Goal: Transaction & Acquisition: Book appointment/travel/reservation

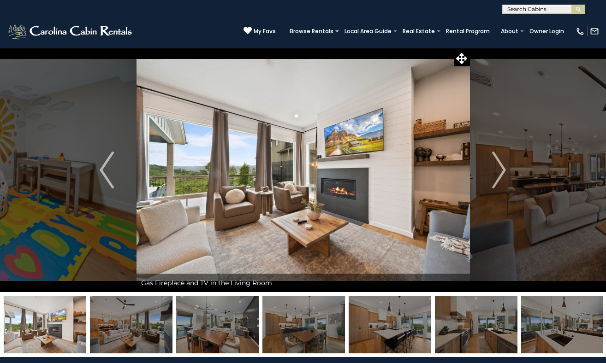
select select "*"
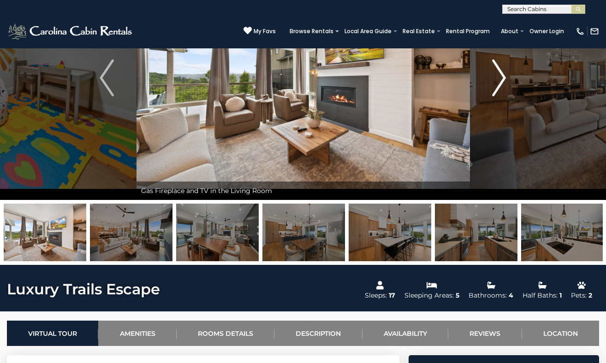
scroll to position [92, 0]
click at [499, 89] on img "Next" at bounding box center [499, 77] width 14 height 37
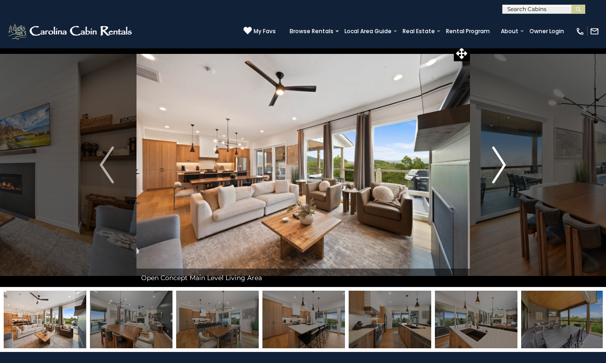
scroll to position [0, 0]
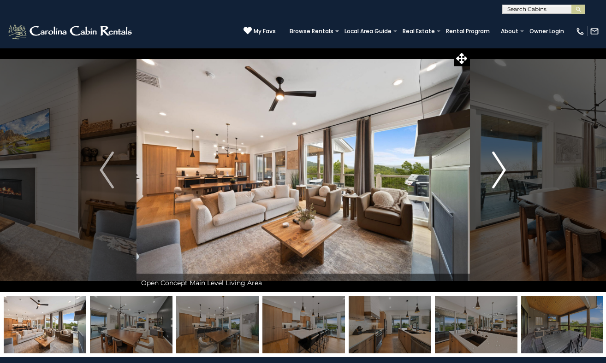
click at [500, 172] on img "Next" at bounding box center [499, 170] width 14 height 37
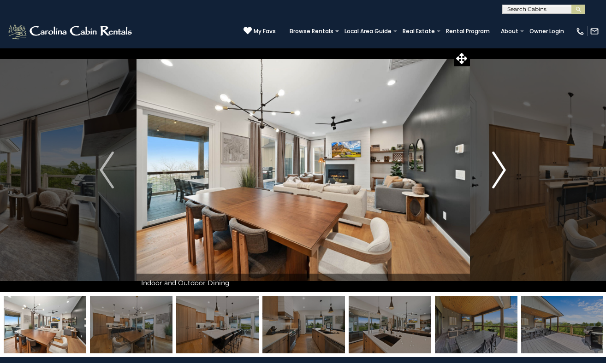
click at [500, 172] on img "Next" at bounding box center [499, 170] width 14 height 37
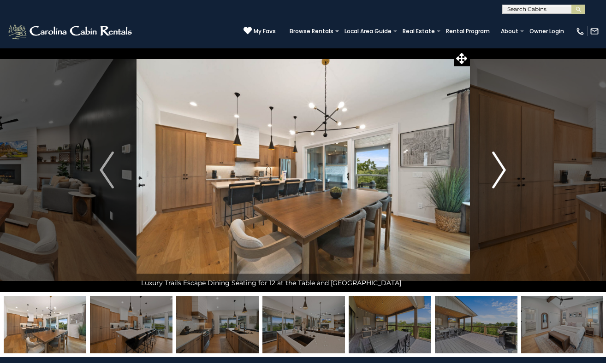
click at [500, 172] on img "Next" at bounding box center [499, 170] width 14 height 37
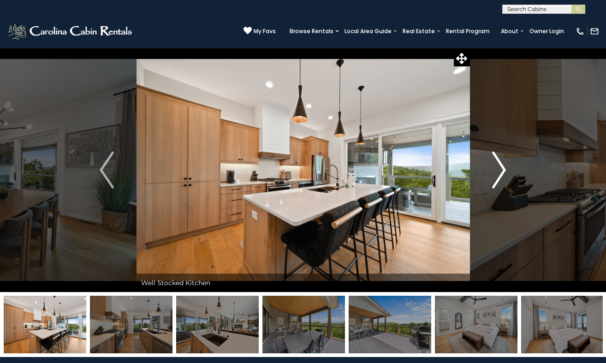
click at [500, 172] on img "Next" at bounding box center [499, 170] width 14 height 37
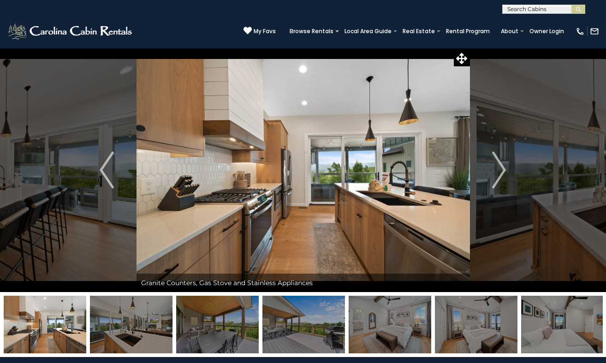
click at [156, 19] on div "(828) 295-6000 My Favs Browse Rentals Local Area Guide Activities & Attractions…" at bounding box center [303, 31] width 606 height 35
click at [112, 196] on button "Previous" at bounding box center [106, 170] width 59 height 244
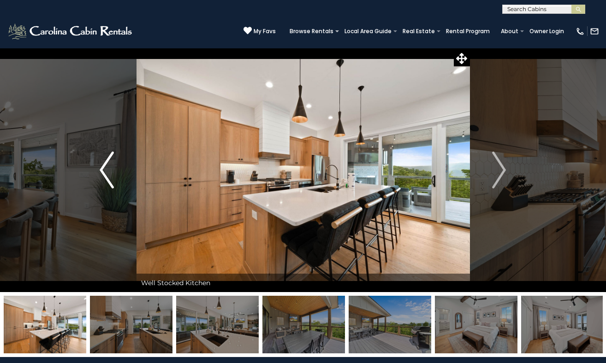
click at [110, 187] on img "Previous" at bounding box center [107, 170] width 14 height 37
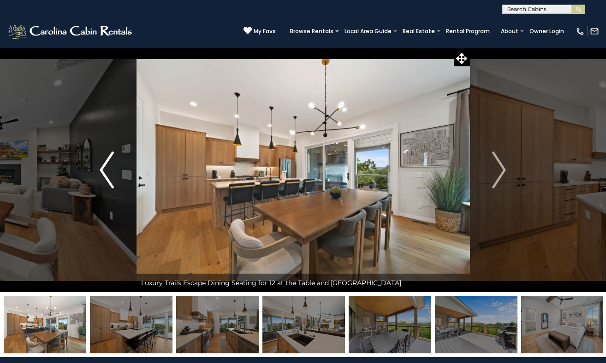
click at [110, 187] on img "Previous" at bounding box center [107, 170] width 14 height 37
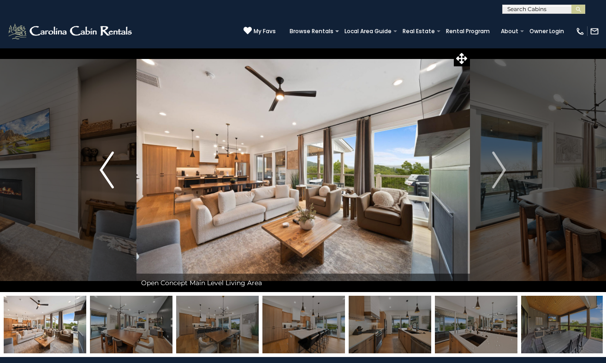
click at [110, 187] on img "Previous" at bounding box center [107, 170] width 14 height 37
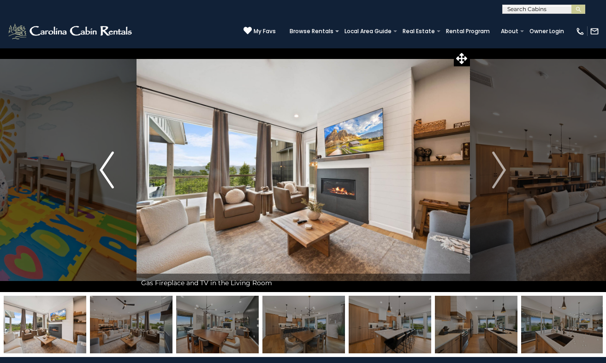
click at [110, 187] on img "Previous" at bounding box center [107, 170] width 14 height 37
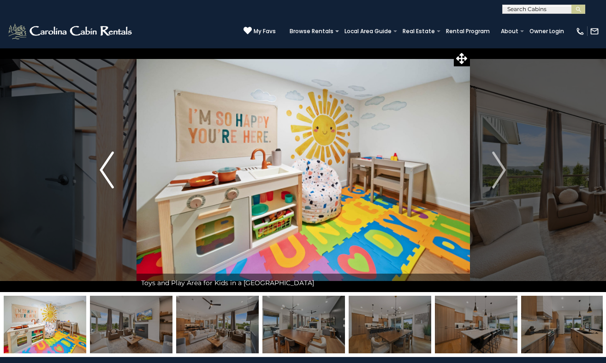
click at [110, 187] on img "Previous" at bounding box center [107, 170] width 14 height 37
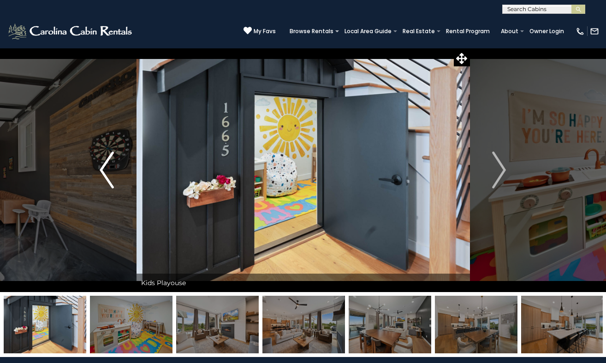
click at [110, 187] on img "Previous" at bounding box center [107, 170] width 14 height 37
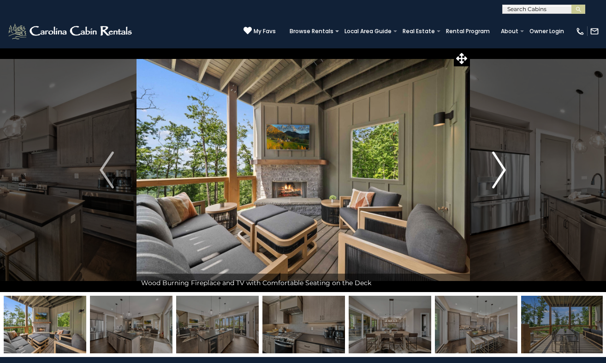
click at [496, 173] on img "Next" at bounding box center [499, 170] width 14 height 37
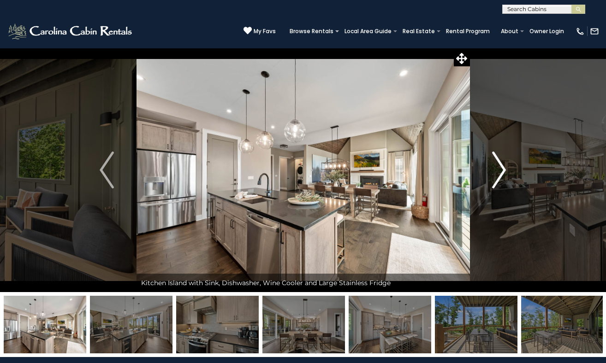
click at [496, 173] on img "Next" at bounding box center [499, 170] width 14 height 37
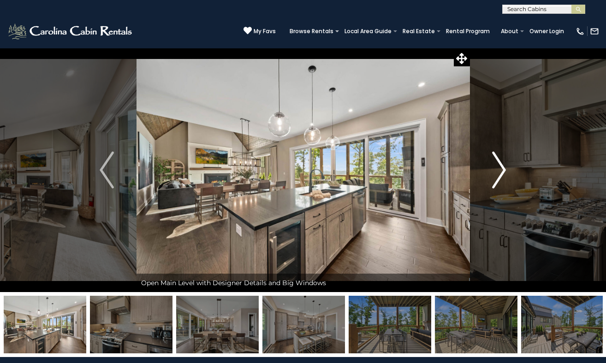
click at [496, 173] on img "Next" at bounding box center [499, 170] width 14 height 37
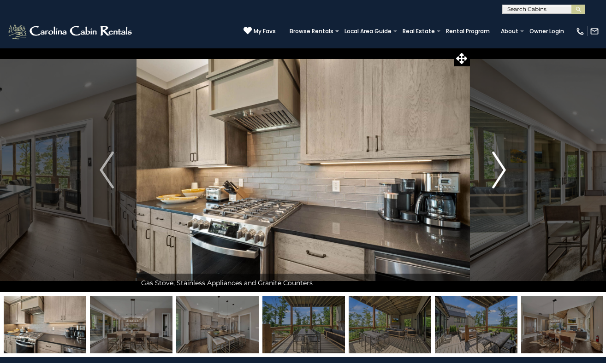
click at [496, 173] on img "Next" at bounding box center [499, 170] width 14 height 37
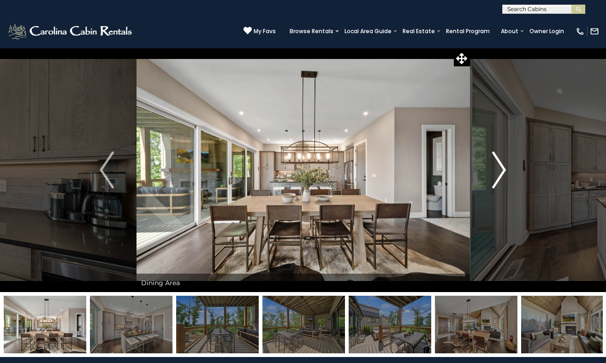
click at [496, 173] on img "Next" at bounding box center [499, 170] width 14 height 37
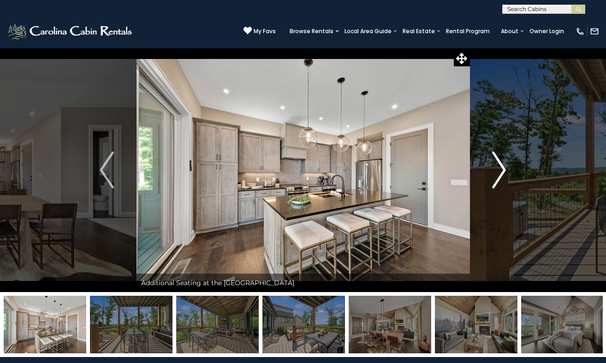
click at [496, 173] on img "Next" at bounding box center [499, 170] width 14 height 37
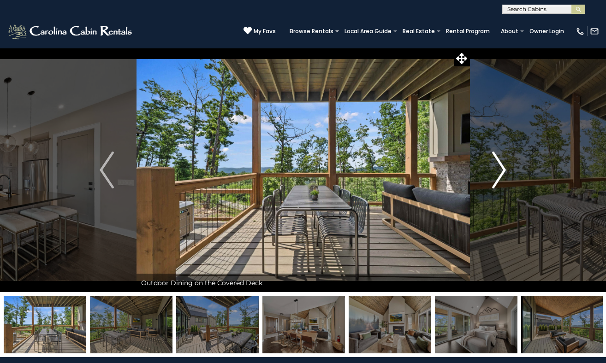
click at [496, 173] on img "Next" at bounding box center [499, 170] width 14 height 37
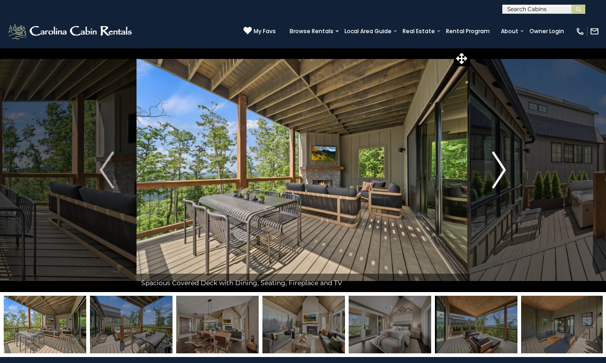
click at [496, 173] on img "Next" at bounding box center [499, 170] width 14 height 37
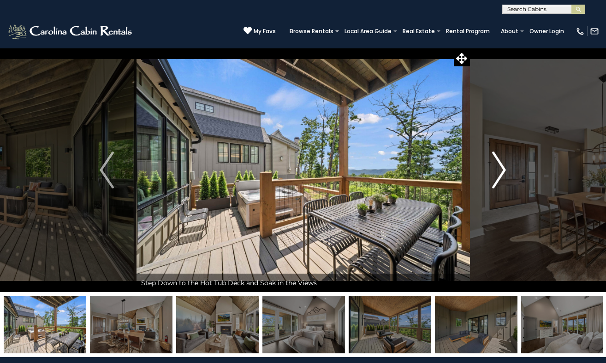
click at [496, 173] on img "Next" at bounding box center [499, 170] width 14 height 37
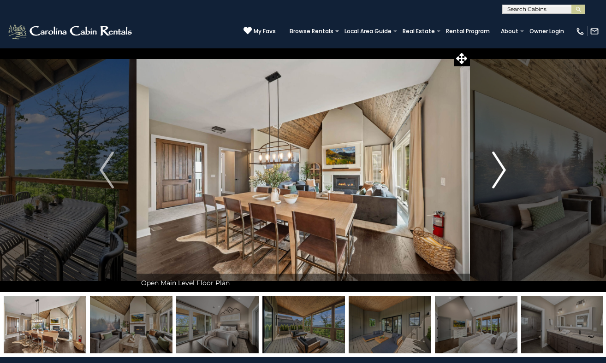
click at [496, 173] on img "Next" at bounding box center [499, 170] width 14 height 37
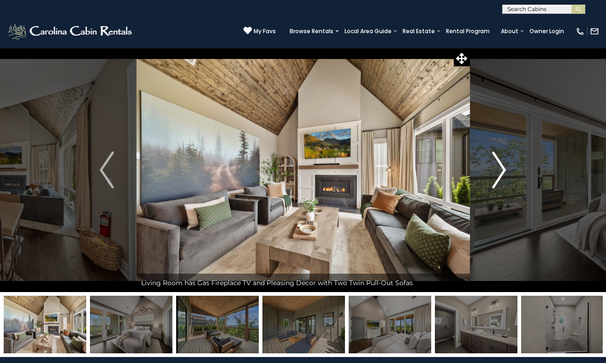
click at [496, 173] on img "Next" at bounding box center [499, 170] width 14 height 37
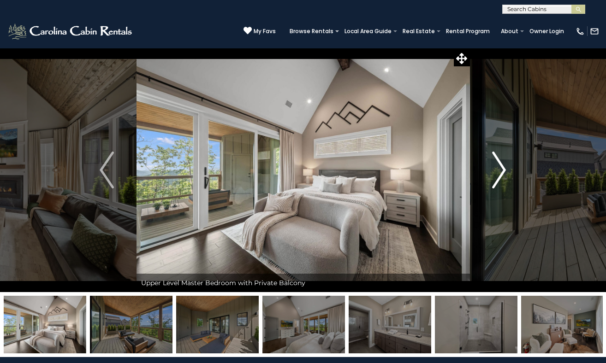
click at [496, 173] on img "Next" at bounding box center [499, 170] width 14 height 37
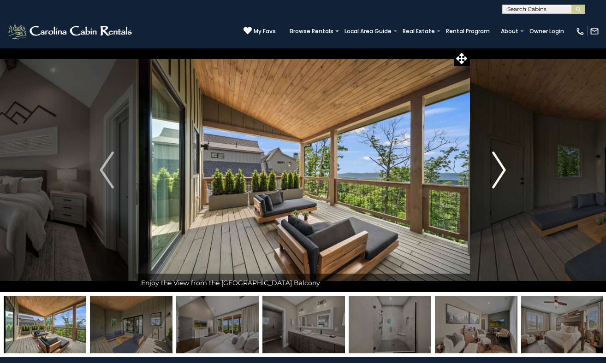
click at [496, 173] on img "Next" at bounding box center [499, 170] width 14 height 37
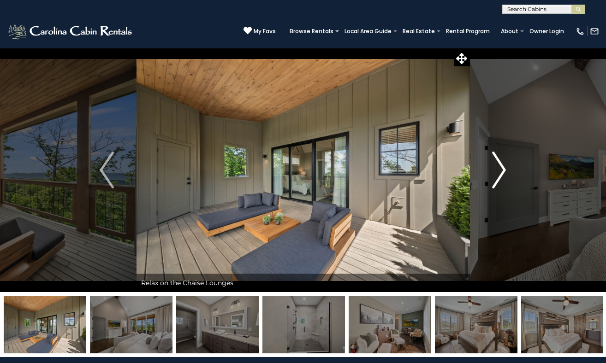
click at [496, 173] on img "Next" at bounding box center [499, 170] width 14 height 37
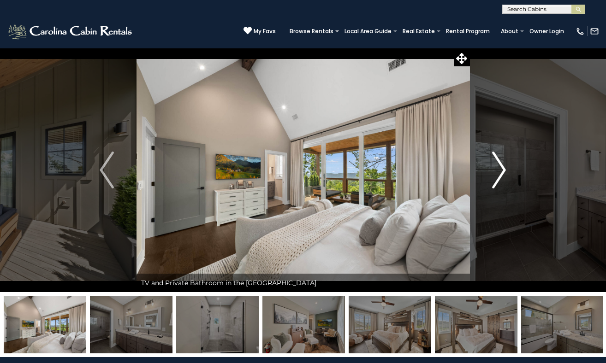
click at [496, 173] on img "Next" at bounding box center [499, 170] width 14 height 37
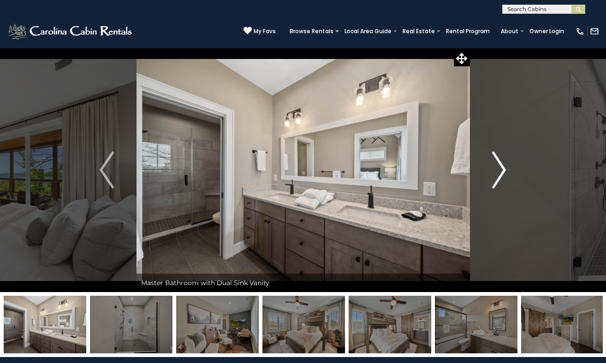
click at [496, 173] on img "Next" at bounding box center [499, 170] width 14 height 37
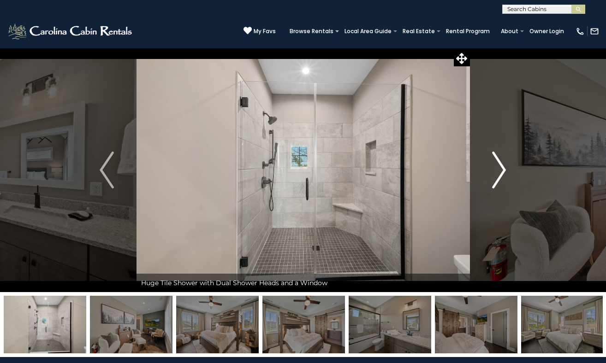
click at [496, 173] on img "Next" at bounding box center [499, 170] width 14 height 37
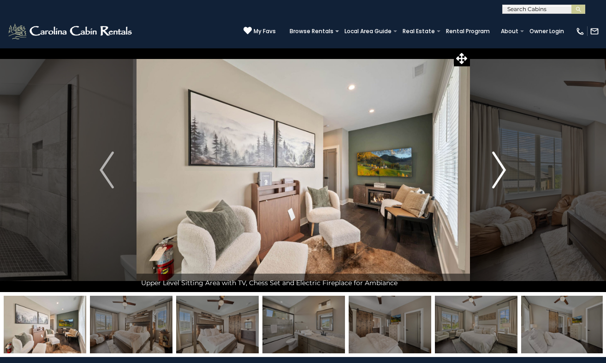
click at [496, 173] on img "Next" at bounding box center [499, 170] width 14 height 37
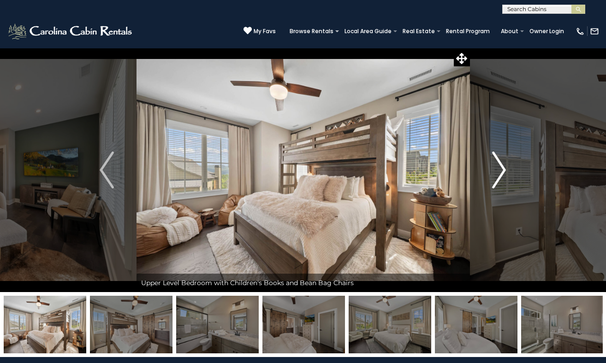
click at [496, 173] on img "Next" at bounding box center [499, 170] width 14 height 37
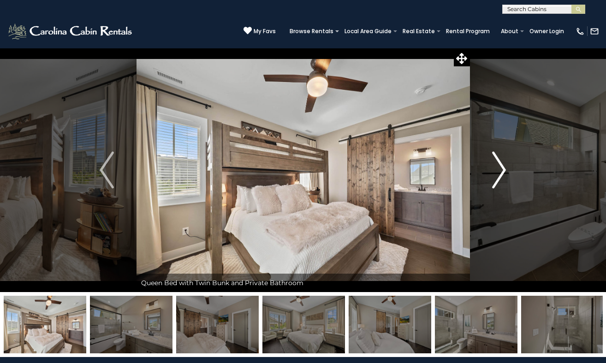
click at [496, 173] on img "Next" at bounding box center [499, 170] width 14 height 37
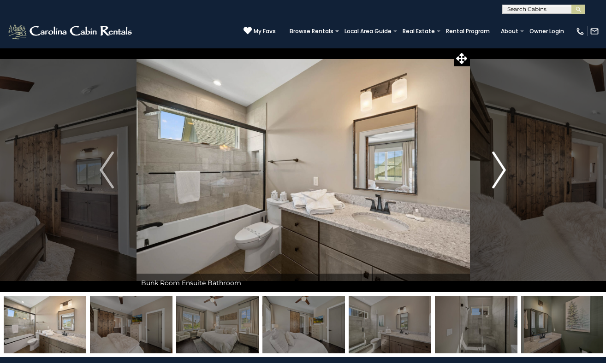
click at [496, 173] on img "Next" at bounding box center [499, 170] width 14 height 37
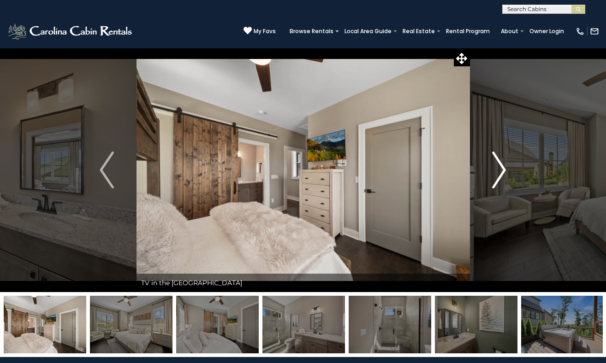
click at [496, 173] on img "Next" at bounding box center [499, 170] width 14 height 37
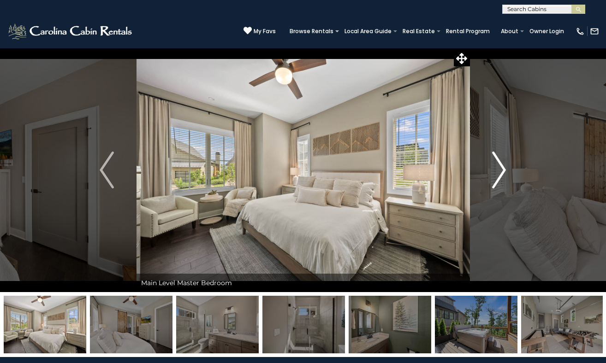
click at [496, 173] on img "Next" at bounding box center [499, 170] width 14 height 37
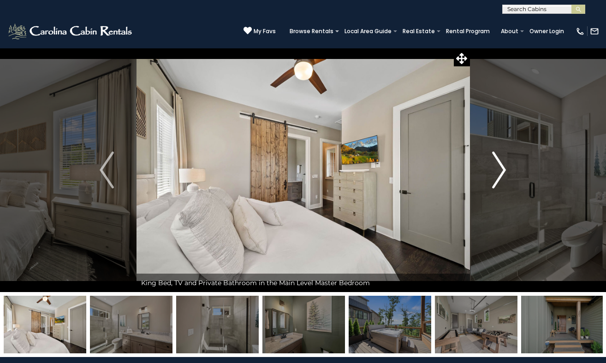
click at [496, 173] on img "Next" at bounding box center [499, 170] width 14 height 37
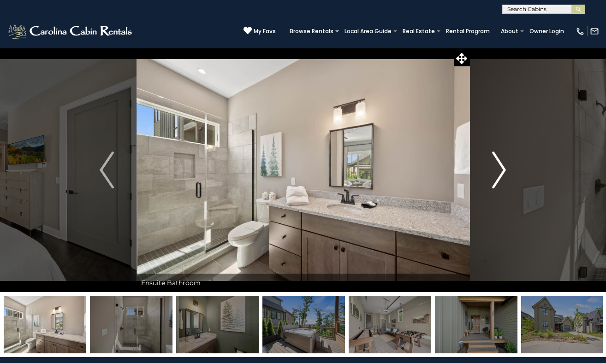
click at [496, 173] on img "Next" at bounding box center [499, 170] width 14 height 37
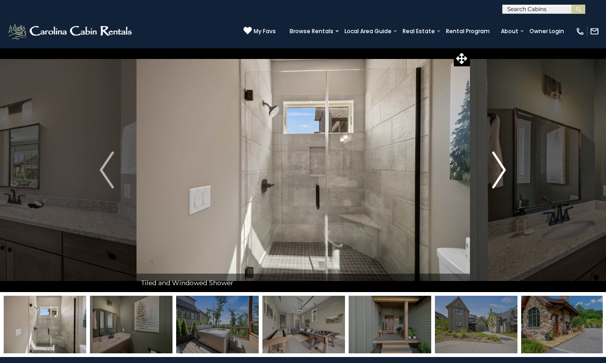
click at [496, 173] on img "Next" at bounding box center [499, 170] width 14 height 37
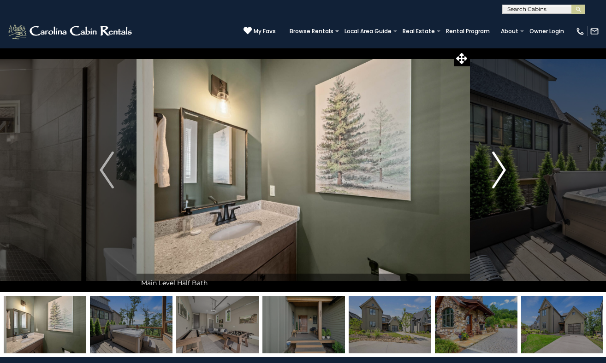
click at [496, 173] on img "Next" at bounding box center [499, 170] width 14 height 37
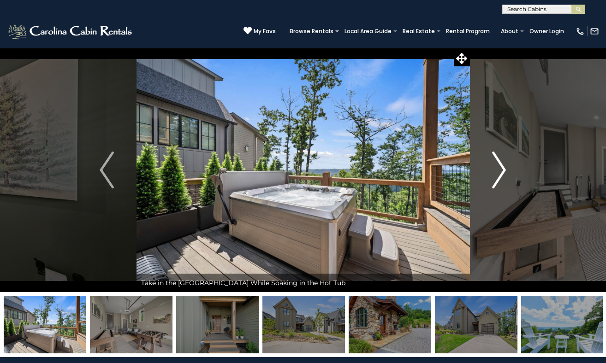
click at [496, 173] on img "Next" at bounding box center [499, 170] width 14 height 37
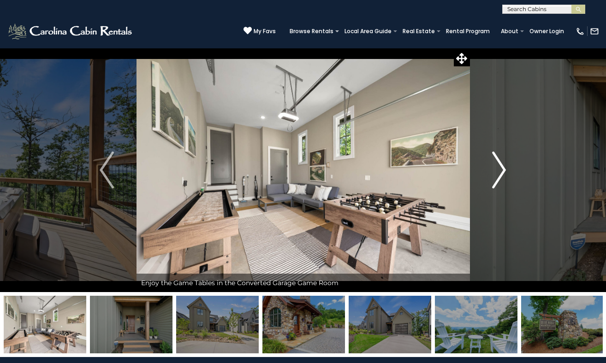
click at [496, 173] on img "Next" at bounding box center [499, 170] width 14 height 37
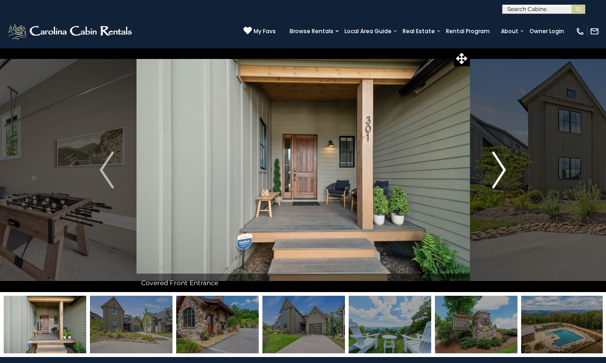
click at [496, 173] on img "Next" at bounding box center [499, 170] width 14 height 37
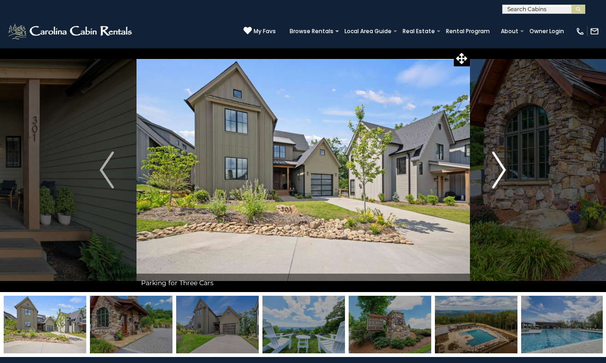
click at [496, 173] on img "Next" at bounding box center [499, 170] width 14 height 37
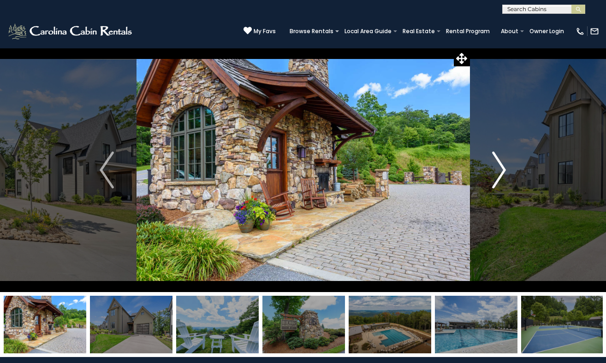
click at [496, 173] on img "Next" at bounding box center [499, 170] width 14 height 37
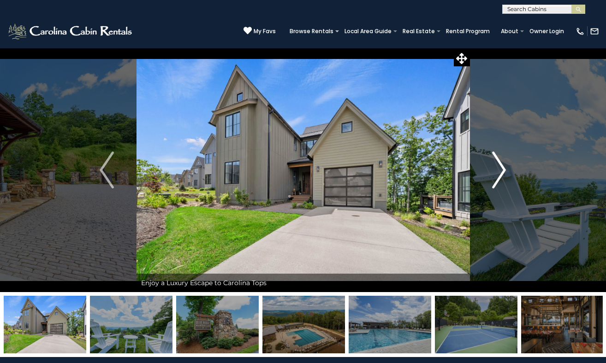
click at [496, 173] on img "Next" at bounding box center [499, 170] width 14 height 37
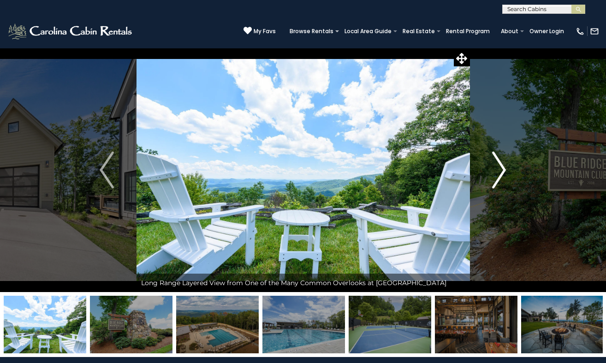
click at [496, 173] on img "Next" at bounding box center [499, 170] width 14 height 37
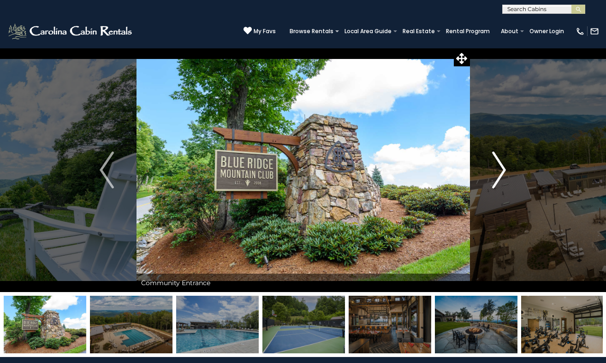
click at [496, 173] on img "Next" at bounding box center [499, 170] width 14 height 37
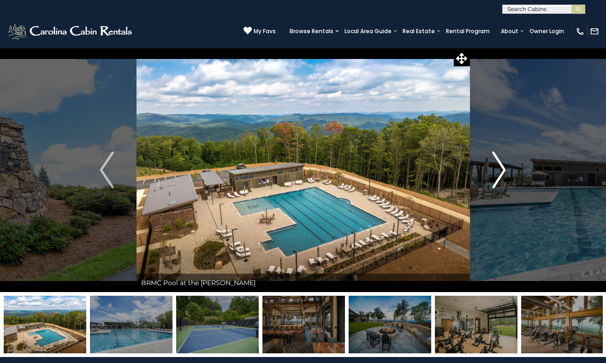
click at [496, 173] on img "Next" at bounding box center [499, 170] width 14 height 37
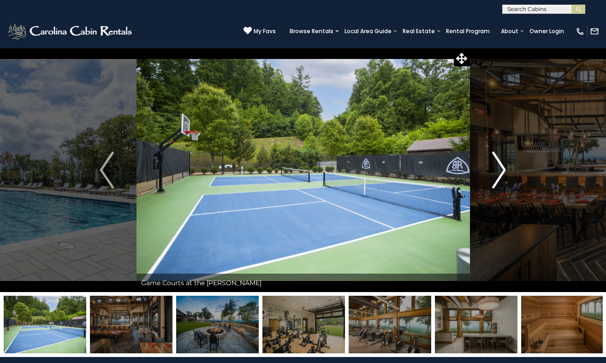
click at [496, 173] on img "Next" at bounding box center [499, 170] width 14 height 37
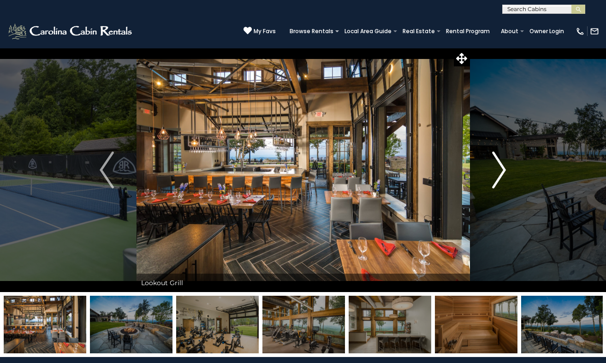
click at [496, 173] on img "Next" at bounding box center [499, 170] width 14 height 37
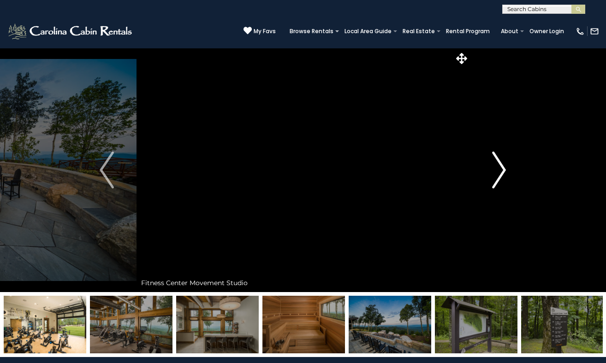
click at [496, 173] on img "Next" at bounding box center [499, 170] width 14 height 37
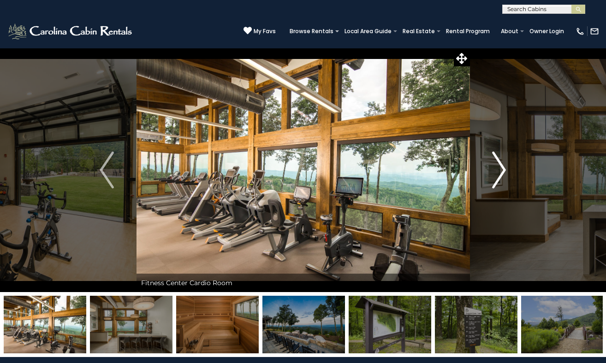
click at [496, 173] on img "Next" at bounding box center [499, 170] width 14 height 37
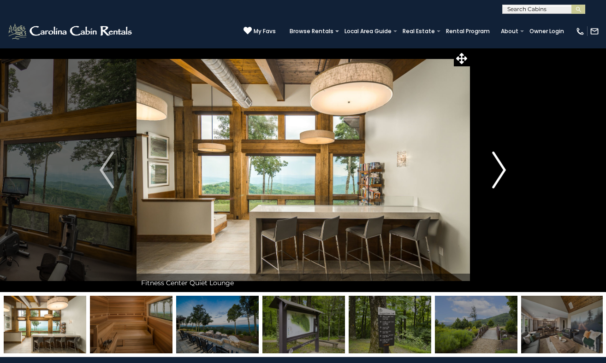
click at [496, 173] on img "Next" at bounding box center [499, 170] width 14 height 37
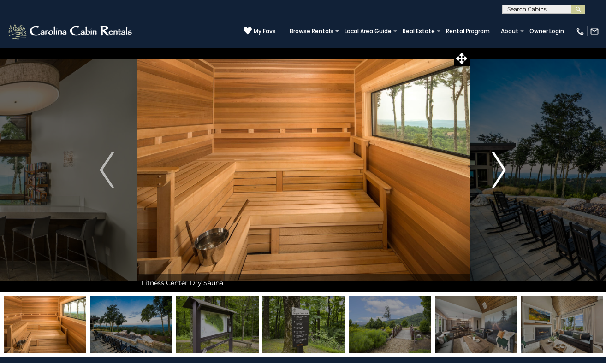
click at [496, 173] on img "Next" at bounding box center [499, 170] width 14 height 37
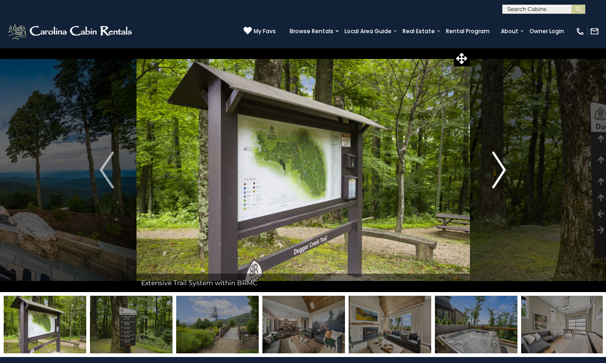
click at [496, 173] on img "Next" at bounding box center [499, 170] width 14 height 37
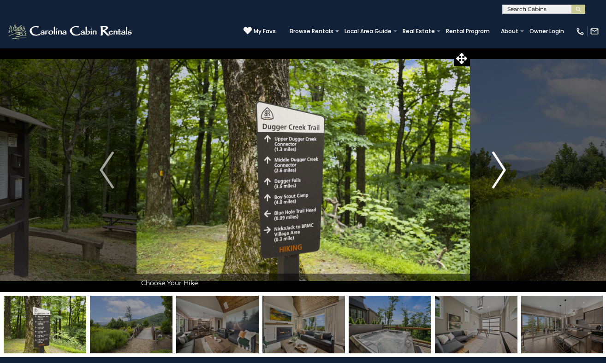
click at [496, 173] on img "Next" at bounding box center [499, 170] width 14 height 37
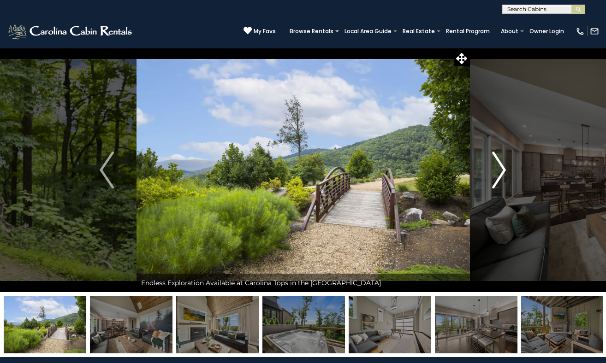
click at [496, 173] on img "Next" at bounding box center [499, 170] width 14 height 37
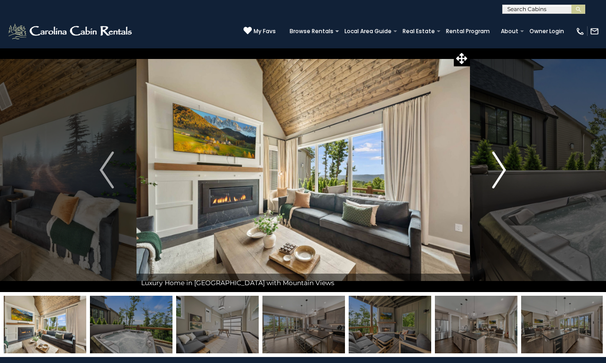
click at [496, 173] on img "Next" at bounding box center [499, 170] width 14 height 37
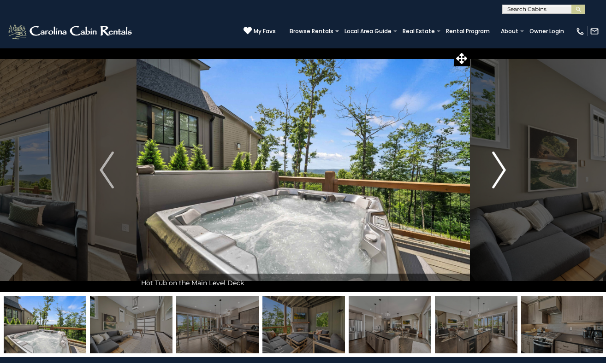
click at [494, 164] on img "Next" at bounding box center [499, 170] width 14 height 37
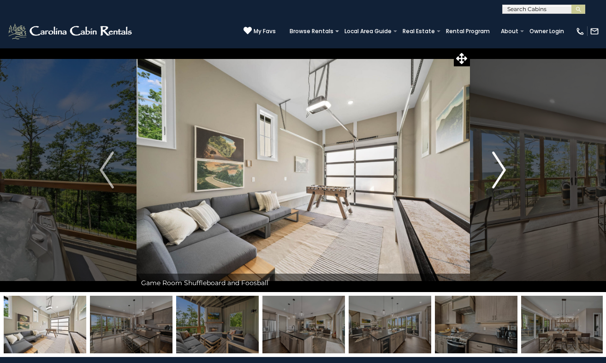
click at [494, 164] on img "Next" at bounding box center [499, 170] width 14 height 37
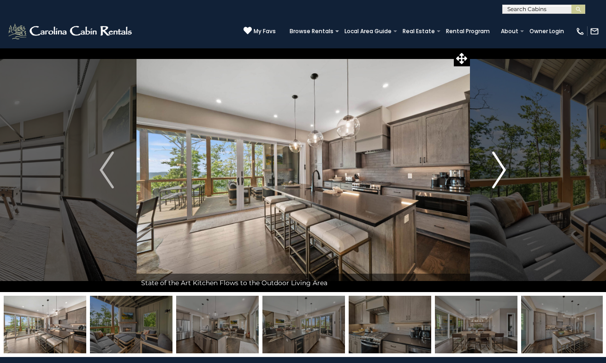
click at [494, 164] on img "Next" at bounding box center [499, 170] width 14 height 37
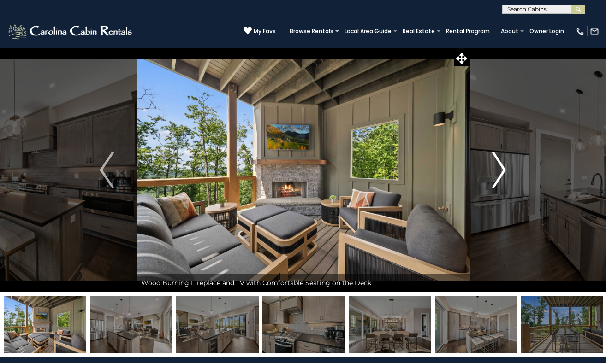
click at [494, 164] on img "Next" at bounding box center [499, 170] width 14 height 37
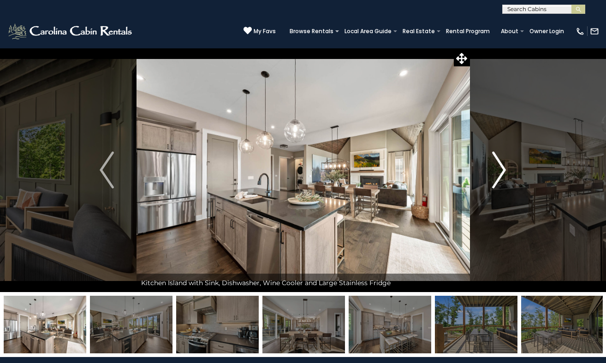
click at [494, 164] on img "Next" at bounding box center [499, 170] width 14 height 37
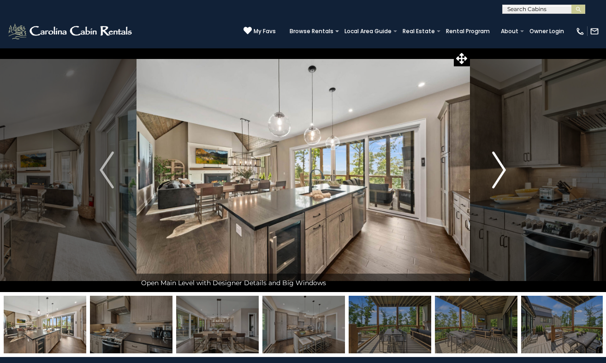
click at [494, 164] on img "Next" at bounding box center [499, 170] width 14 height 37
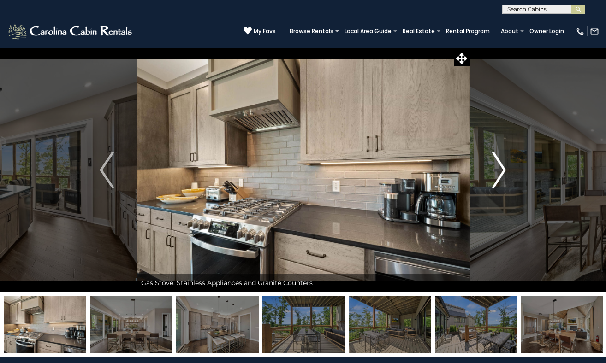
click at [494, 164] on img "Next" at bounding box center [499, 170] width 14 height 37
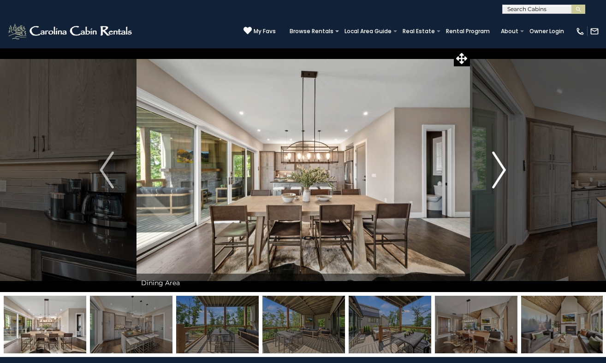
click at [494, 164] on img "Next" at bounding box center [499, 170] width 14 height 37
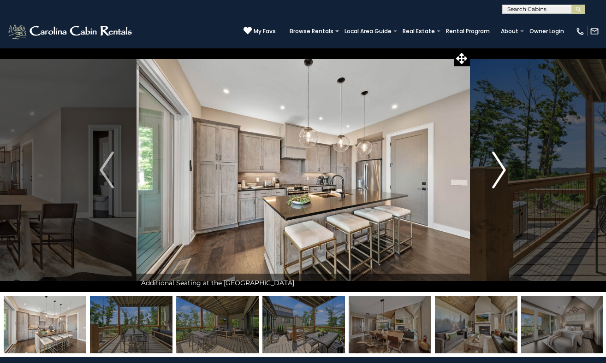
click at [494, 164] on img "Next" at bounding box center [499, 170] width 14 height 37
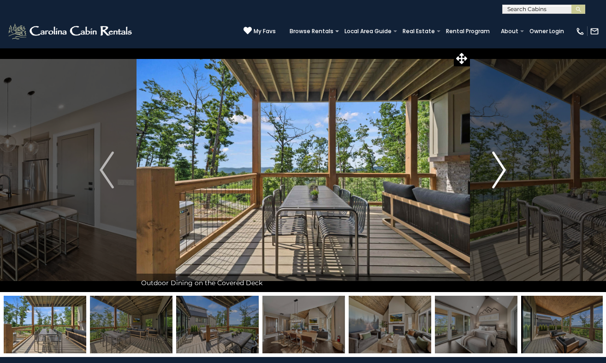
click at [494, 164] on img "Next" at bounding box center [499, 170] width 14 height 37
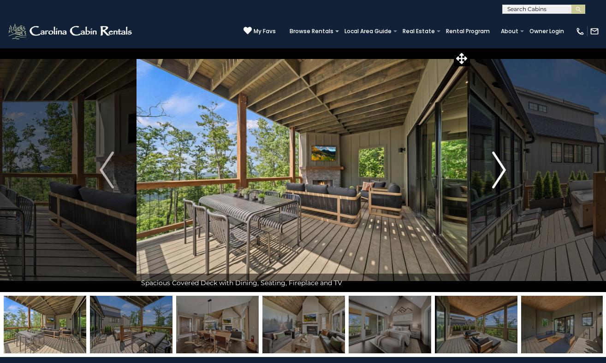
click at [494, 164] on img "Next" at bounding box center [499, 170] width 14 height 37
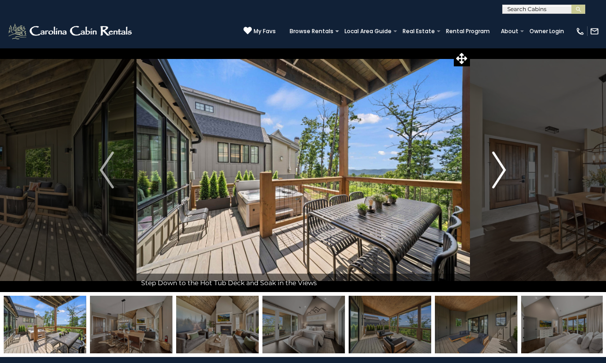
click at [494, 164] on img "Next" at bounding box center [499, 170] width 14 height 37
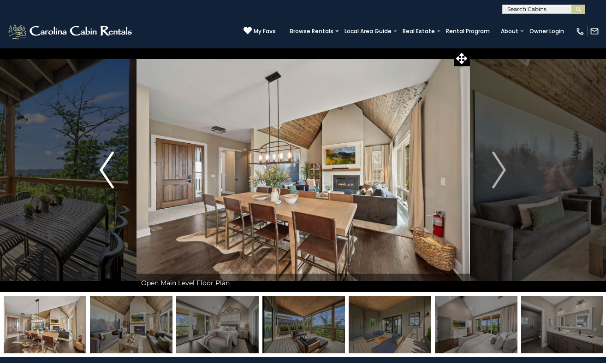
click at [109, 174] on img "Previous" at bounding box center [107, 170] width 14 height 37
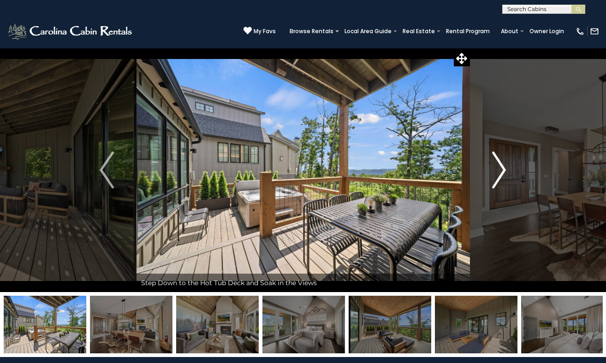
click at [504, 172] on img "Next" at bounding box center [499, 170] width 14 height 37
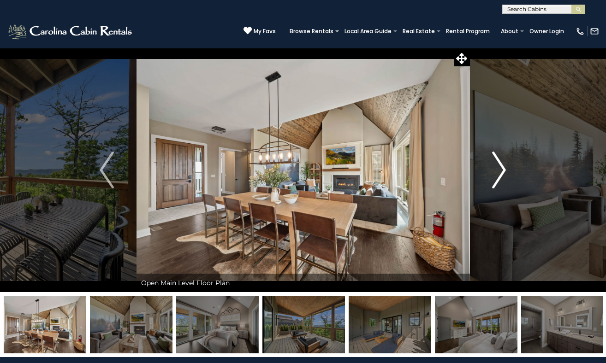
click at [504, 172] on img "Next" at bounding box center [499, 170] width 14 height 37
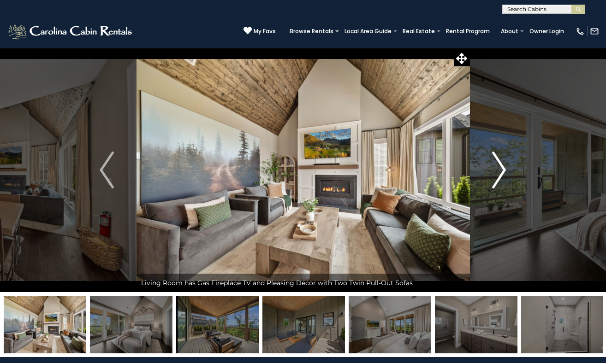
click at [504, 172] on img "Next" at bounding box center [499, 170] width 14 height 37
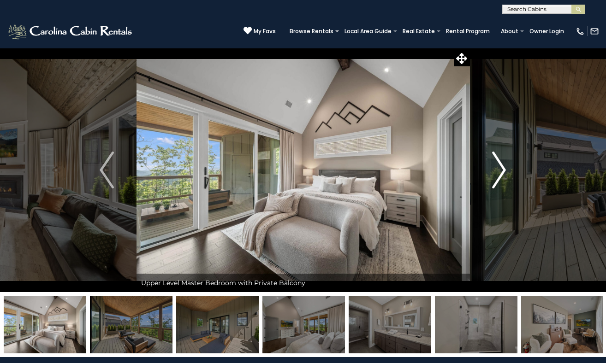
click at [504, 172] on img "Next" at bounding box center [499, 170] width 14 height 37
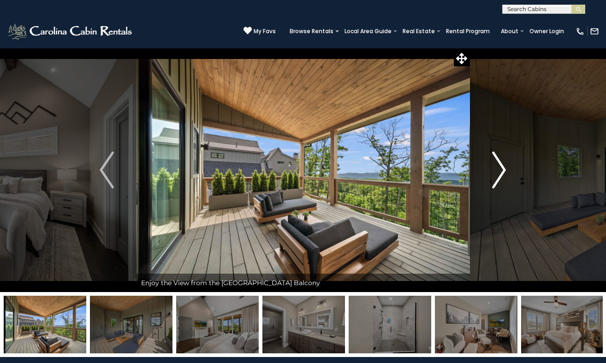
click at [504, 172] on img "Next" at bounding box center [499, 170] width 14 height 37
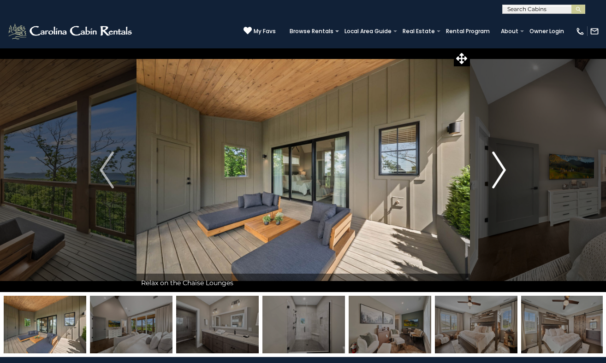
click at [504, 172] on img "Next" at bounding box center [499, 170] width 14 height 37
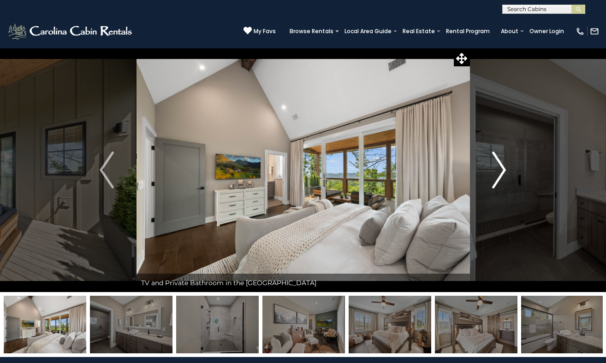
click at [504, 172] on img "Next" at bounding box center [499, 170] width 14 height 37
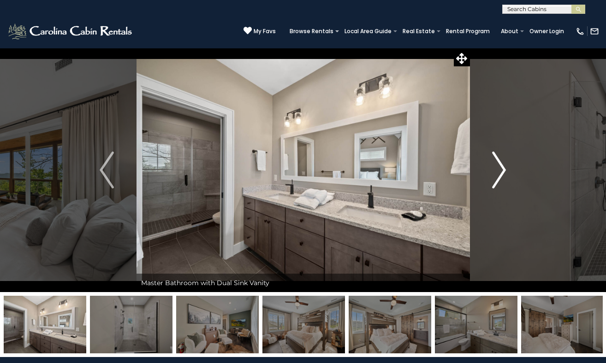
click at [504, 172] on img "Next" at bounding box center [499, 170] width 14 height 37
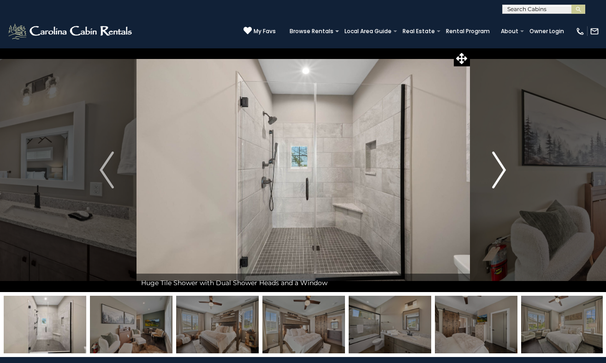
click at [504, 172] on img "Next" at bounding box center [499, 170] width 14 height 37
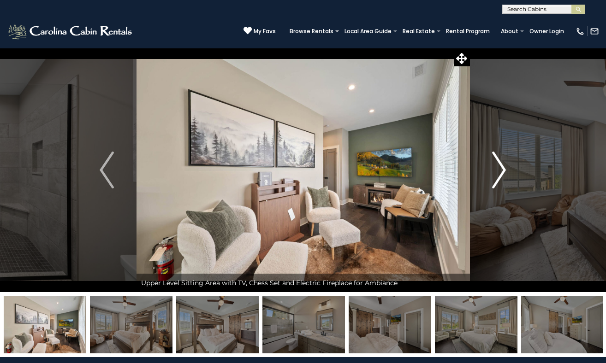
click at [504, 172] on img "Next" at bounding box center [499, 170] width 14 height 37
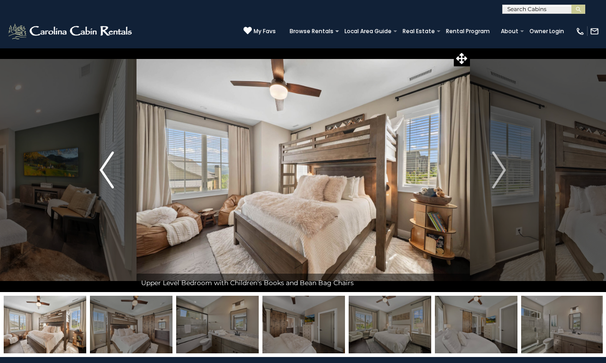
click at [100, 164] on img "Previous" at bounding box center [107, 170] width 14 height 37
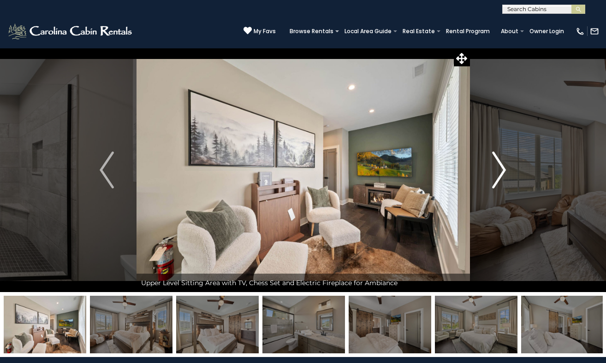
click at [497, 170] on img "Next" at bounding box center [499, 170] width 14 height 37
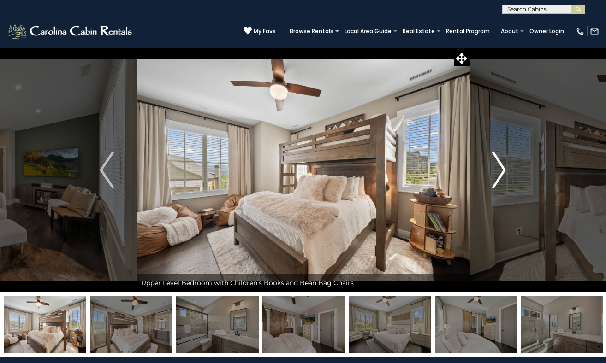
click at [497, 170] on img "Next" at bounding box center [499, 170] width 14 height 37
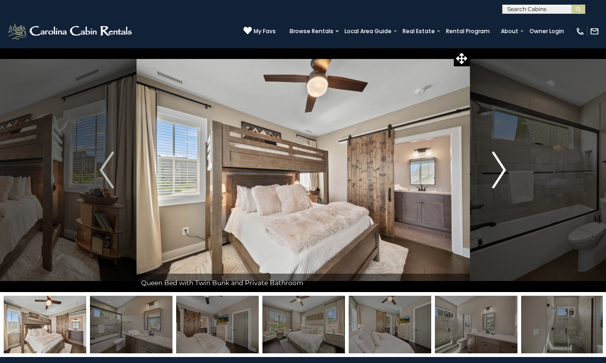
click at [497, 170] on img "Next" at bounding box center [499, 170] width 14 height 37
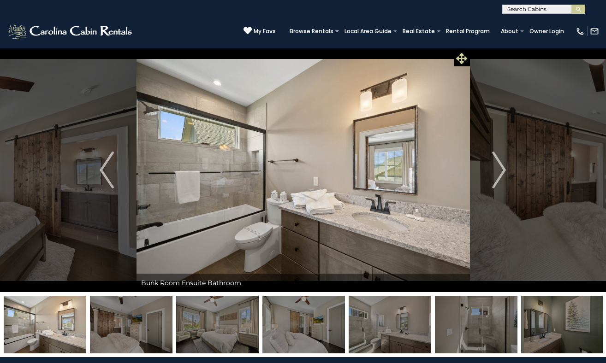
click at [462, 63] on icon at bounding box center [461, 58] width 11 height 11
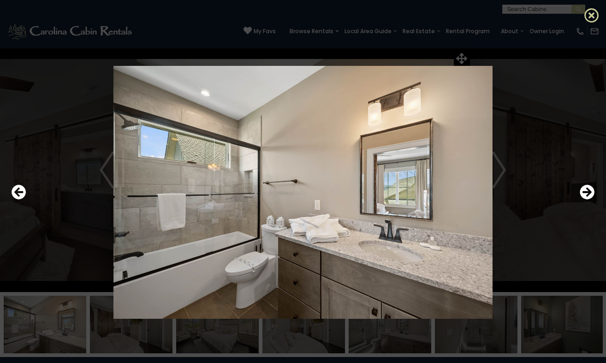
click at [589, 18] on icon at bounding box center [591, 15] width 15 height 15
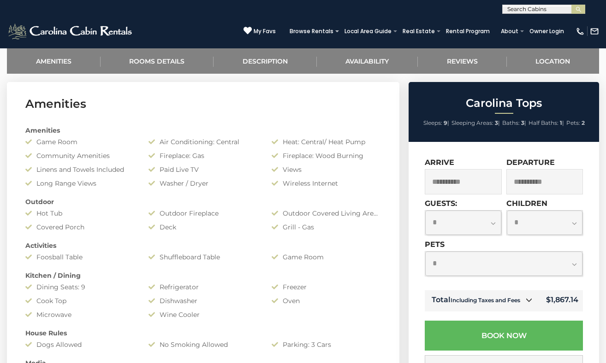
scroll to position [376, 0]
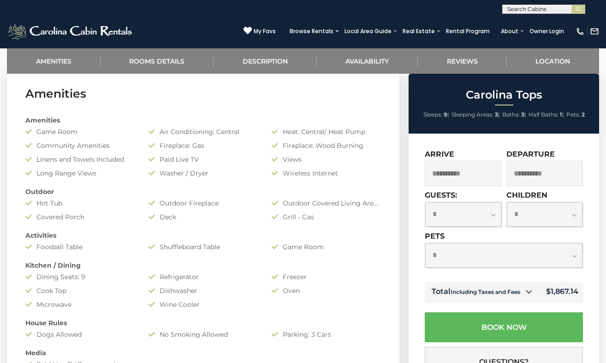
click at [464, 175] on input "**********" at bounding box center [463, 173] width 77 height 25
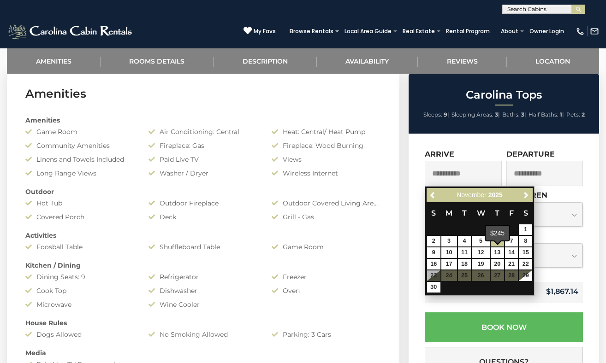
click at [531, 177] on input "**********" at bounding box center [544, 173] width 77 height 25
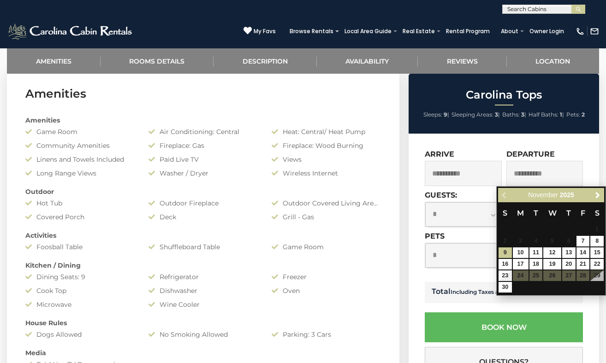
click at [397, 232] on section "Amenities Amenities Game Room Air Conditioning: Central Heat: Central/ Heat Pum…" at bounding box center [203, 269] width 392 height 394
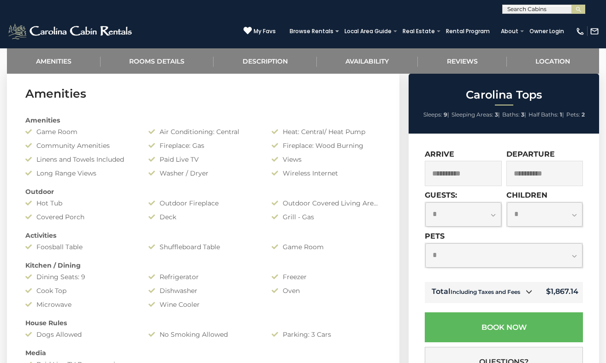
click at [447, 224] on select "**********" at bounding box center [463, 214] width 76 height 24
click at [425, 202] on select "**********" at bounding box center [463, 214] width 76 height 24
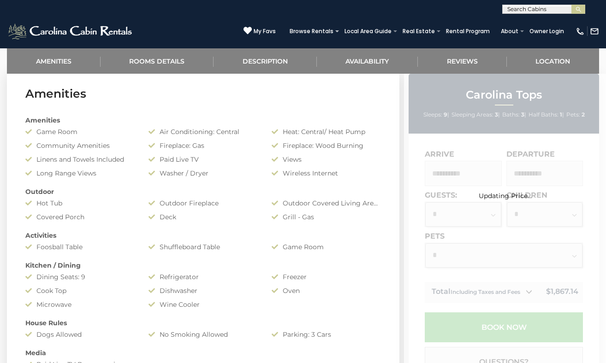
click at [472, 212] on div "Updating Price..." at bounding box center [505, 264] width 202 height 381
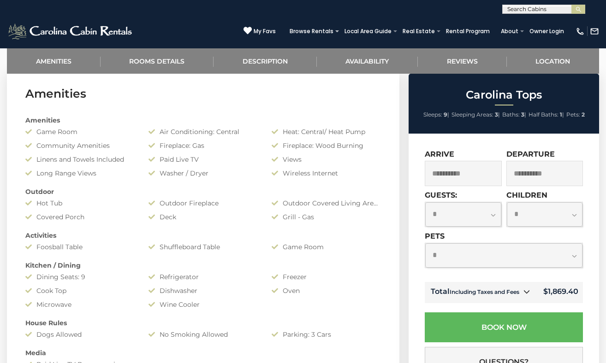
click at [472, 212] on select "**********" at bounding box center [463, 214] width 76 height 24
select select "*"
click at [425, 202] on select "**********" at bounding box center [463, 214] width 76 height 24
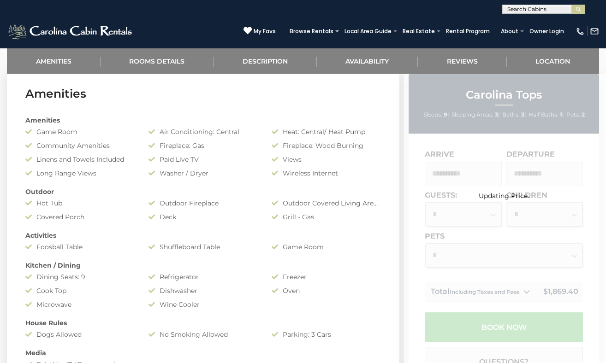
click at [535, 218] on div "Updating Price..." at bounding box center [505, 264] width 202 height 381
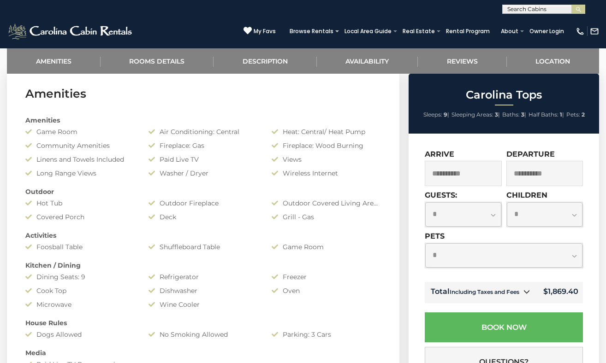
click at [535, 218] on select "**********" at bounding box center [545, 214] width 76 height 24
select select "*"
click at [507, 202] on select "**********" at bounding box center [545, 214] width 76 height 24
click at [498, 252] on select "**********" at bounding box center [503, 255] width 157 height 24
select select "*"
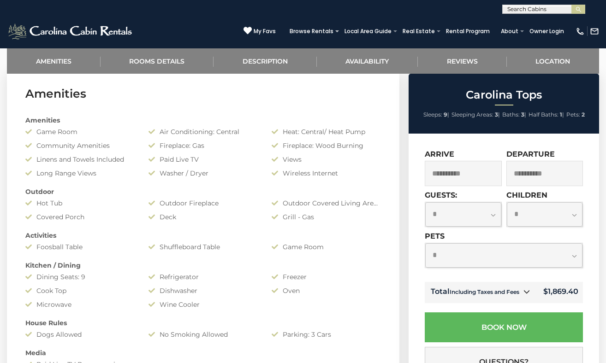
click at [425, 243] on select "**********" at bounding box center [503, 255] width 157 height 24
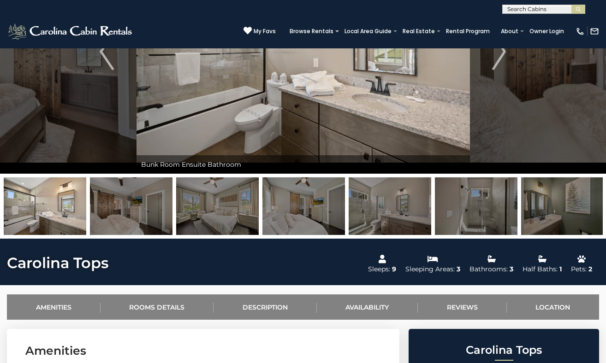
scroll to position [0, 0]
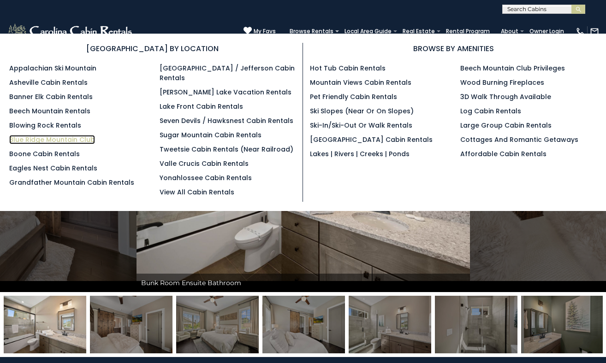
click at [83, 138] on link "Blue Ridge Mountain Club" at bounding box center [52, 139] width 86 height 9
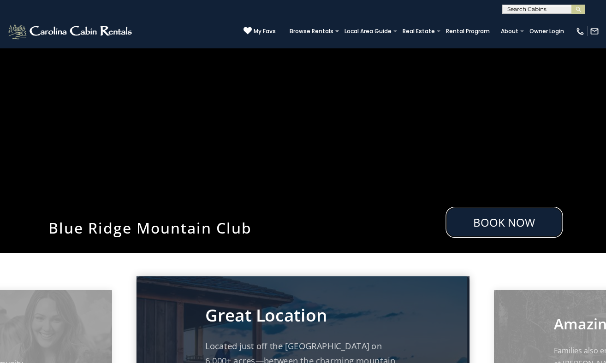
click at [501, 227] on link "Book Now" at bounding box center [503, 222] width 117 height 31
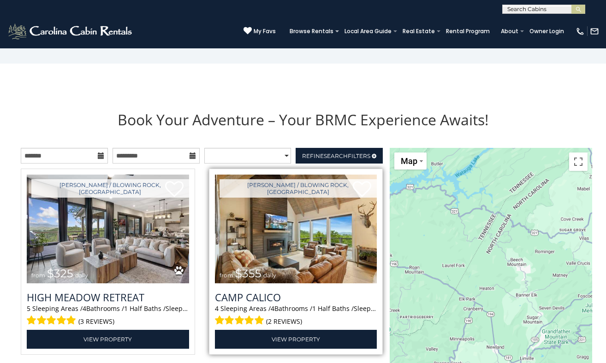
scroll to position [968, 0]
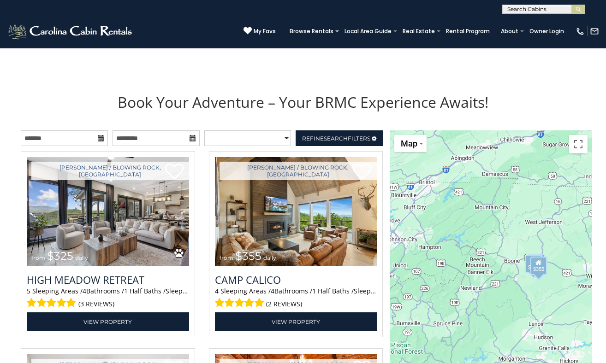
click at [100, 135] on icon at bounding box center [101, 138] width 6 height 6
click at [275, 133] on select "**********" at bounding box center [247, 138] width 87 height 16
click at [330, 136] on span "Search" at bounding box center [336, 138] width 24 height 7
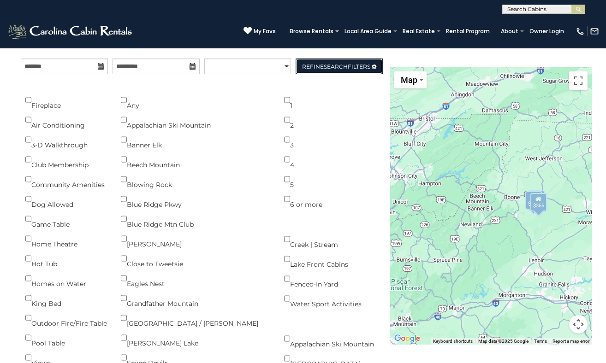
scroll to position [1039, 0]
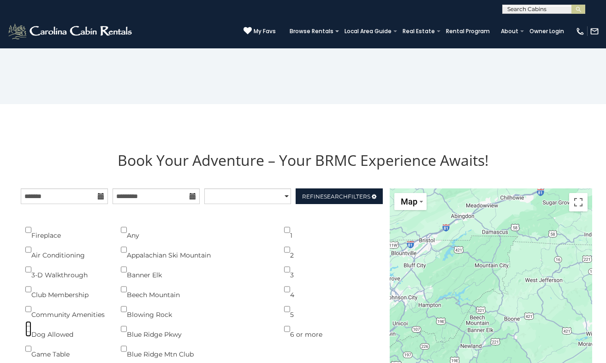
scroll to position [904, 0]
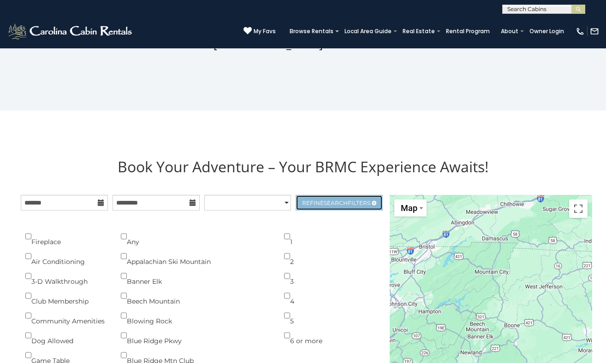
click at [322, 195] on link "Refine Search Filters" at bounding box center [338, 203] width 87 height 16
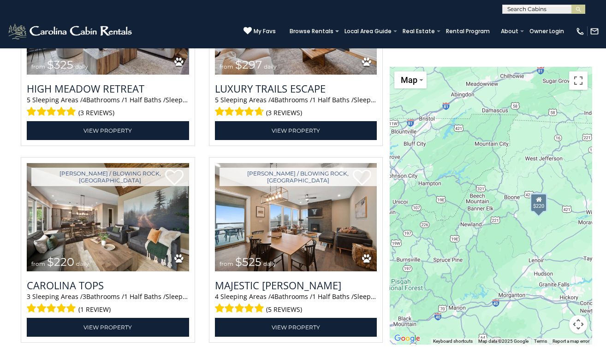
scroll to position [1159, 0]
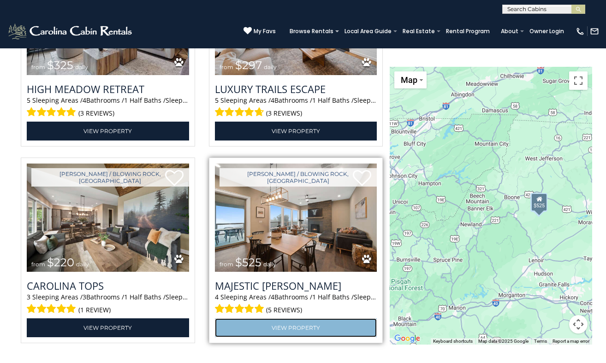
click at [310, 325] on link "View Property" at bounding box center [296, 327] width 162 height 19
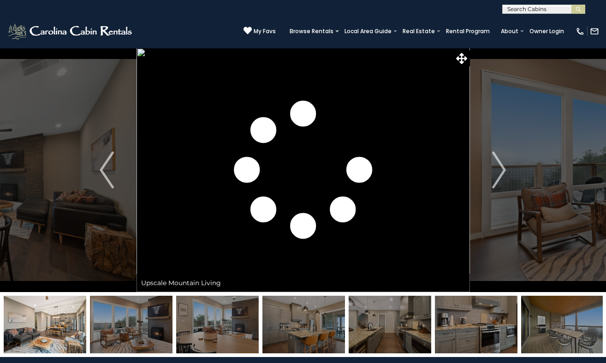
click at [496, 169] on img "Next" at bounding box center [499, 170] width 14 height 37
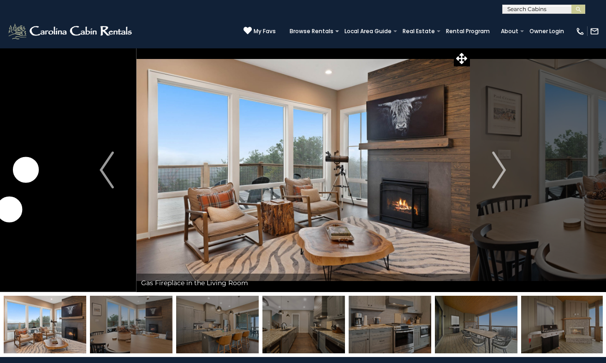
click at [496, 169] on img "Next" at bounding box center [499, 170] width 14 height 37
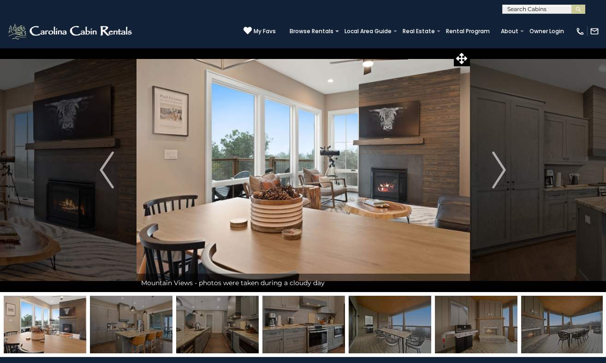
click at [496, 169] on img "Next" at bounding box center [499, 170] width 14 height 37
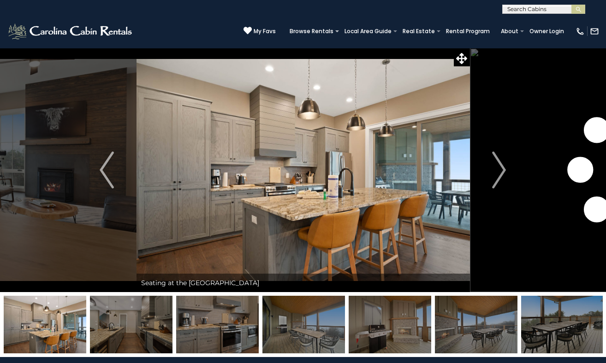
click at [496, 169] on img "Next" at bounding box center [499, 170] width 14 height 37
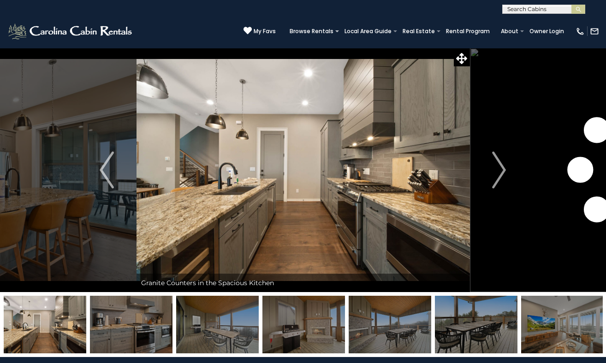
click at [496, 169] on img "Next" at bounding box center [499, 170] width 14 height 37
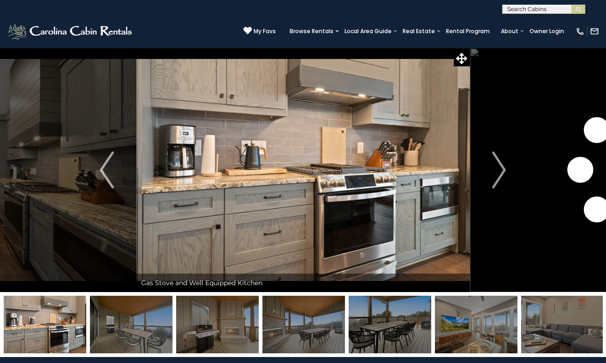
click at [496, 169] on img "Next" at bounding box center [499, 170] width 14 height 37
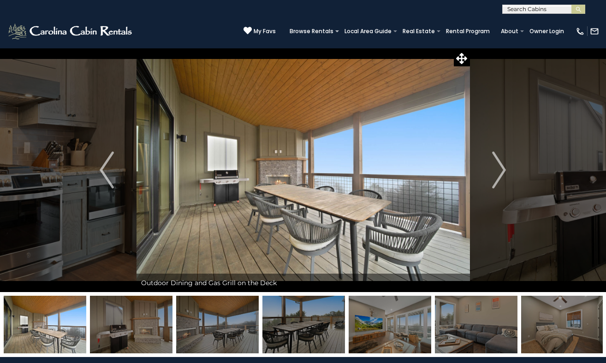
click at [496, 169] on img "Next" at bounding box center [499, 170] width 14 height 37
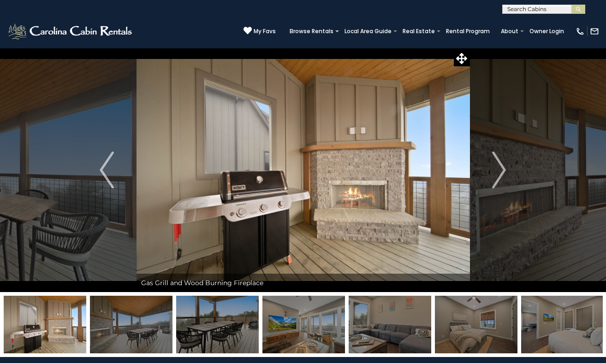
click at [496, 169] on img "Next" at bounding box center [499, 170] width 14 height 37
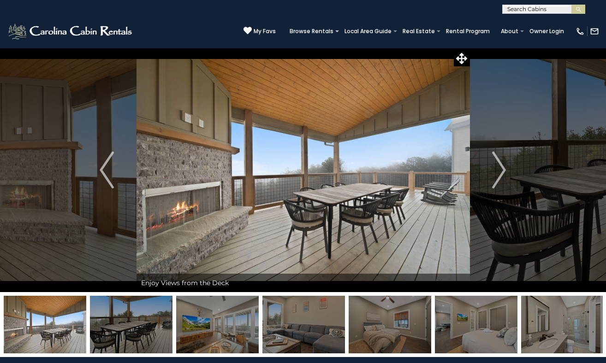
click at [496, 169] on img "Next" at bounding box center [499, 170] width 14 height 37
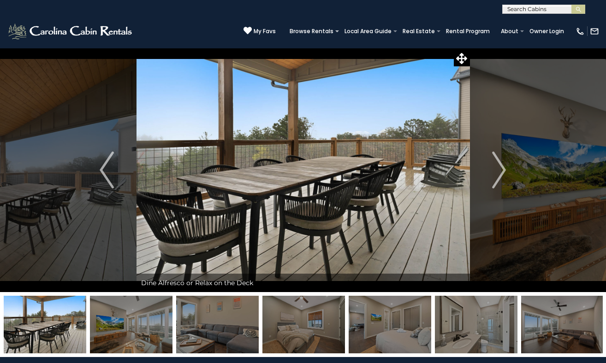
click at [496, 169] on img "Next" at bounding box center [499, 170] width 14 height 37
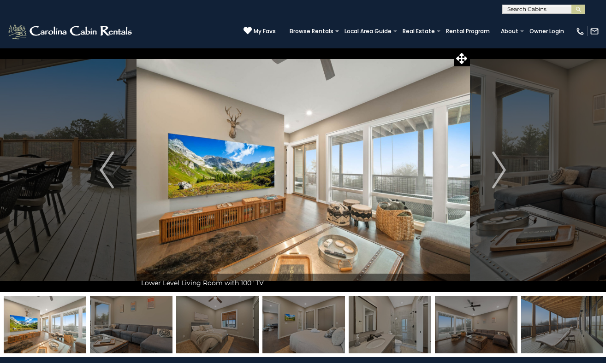
click at [496, 169] on img "Next" at bounding box center [499, 170] width 14 height 37
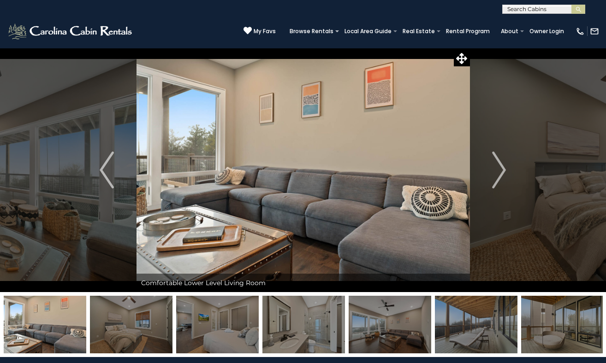
click at [496, 169] on img "Next" at bounding box center [499, 170] width 14 height 37
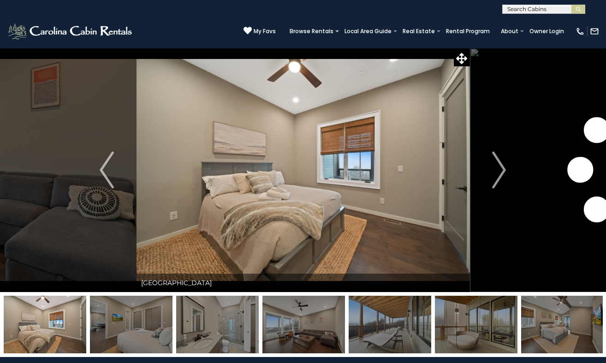
click at [496, 169] on img "Next" at bounding box center [499, 170] width 14 height 37
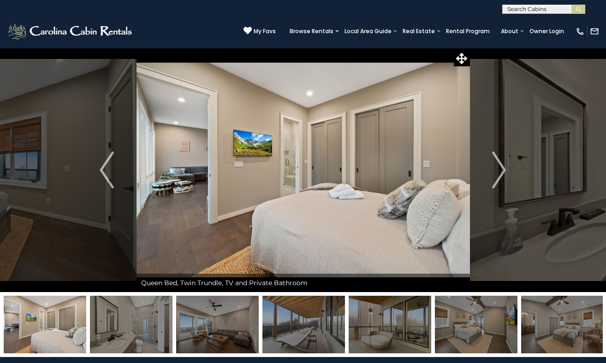
click at [496, 169] on img "Next" at bounding box center [499, 170] width 14 height 37
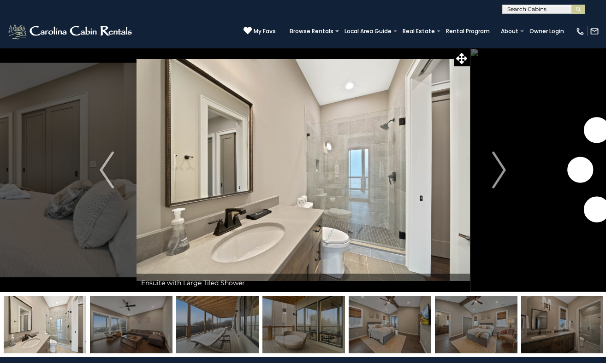
click at [496, 169] on img "Next" at bounding box center [499, 170] width 14 height 37
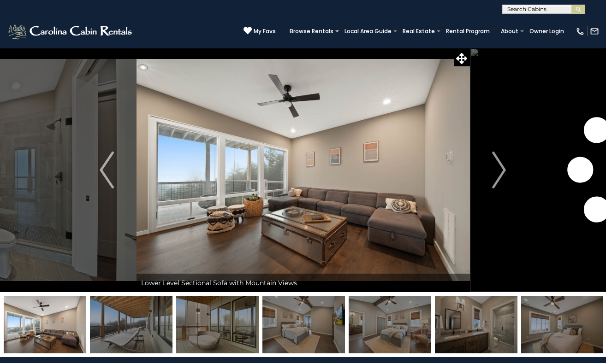
click at [496, 169] on img "Next" at bounding box center [499, 170] width 14 height 37
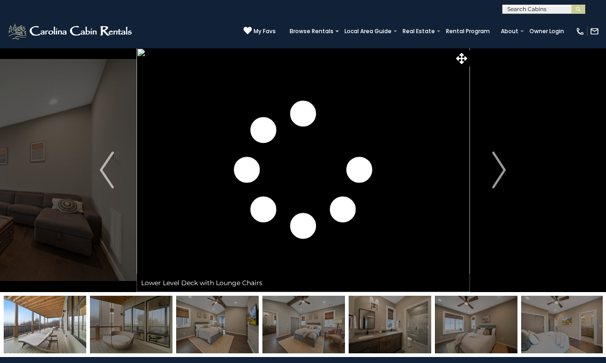
click at [496, 169] on img "Next" at bounding box center [499, 170] width 14 height 37
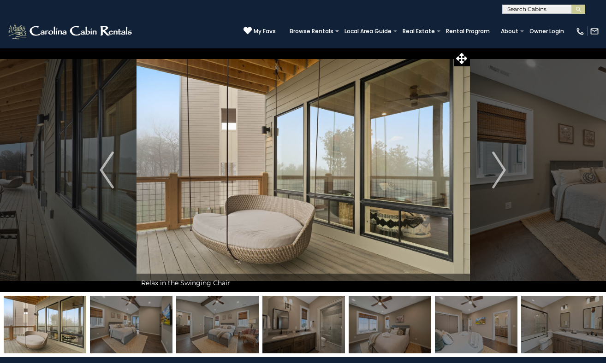
click at [496, 169] on img "Next" at bounding box center [499, 170] width 14 height 37
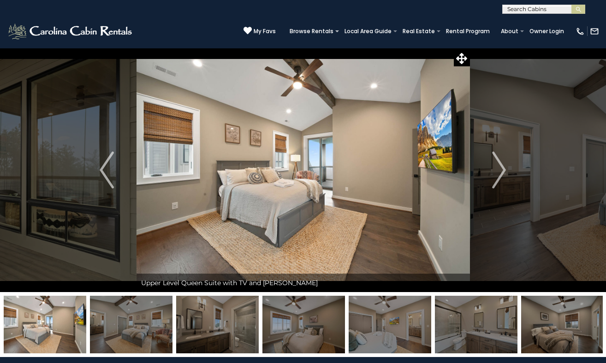
click at [496, 169] on img "Next" at bounding box center [499, 170] width 14 height 37
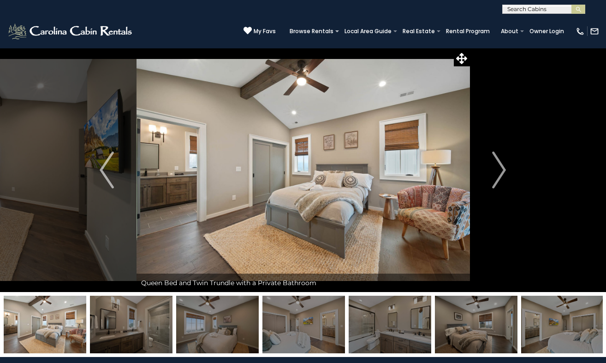
click at [496, 169] on img "Next" at bounding box center [499, 170] width 14 height 37
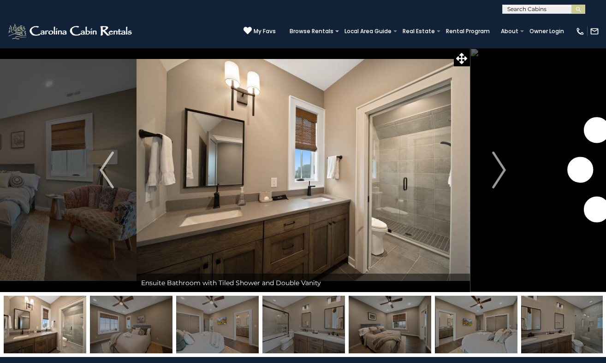
click at [496, 169] on img "Next" at bounding box center [499, 170] width 14 height 37
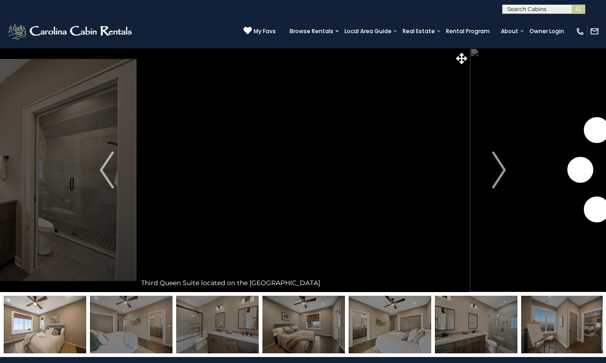
click at [496, 169] on img "Next" at bounding box center [499, 170] width 14 height 37
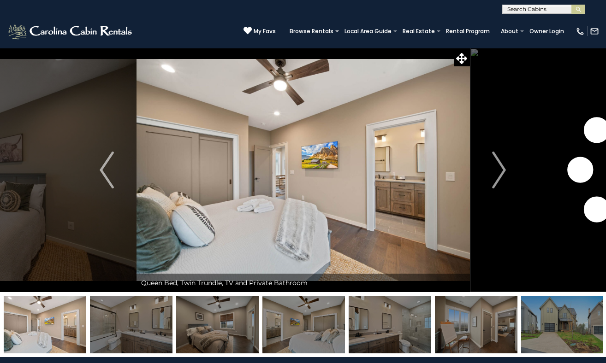
click at [496, 169] on img "Next" at bounding box center [499, 170] width 14 height 37
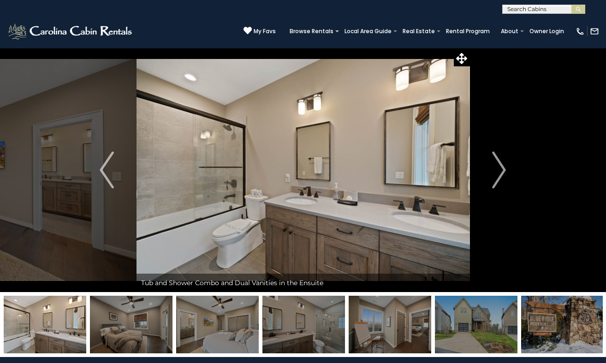
click at [496, 169] on img "Next" at bounding box center [499, 170] width 14 height 37
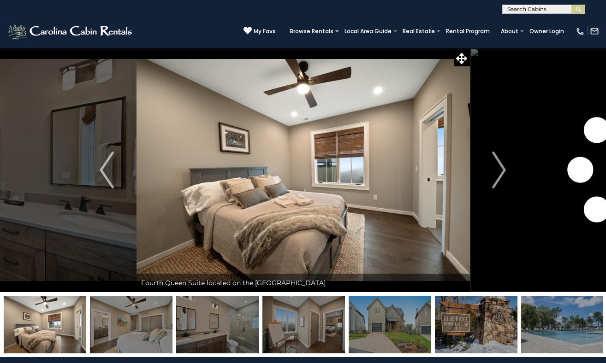
click at [496, 169] on img "Next" at bounding box center [499, 170] width 14 height 37
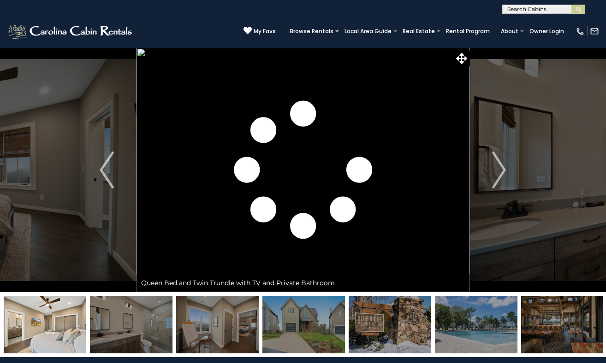
click at [496, 169] on img "Next" at bounding box center [499, 170] width 14 height 37
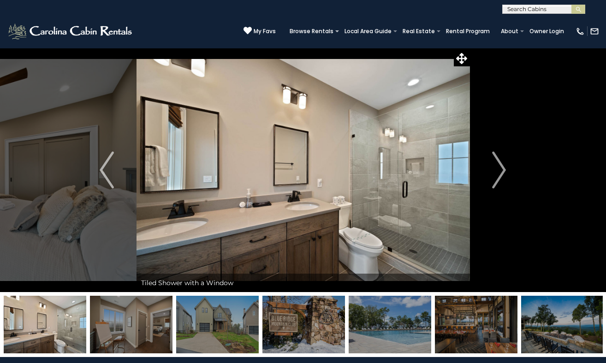
click at [496, 169] on img "Next" at bounding box center [499, 170] width 14 height 37
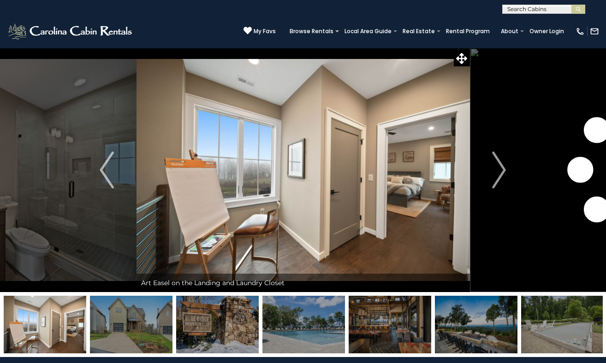
click at [496, 169] on img "Next" at bounding box center [499, 170] width 14 height 37
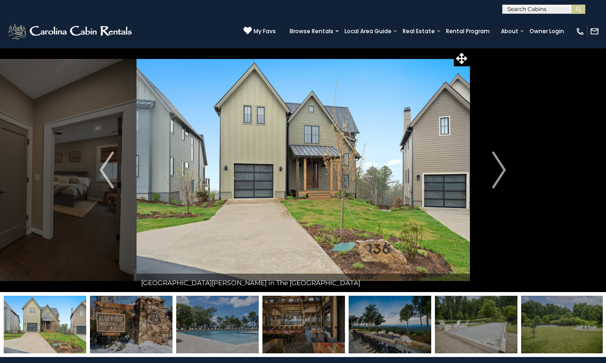
click at [496, 169] on img "Next" at bounding box center [499, 170] width 14 height 37
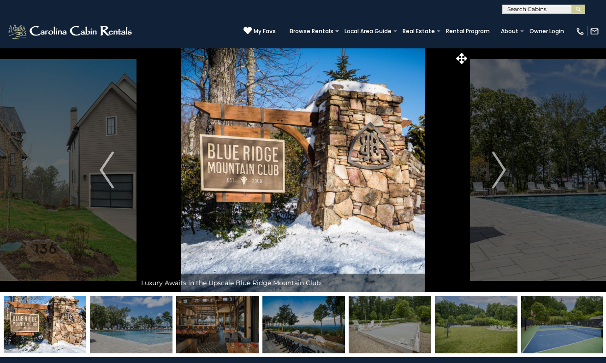
click at [496, 169] on img "Next" at bounding box center [499, 170] width 14 height 37
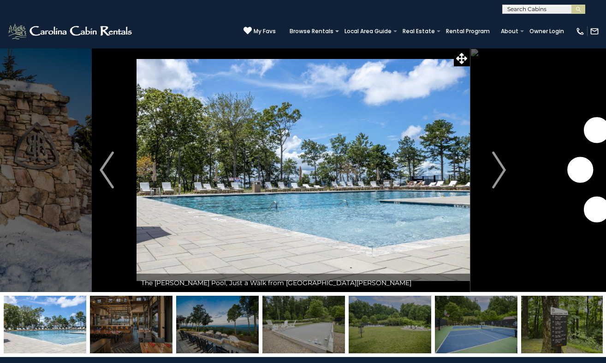
click at [496, 169] on img "Next" at bounding box center [499, 170] width 14 height 37
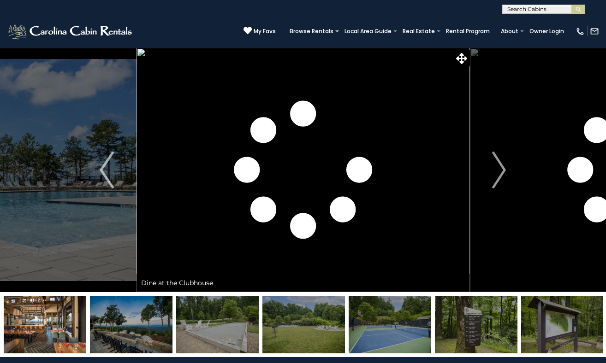
click at [496, 169] on img "Next" at bounding box center [499, 170] width 14 height 37
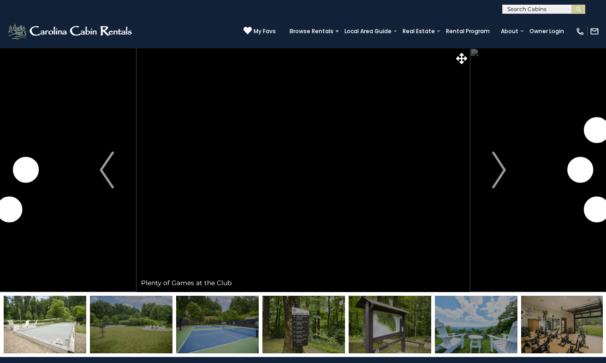
click at [496, 169] on img "Next" at bounding box center [499, 170] width 14 height 37
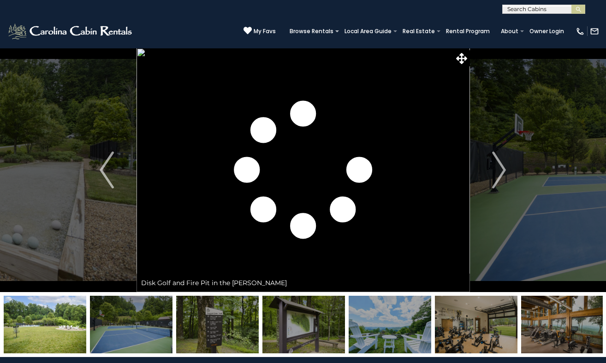
click at [496, 169] on img "Next" at bounding box center [499, 170] width 14 height 37
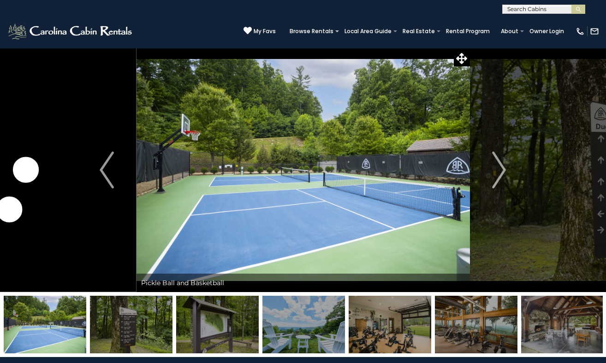
click at [496, 169] on img "Next" at bounding box center [499, 170] width 14 height 37
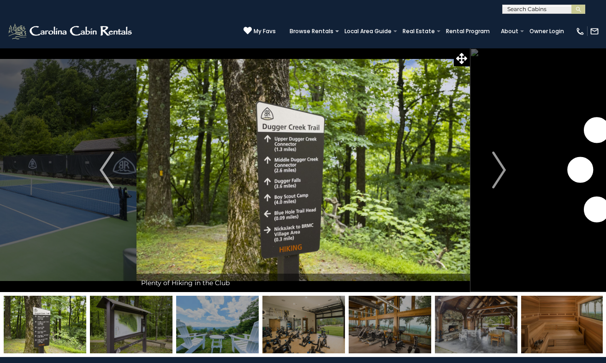
click at [496, 169] on img "Next" at bounding box center [499, 170] width 14 height 37
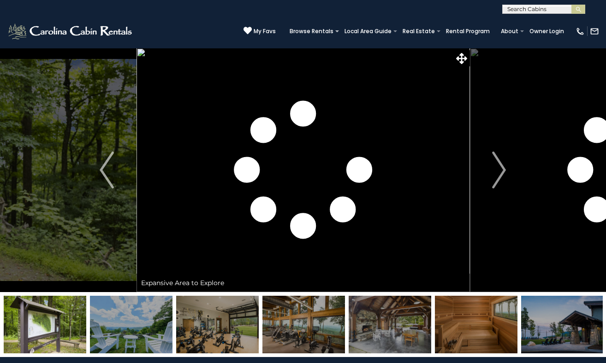
click at [496, 169] on img "Next" at bounding box center [499, 170] width 14 height 37
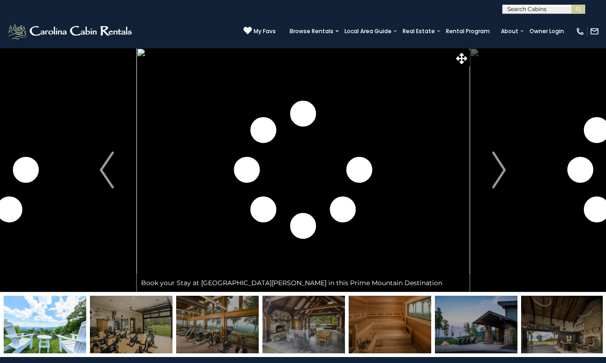
click at [496, 169] on img "Next" at bounding box center [499, 170] width 14 height 37
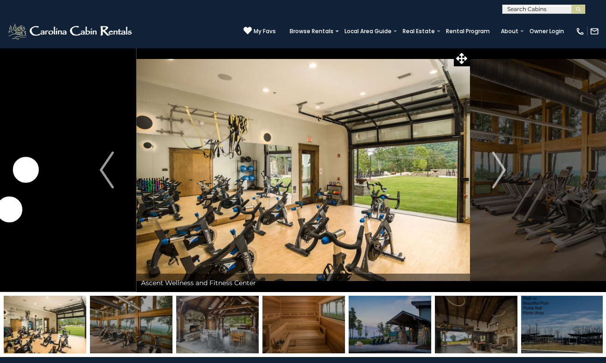
click at [496, 169] on img "Next" at bounding box center [499, 170] width 14 height 37
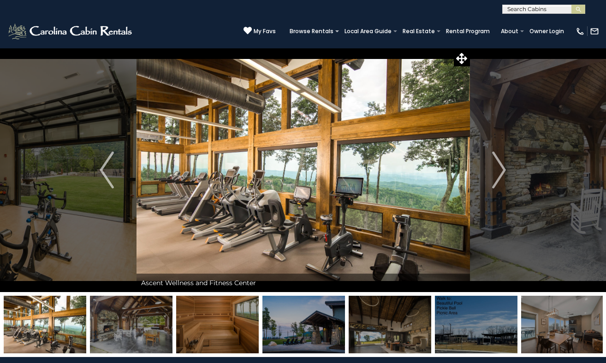
click at [496, 169] on img "Next" at bounding box center [499, 170] width 14 height 37
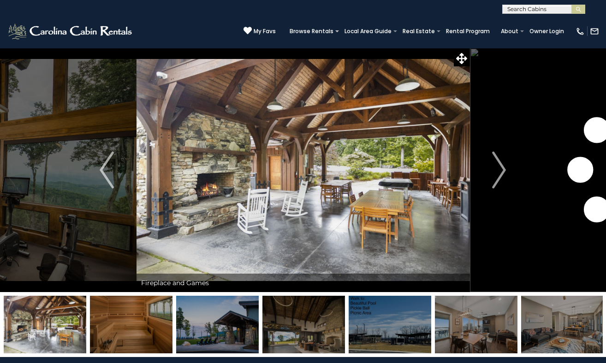
click at [496, 169] on img "Next" at bounding box center [499, 170] width 14 height 37
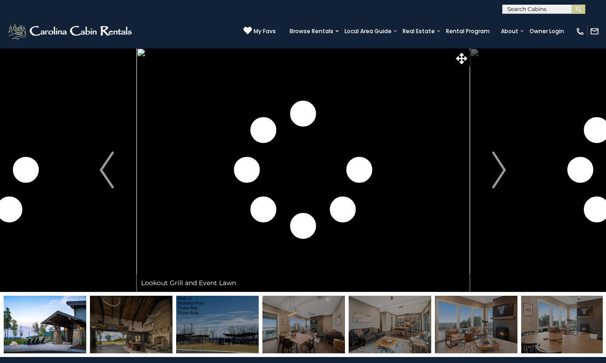
click at [496, 169] on img "Next" at bounding box center [499, 170] width 14 height 37
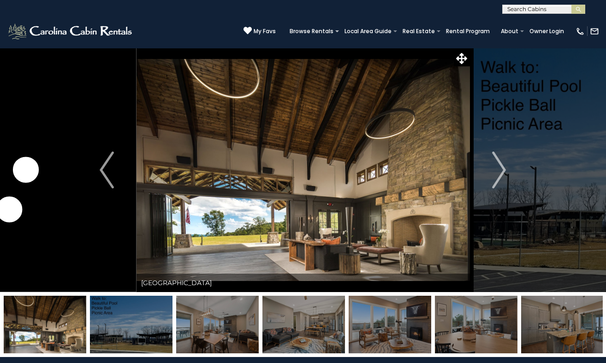
click at [496, 169] on img "Next" at bounding box center [499, 170] width 14 height 37
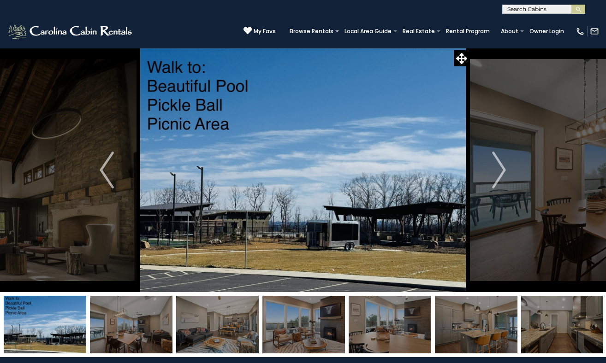
click at [496, 169] on img "Next" at bounding box center [499, 170] width 14 height 37
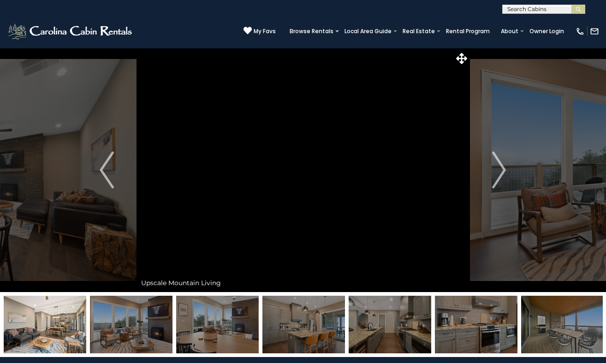
click at [496, 169] on img "Next" at bounding box center [499, 170] width 14 height 37
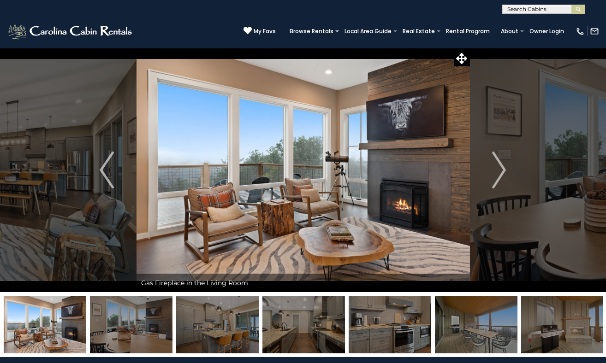
click at [247, 16] on div "(828) 295-6000 My Favs Browse Rentals Local Area Guide Activities & Attractions…" at bounding box center [303, 31] width 606 height 35
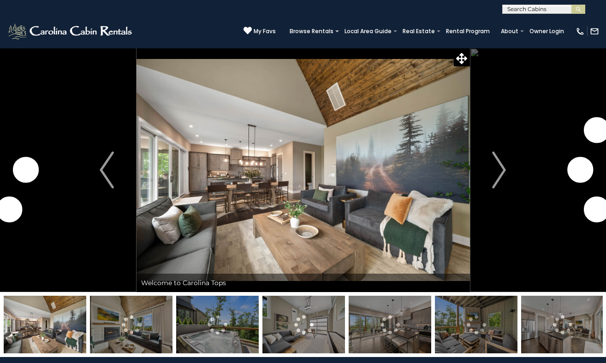
click at [500, 170] on img "Next" at bounding box center [499, 170] width 14 height 37
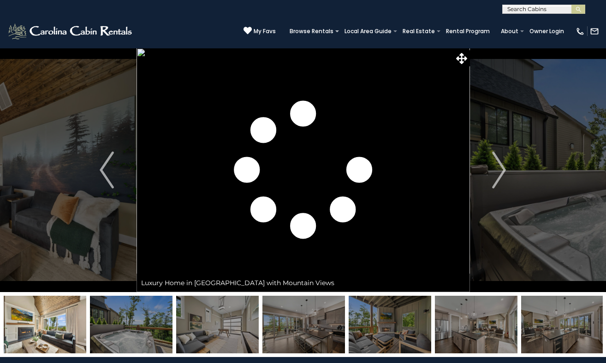
click at [500, 170] on img "Next" at bounding box center [499, 170] width 14 height 37
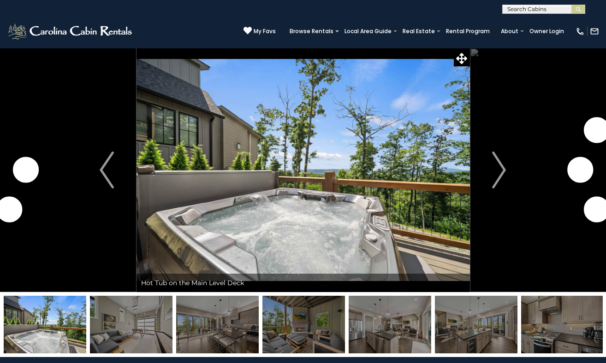
click at [500, 170] on img "Next" at bounding box center [499, 170] width 14 height 37
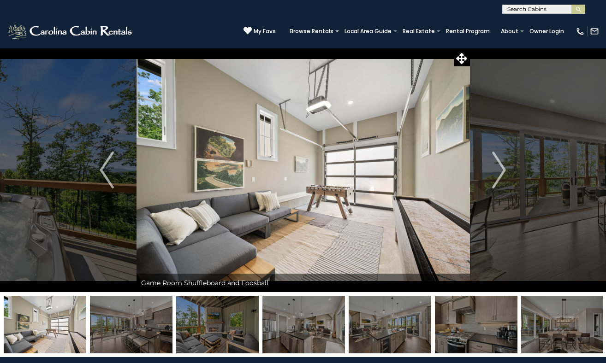
click at [500, 170] on img "Next" at bounding box center [499, 170] width 14 height 37
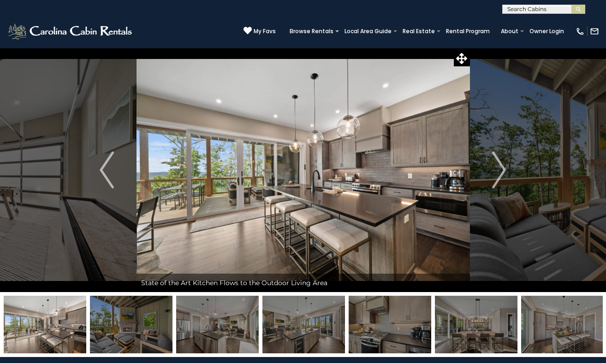
click at [500, 170] on img "Next" at bounding box center [499, 170] width 14 height 37
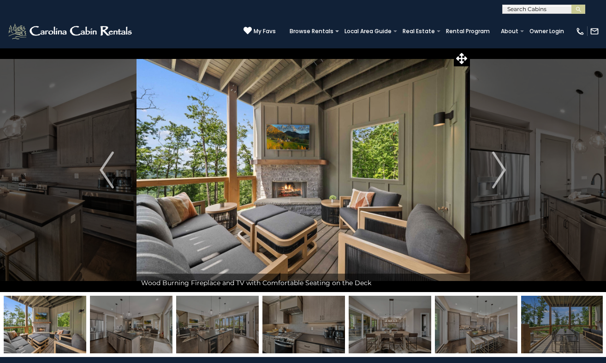
click at [500, 170] on img "Next" at bounding box center [499, 170] width 14 height 37
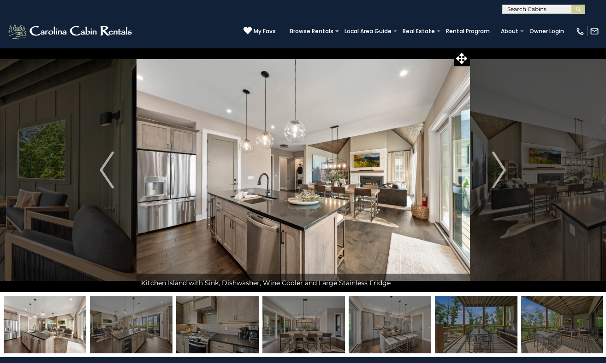
click at [500, 170] on img "Next" at bounding box center [499, 170] width 14 height 37
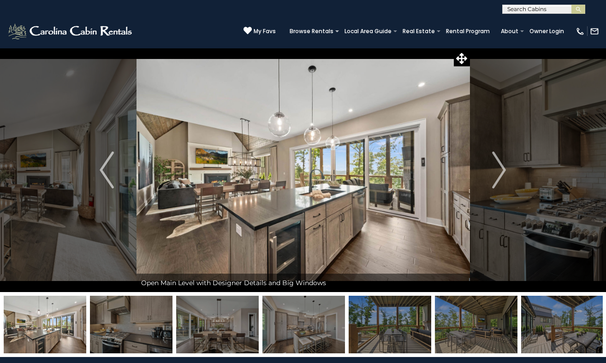
click at [500, 170] on img "Next" at bounding box center [499, 170] width 14 height 37
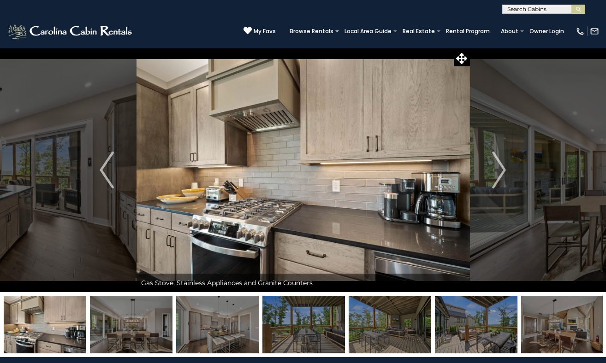
click at [500, 170] on img "Next" at bounding box center [499, 170] width 14 height 37
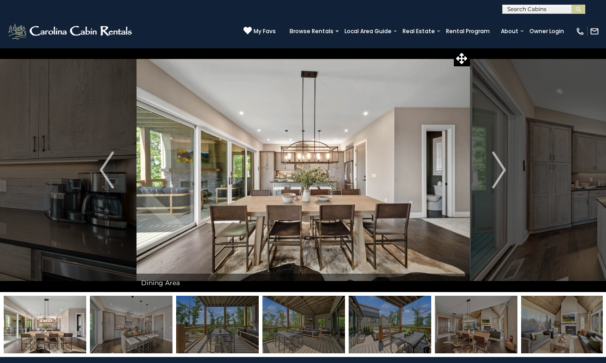
click at [500, 170] on img "Next" at bounding box center [499, 170] width 14 height 37
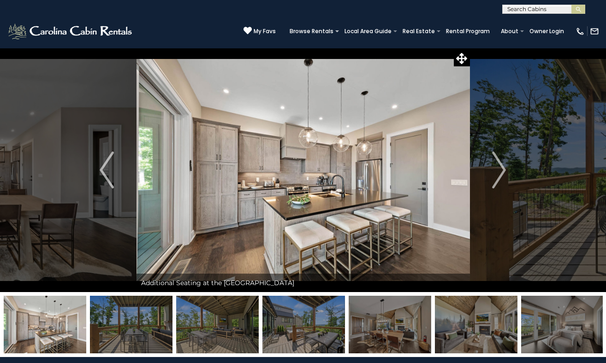
click at [500, 170] on img "Next" at bounding box center [499, 170] width 14 height 37
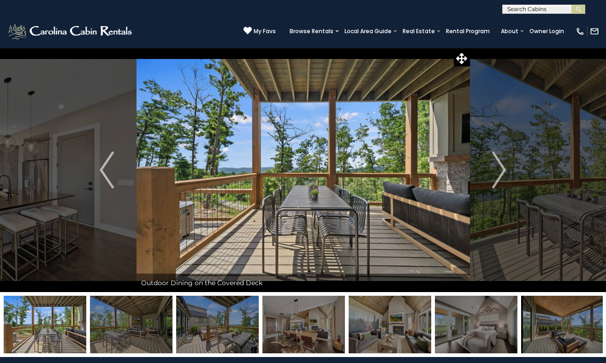
click at [500, 170] on img "Next" at bounding box center [499, 170] width 14 height 37
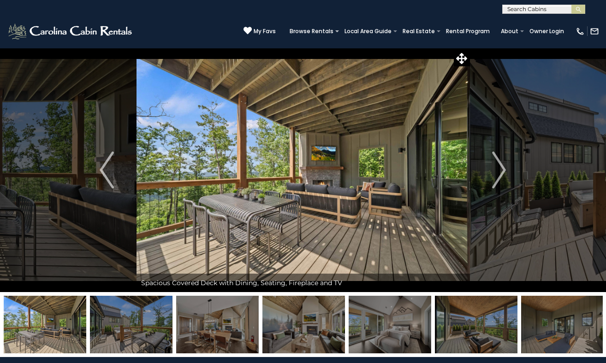
click at [500, 170] on img "Next" at bounding box center [499, 170] width 14 height 37
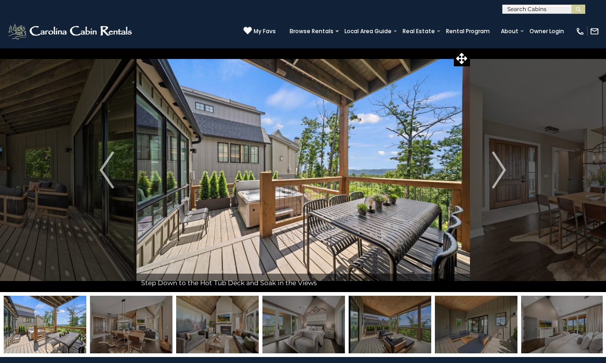
click at [500, 170] on img "Next" at bounding box center [499, 170] width 14 height 37
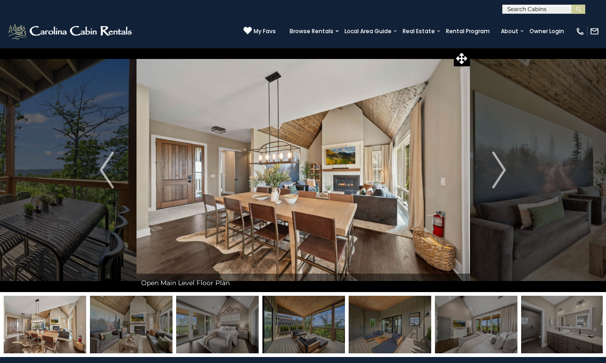
click at [500, 170] on img "Next" at bounding box center [499, 170] width 14 height 37
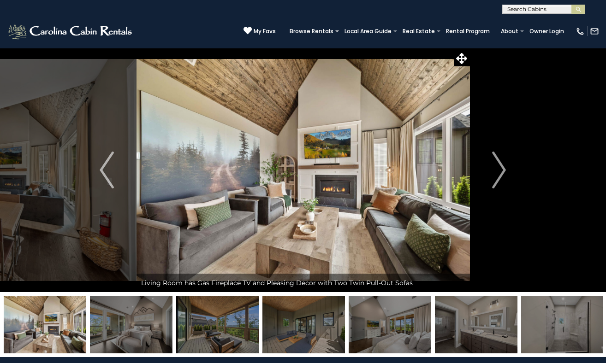
click at [500, 170] on img "Next" at bounding box center [499, 170] width 14 height 37
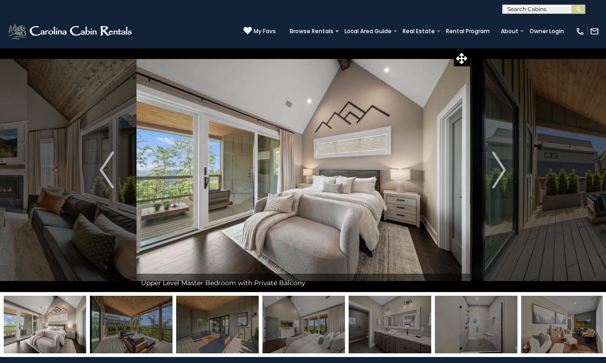
click at [500, 170] on img "Next" at bounding box center [499, 170] width 14 height 37
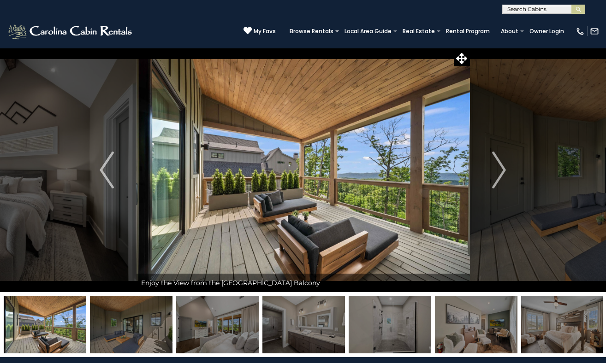
click at [500, 170] on img "Next" at bounding box center [499, 170] width 14 height 37
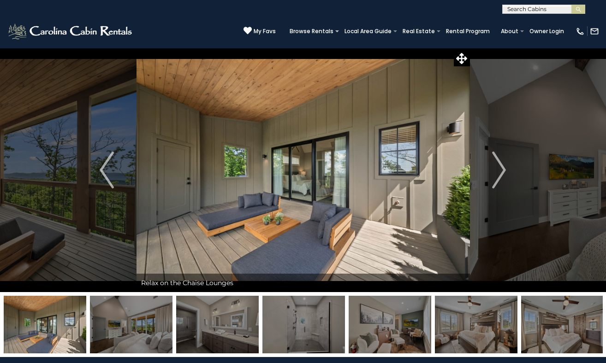
click at [500, 170] on img "Next" at bounding box center [499, 170] width 14 height 37
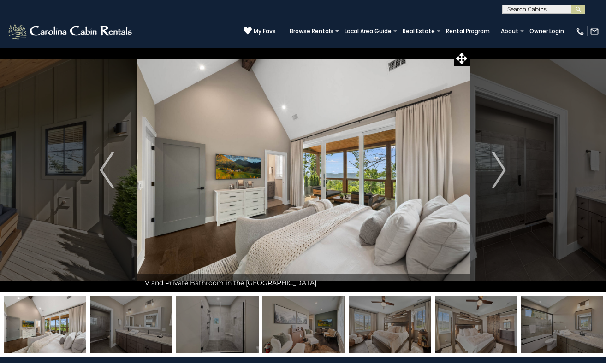
click at [500, 170] on img "Next" at bounding box center [499, 170] width 14 height 37
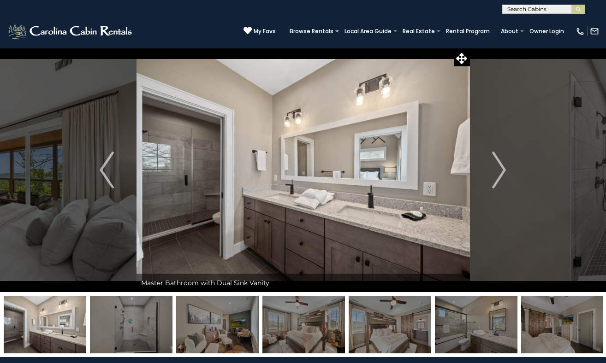
click at [500, 170] on img "Next" at bounding box center [499, 170] width 14 height 37
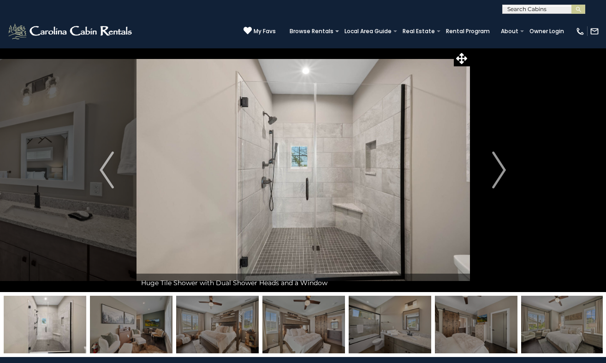
click at [500, 170] on img "Next" at bounding box center [499, 170] width 14 height 37
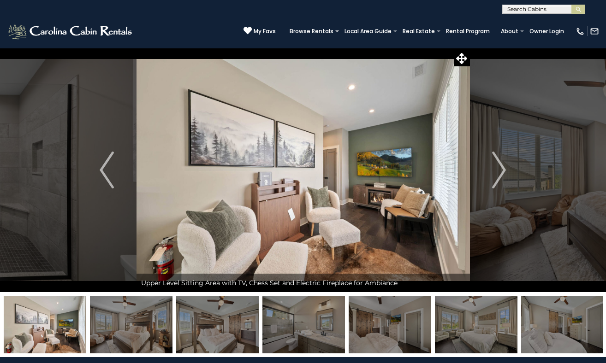
click at [500, 170] on img "Next" at bounding box center [499, 170] width 14 height 37
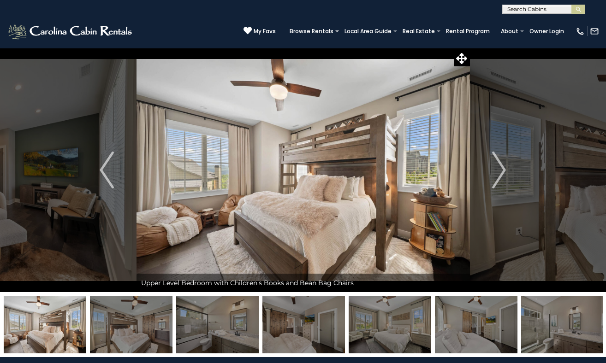
click at [500, 170] on img "Next" at bounding box center [499, 170] width 14 height 37
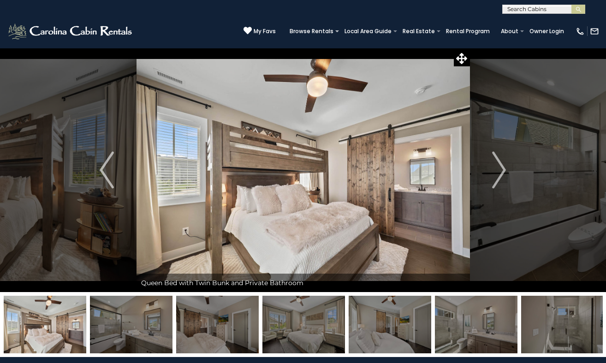
click at [500, 170] on img "Next" at bounding box center [499, 170] width 14 height 37
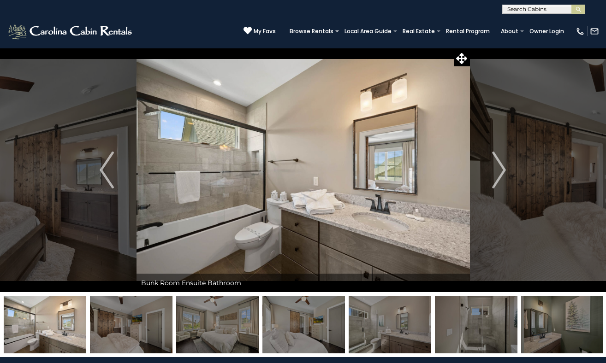
click at [500, 170] on img "Next" at bounding box center [499, 170] width 14 height 37
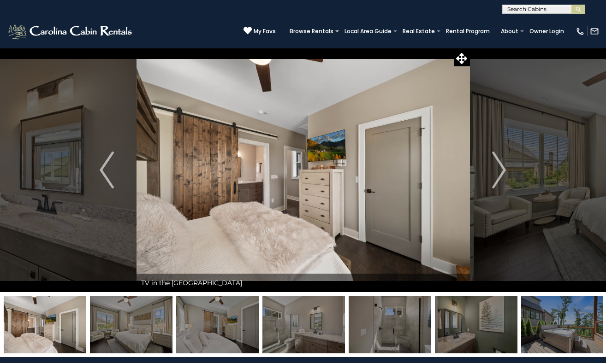
click at [500, 170] on img "Next" at bounding box center [499, 170] width 14 height 37
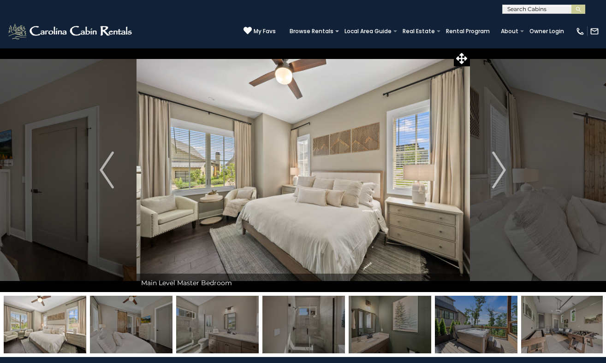
click at [500, 170] on img "Next" at bounding box center [499, 170] width 14 height 37
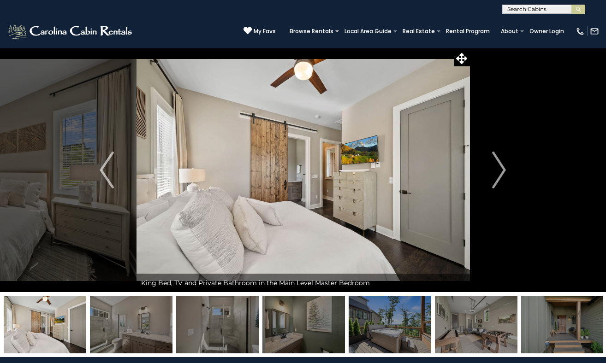
click at [500, 170] on img "Next" at bounding box center [499, 170] width 14 height 37
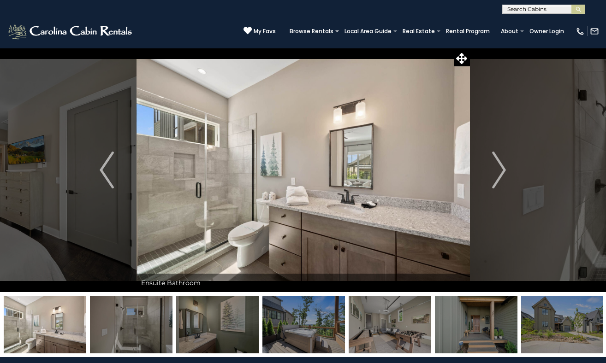
click at [500, 170] on img "Next" at bounding box center [499, 170] width 14 height 37
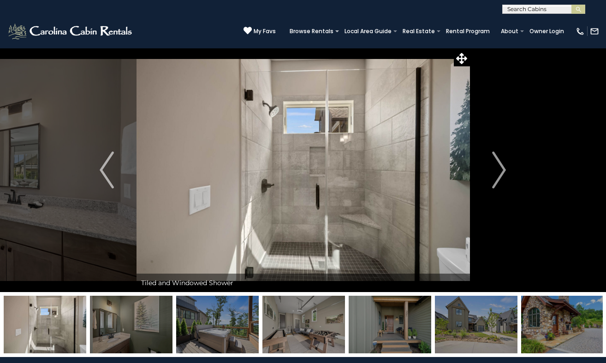
click at [500, 170] on img "Next" at bounding box center [499, 170] width 14 height 37
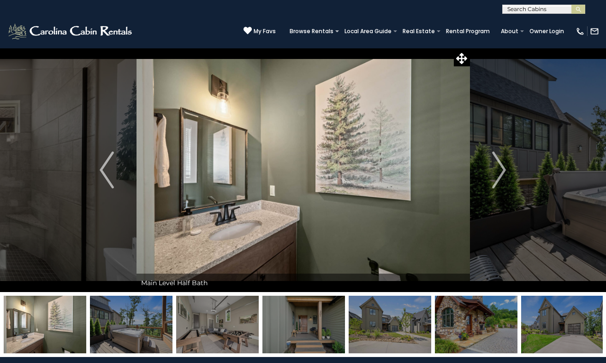
click at [500, 170] on img "Next" at bounding box center [499, 170] width 14 height 37
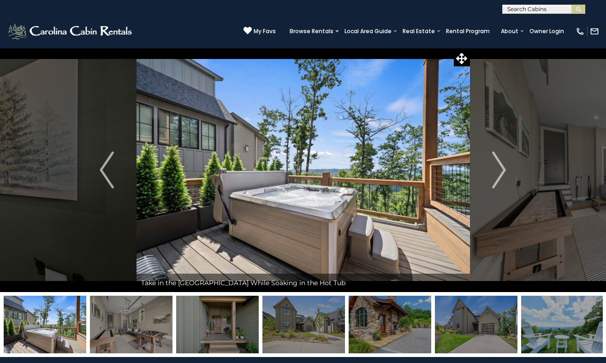
click at [500, 170] on img "Next" at bounding box center [499, 170] width 14 height 37
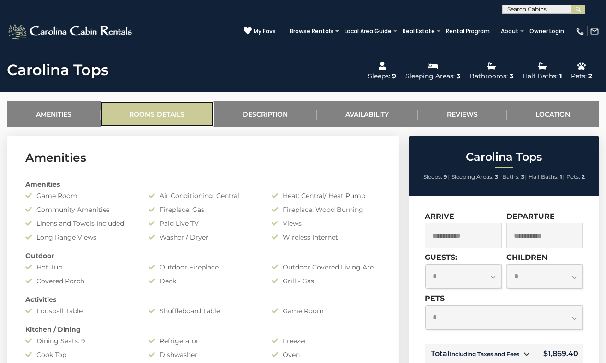
click at [184, 115] on link "Rooms Details" at bounding box center [156, 113] width 113 height 25
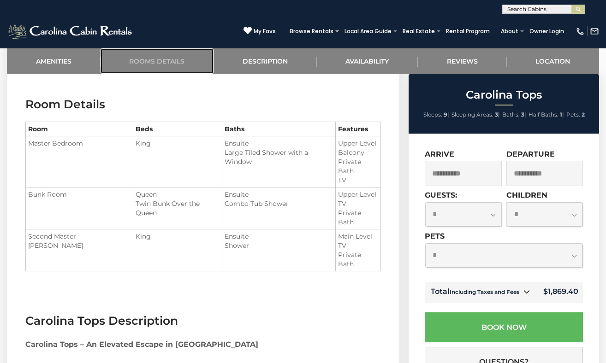
scroll to position [772, 0]
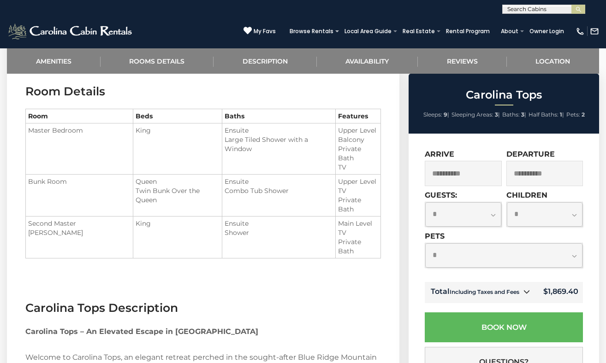
click at [287, 300] on h3 "Carolina Tops Description" at bounding box center [202, 308] width 355 height 16
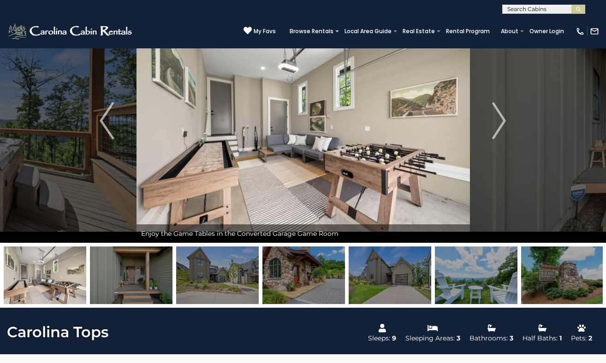
scroll to position [0, 0]
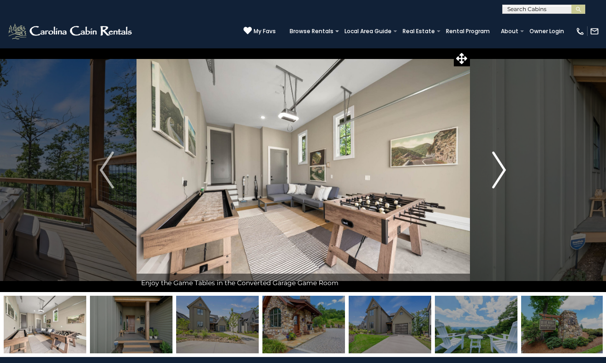
click at [501, 169] on img "Next" at bounding box center [499, 170] width 14 height 37
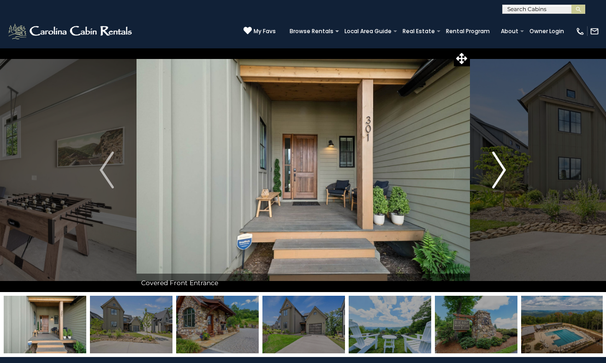
click at [501, 169] on img "Next" at bounding box center [499, 170] width 14 height 37
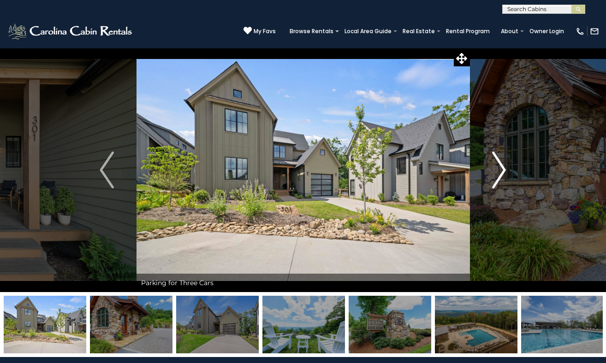
click at [501, 169] on img "Next" at bounding box center [499, 170] width 14 height 37
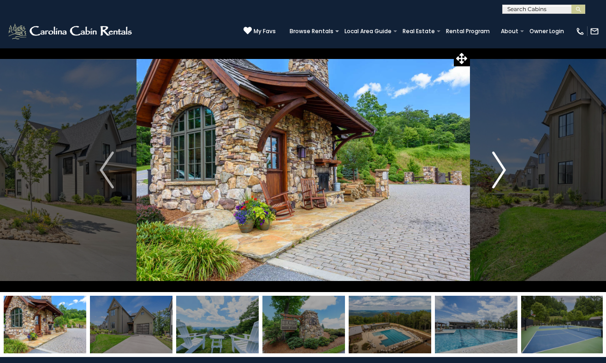
click at [501, 169] on img "Next" at bounding box center [499, 170] width 14 height 37
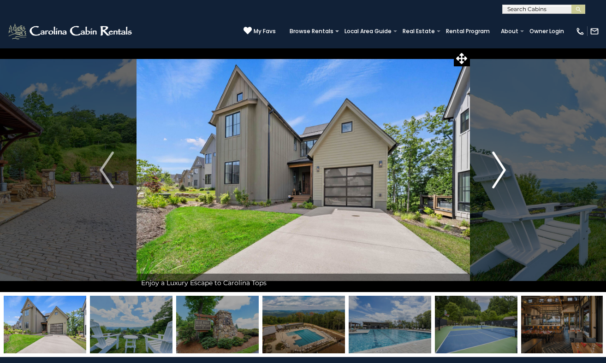
click at [501, 169] on img "Next" at bounding box center [499, 170] width 14 height 37
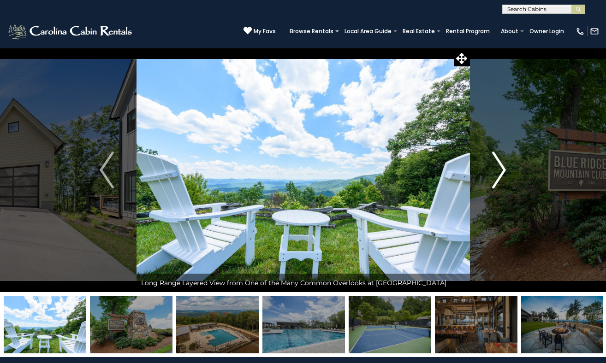
click at [501, 169] on img "Next" at bounding box center [499, 170] width 14 height 37
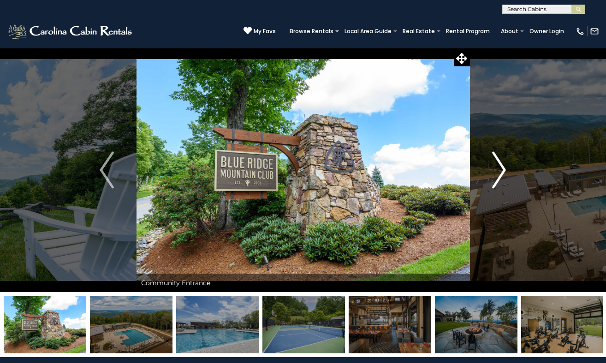
click at [501, 169] on img "Next" at bounding box center [499, 170] width 14 height 37
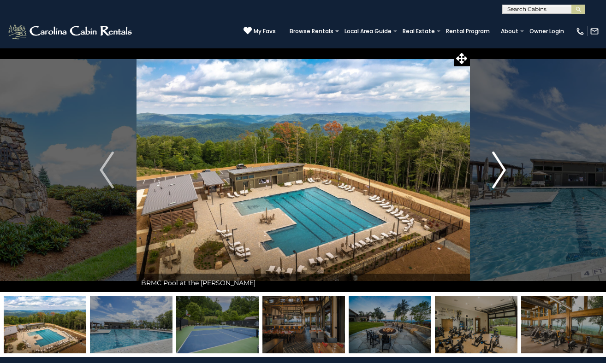
click at [501, 169] on img "Next" at bounding box center [499, 170] width 14 height 37
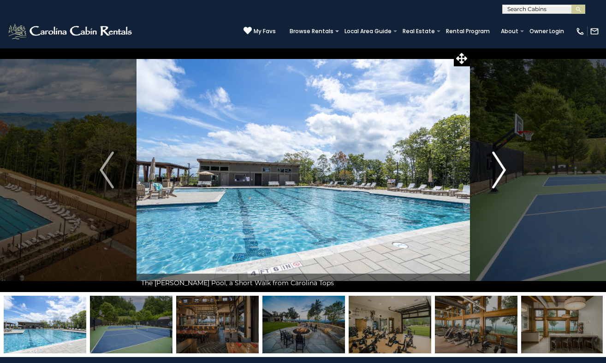
click at [501, 169] on img "Next" at bounding box center [499, 170] width 14 height 37
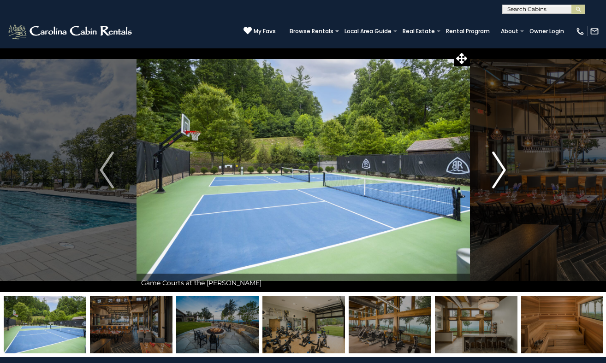
click at [501, 169] on img "Next" at bounding box center [499, 170] width 14 height 37
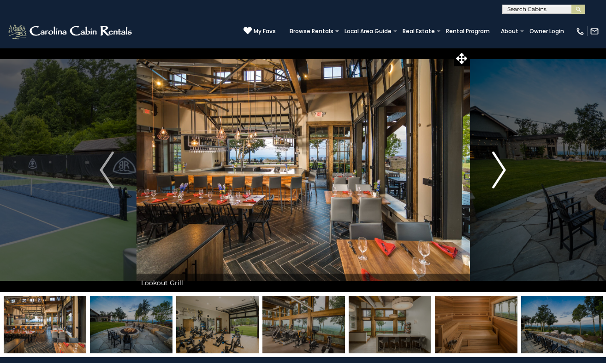
click at [501, 169] on img "Next" at bounding box center [499, 170] width 14 height 37
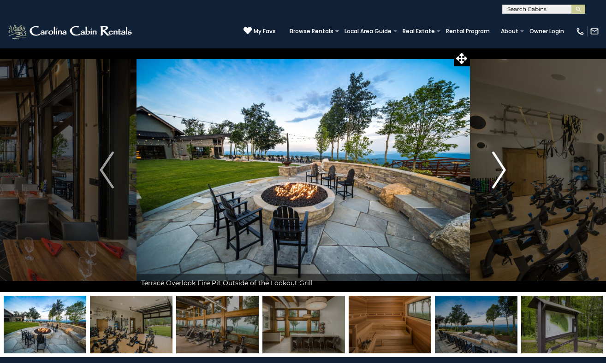
click at [501, 169] on img "Next" at bounding box center [499, 170] width 14 height 37
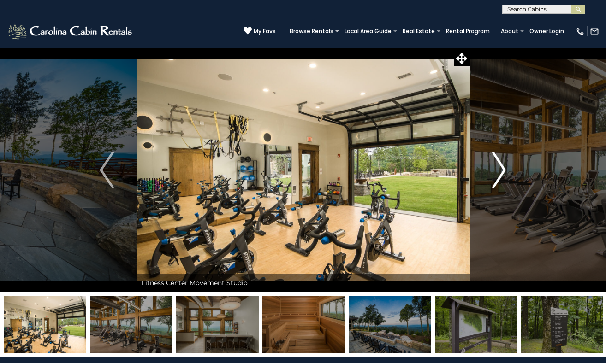
click at [501, 169] on img "Next" at bounding box center [499, 170] width 14 height 37
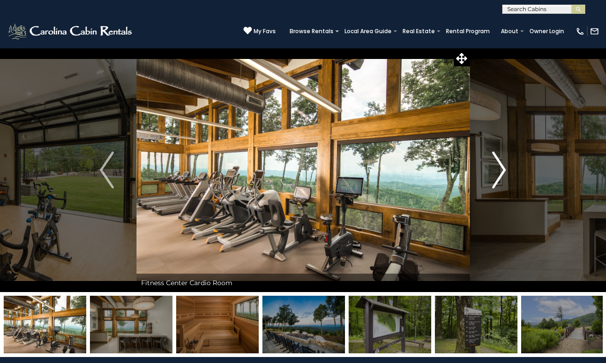
click at [501, 169] on img "Next" at bounding box center [499, 170] width 14 height 37
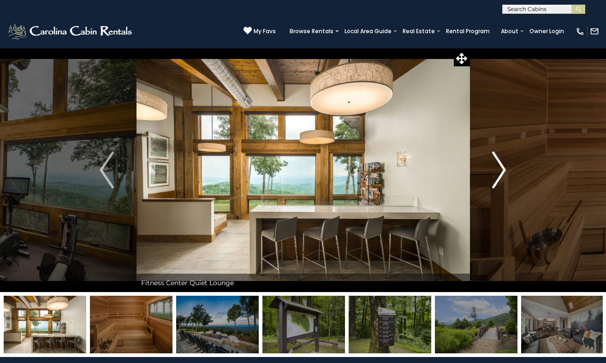
click at [501, 169] on img "Next" at bounding box center [499, 170] width 14 height 37
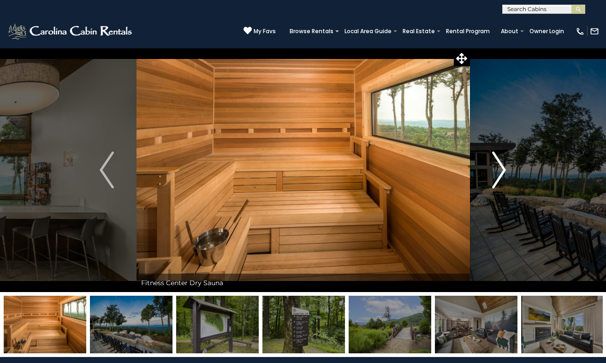
click at [501, 169] on img "Next" at bounding box center [499, 170] width 14 height 37
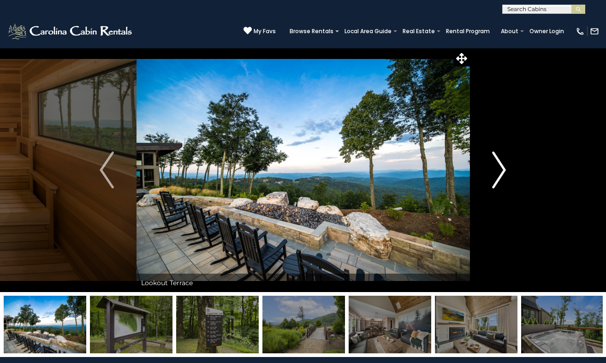
click at [501, 169] on img "Next" at bounding box center [499, 170] width 14 height 37
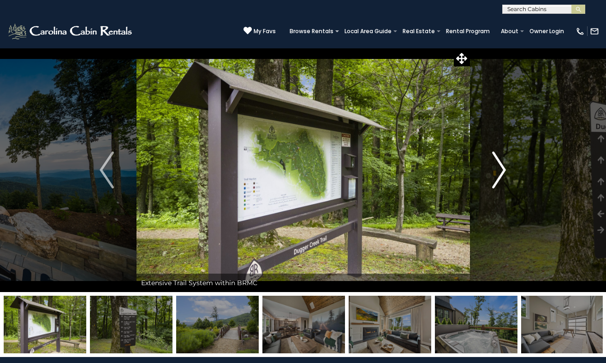
click at [501, 169] on img "Next" at bounding box center [499, 170] width 14 height 37
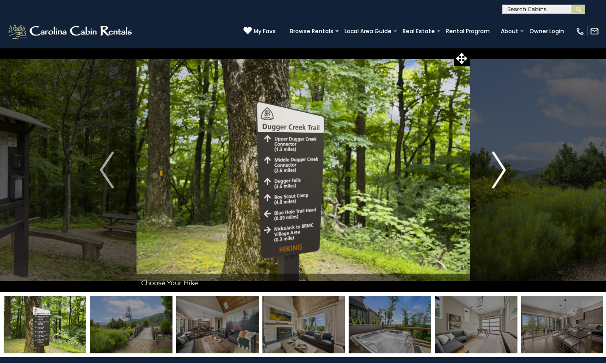
click at [501, 169] on img "Next" at bounding box center [499, 170] width 14 height 37
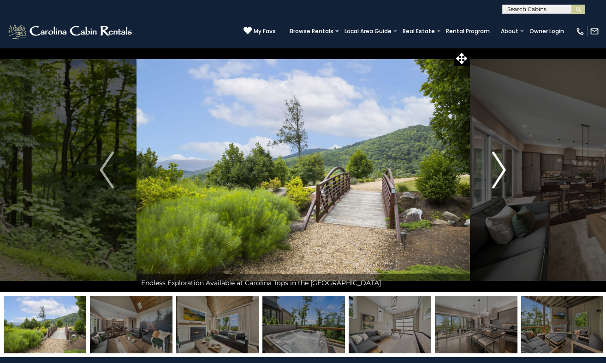
click at [501, 169] on img "Next" at bounding box center [499, 170] width 14 height 37
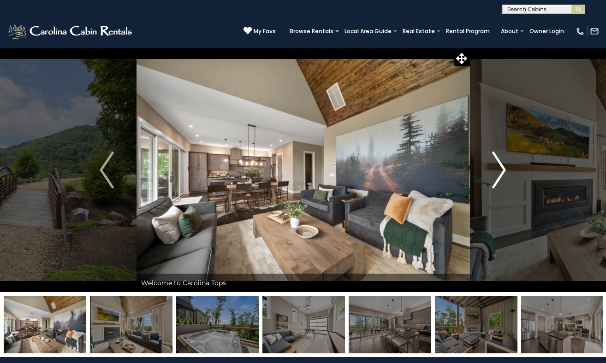
click at [501, 169] on img "Next" at bounding box center [499, 170] width 14 height 37
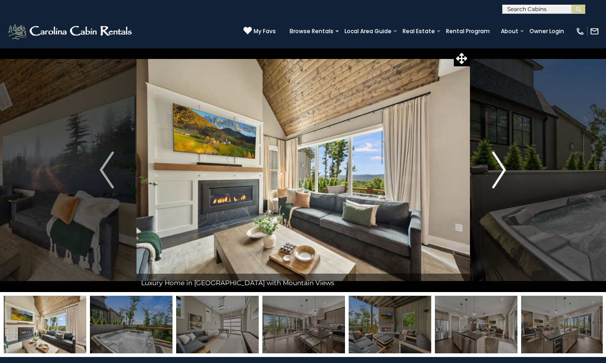
click at [501, 169] on img "Next" at bounding box center [499, 170] width 14 height 37
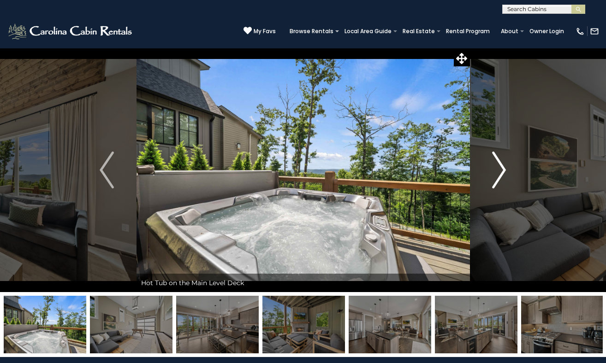
click at [501, 169] on img "Next" at bounding box center [499, 170] width 14 height 37
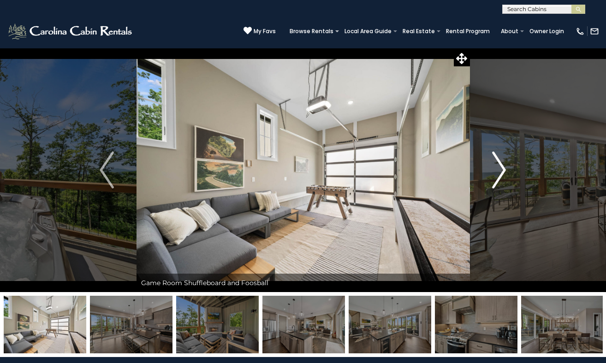
click at [501, 169] on img "Next" at bounding box center [499, 170] width 14 height 37
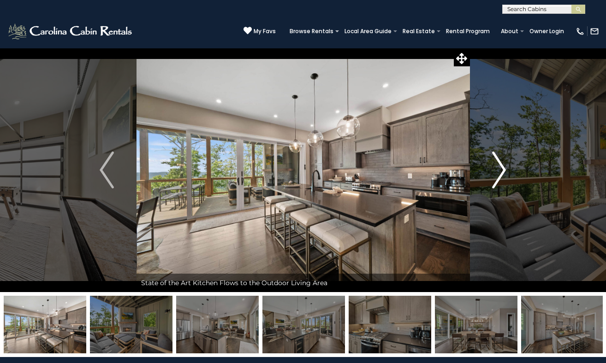
click at [501, 169] on img "Next" at bounding box center [499, 170] width 14 height 37
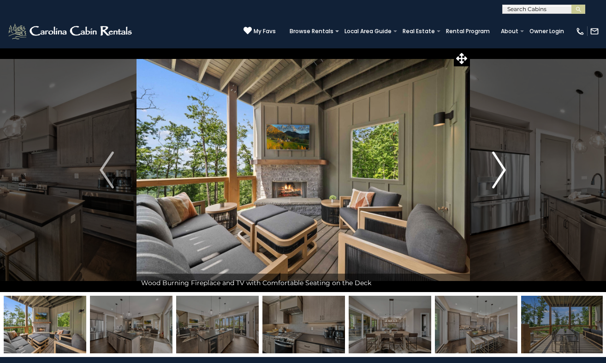
click at [501, 169] on img "Next" at bounding box center [499, 170] width 14 height 37
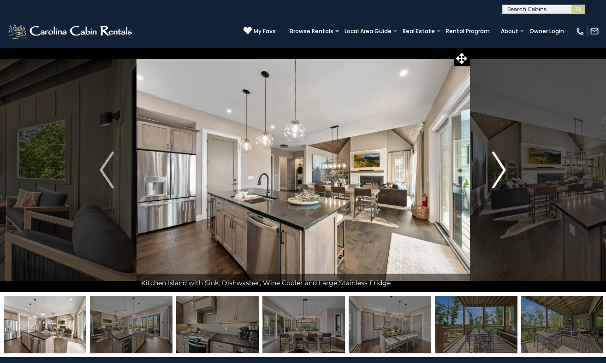
click at [501, 169] on img "Next" at bounding box center [499, 170] width 14 height 37
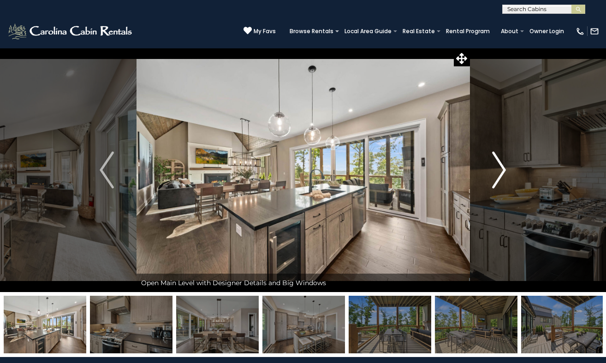
click at [501, 169] on img "Next" at bounding box center [499, 170] width 14 height 37
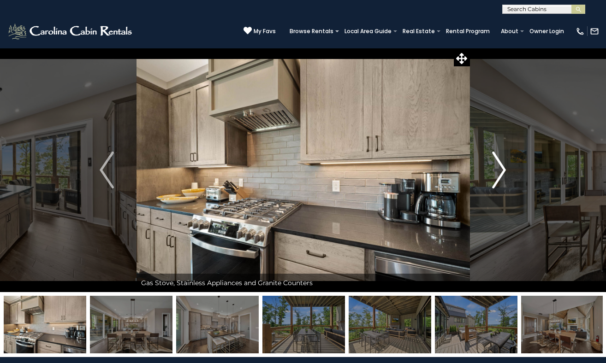
click at [501, 169] on img "Next" at bounding box center [499, 170] width 14 height 37
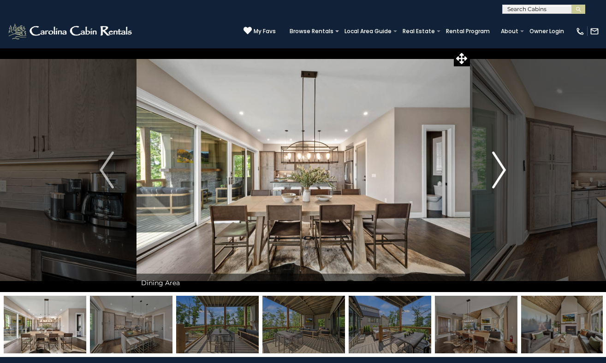
click at [501, 169] on img "Next" at bounding box center [499, 170] width 14 height 37
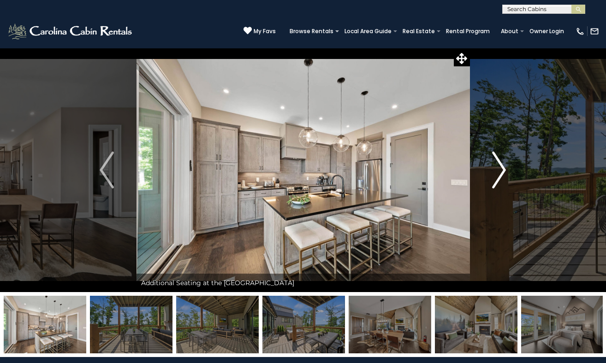
click at [501, 169] on img "Next" at bounding box center [499, 170] width 14 height 37
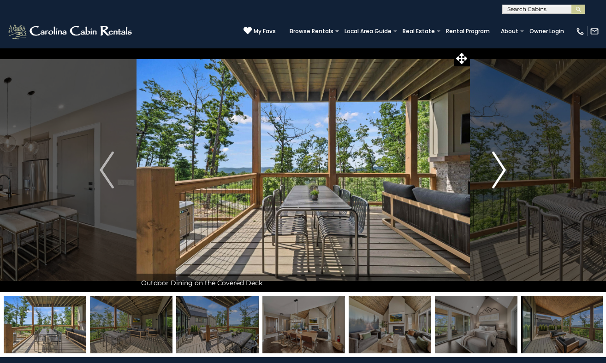
click at [501, 169] on img "Next" at bounding box center [499, 170] width 14 height 37
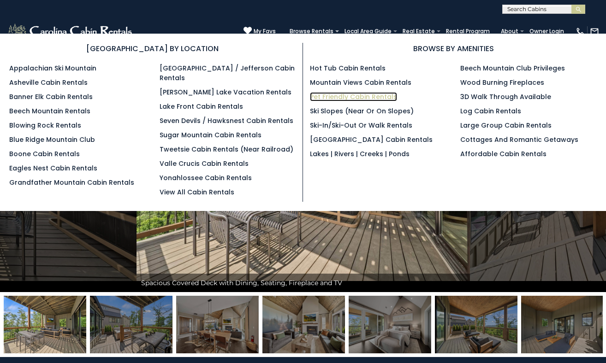
click at [348, 96] on link "Pet Friendly Cabin Rentals" at bounding box center [353, 96] width 87 height 9
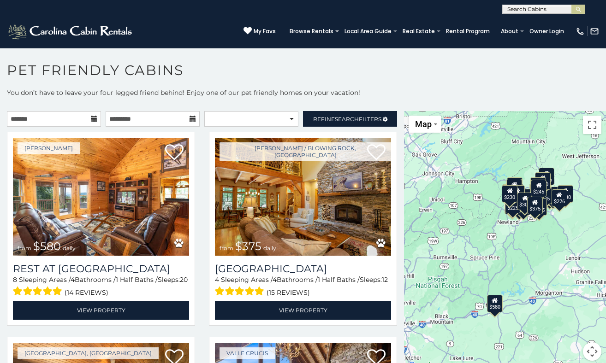
click at [591, 349] on button "Map camera controls" at bounding box center [592, 351] width 18 height 18
click at [571, 306] on button "Zoom in" at bounding box center [569, 305] width 18 height 18
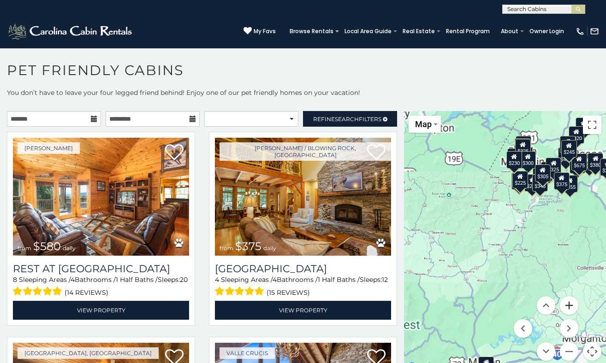
click at [571, 306] on button "Zoom in" at bounding box center [569, 305] width 18 height 18
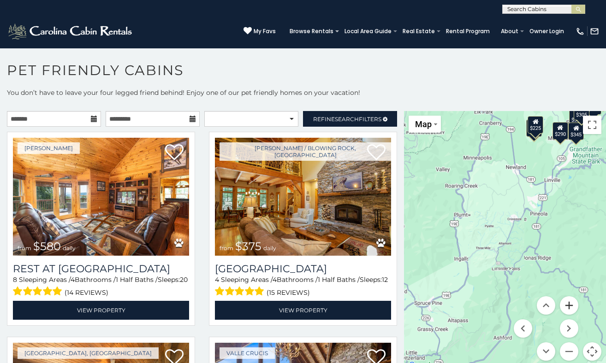
click at [571, 306] on button "Zoom in" at bounding box center [569, 305] width 18 height 18
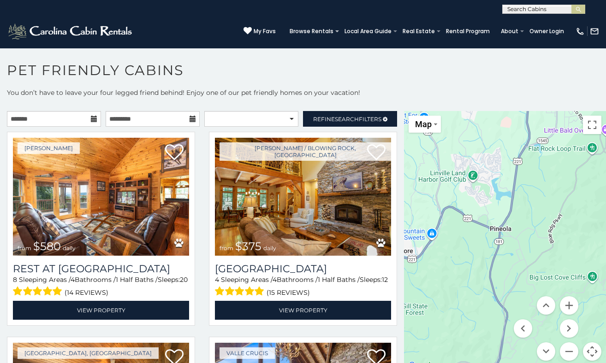
drag, startPoint x: 586, startPoint y: 201, endPoint x: 439, endPoint y: 305, distance: 180.2
click at [439, 305] on div "$580 $375 $325 $451 $460 $525 $315 $310 $315 $330 $395 $355 $650 $380 $675 $930…" at bounding box center [505, 241] width 202 height 261
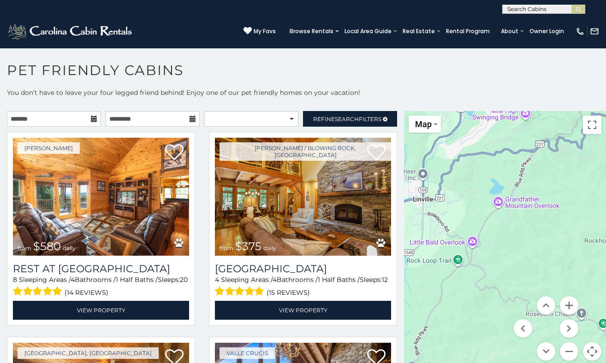
drag, startPoint x: 571, startPoint y: 195, endPoint x: 444, endPoint y: 298, distance: 163.3
click at [444, 298] on div "$580 $375 $325 $451 $460 $525 $315 $310 $315 $330 $395 $355 $650 $380 $675 $930…" at bounding box center [505, 241] width 202 height 261
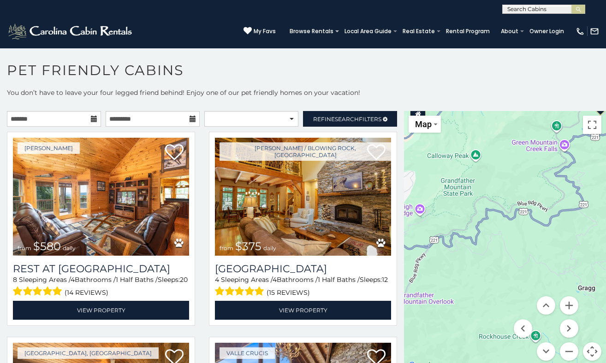
drag, startPoint x: 572, startPoint y: 194, endPoint x: 462, endPoint y: 290, distance: 147.0
click at [462, 290] on div "$580 $375 $325 $451 $460 $525 $315 $310 $315 $330 $395 $355 $650 $380 $675 $930…" at bounding box center [505, 241] width 202 height 261
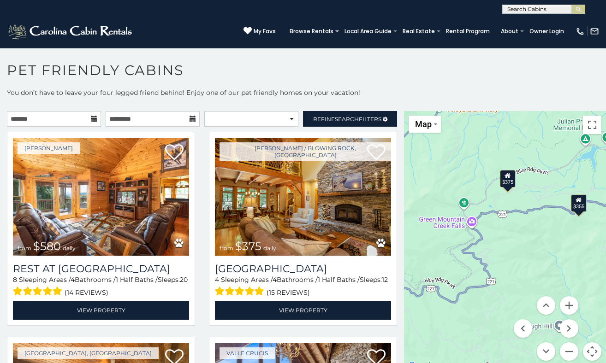
drag, startPoint x: 545, startPoint y: 208, endPoint x: 456, endPoint y: 284, distance: 117.3
click at [456, 284] on div "$580 $375 $325 $451 $460 $525 $315 $310 $315 $330 $395 $355 $650 $380 $675 $930…" at bounding box center [505, 241] width 202 height 261
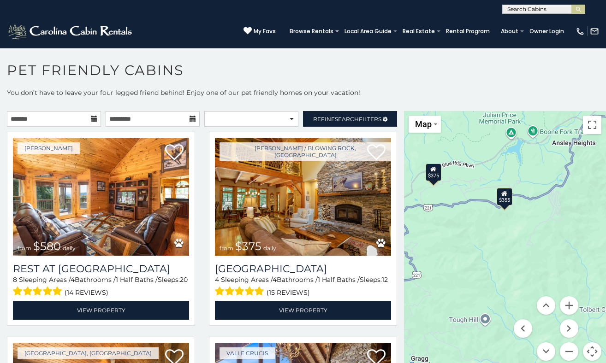
drag, startPoint x: 582, startPoint y: 225, endPoint x: 510, endPoint y: 220, distance: 72.6
click at [510, 220] on div "$580 $375 $325 $451 $460 $525 $315 $310 $315 $330 $395 $355 $650 $380 $675 $930…" at bounding box center [505, 241] width 202 height 261
click at [571, 351] on button "Zoom out" at bounding box center [569, 351] width 18 height 18
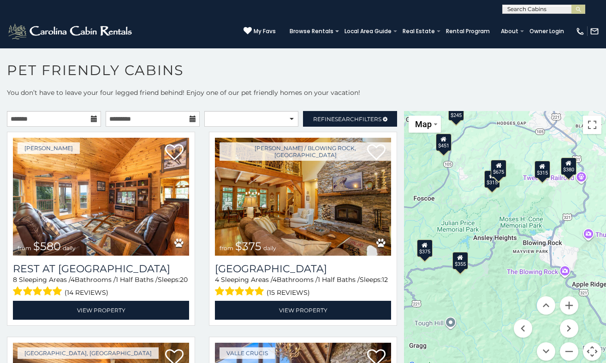
drag, startPoint x: 565, startPoint y: 252, endPoint x: 512, endPoint y: 302, distance: 73.0
click at [512, 302] on div "$580 $375 $325 $451 $460 $525 $315 $310 $315 $330 $395 $355 $650 $380 $675 $930…" at bounding box center [505, 241] width 202 height 261
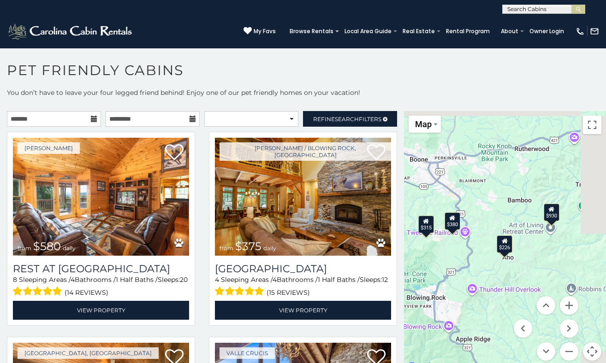
drag, startPoint x: 559, startPoint y: 236, endPoint x: 448, endPoint y: 288, distance: 122.9
click at [448, 288] on div "$580 $375 $325 $451 $460 $525 $315 $310 $315 $330 $395 $355 $650 $380 $675 $930…" at bounding box center [505, 241] width 202 height 261
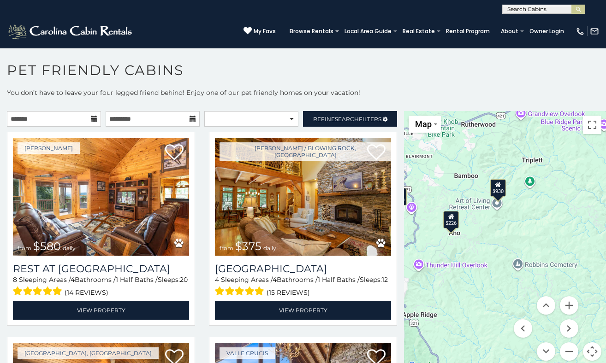
drag, startPoint x: 565, startPoint y: 264, endPoint x: 508, endPoint y: 239, distance: 61.7
click at [508, 239] on div "$580 $375 $325 $451 $460 $525 $315 $310 $315 $330 $395 $355 $650 $380 $675 $930…" at bounding box center [505, 241] width 202 height 261
click at [305, 101] on p "You don’t have to leave your four legged friend behind! Enjoy one of our pet fr…" at bounding box center [303, 97] width 606 height 18
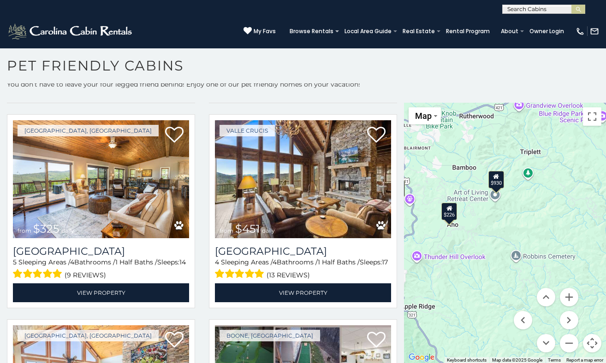
scroll to position [216, 0]
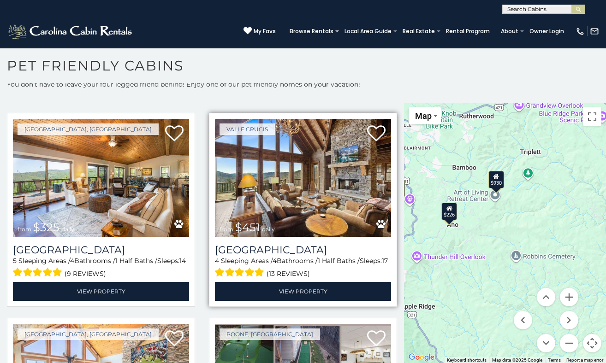
click at [340, 202] on img at bounding box center [303, 178] width 176 height 118
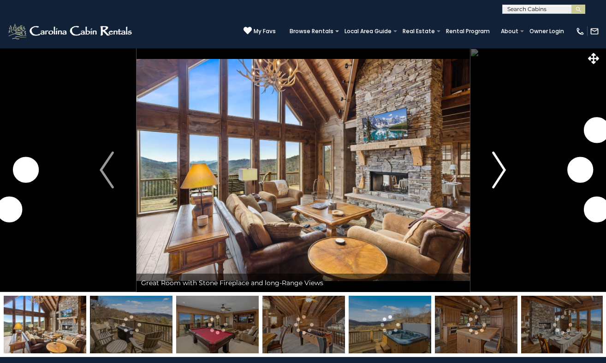
click at [503, 169] on img "Next" at bounding box center [499, 170] width 14 height 37
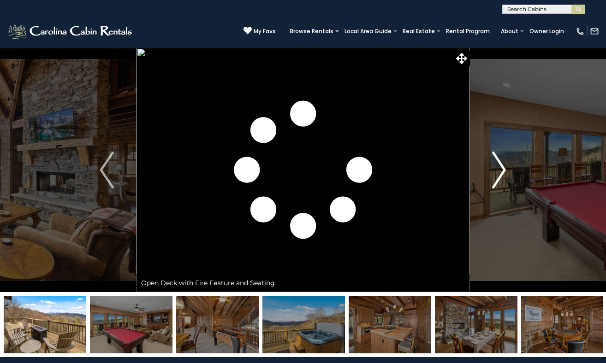
click at [503, 169] on img "Next" at bounding box center [499, 170] width 14 height 37
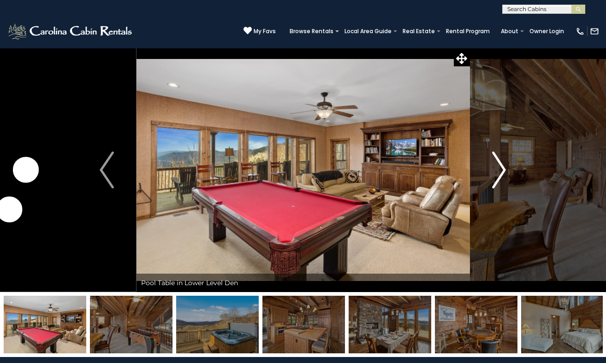
click at [503, 169] on img "Next" at bounding box center [499, 170] width 14 height 37
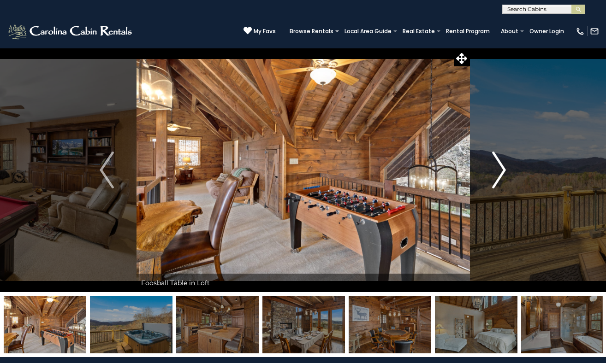
click at [503, 169] on img "Next" at bounding box center [499, 170] width 14 height 37
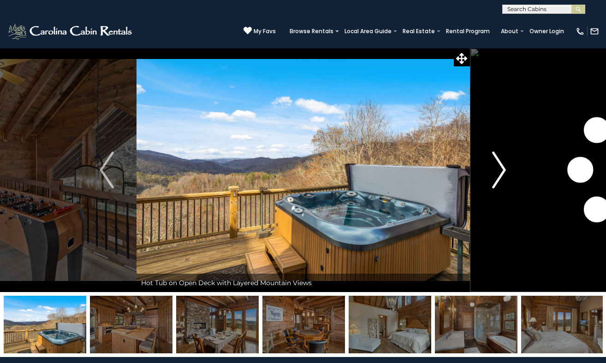
click at [503, 169] on img "Next" at bounding box center [499, 170] width 14 height 37
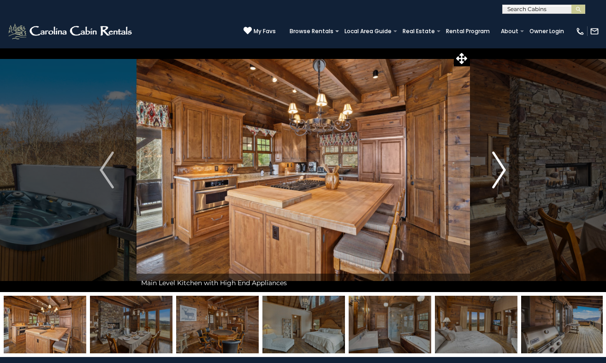
click at [503, 169] on img "Next" at bounding box center [499, 170] width 14 height 37
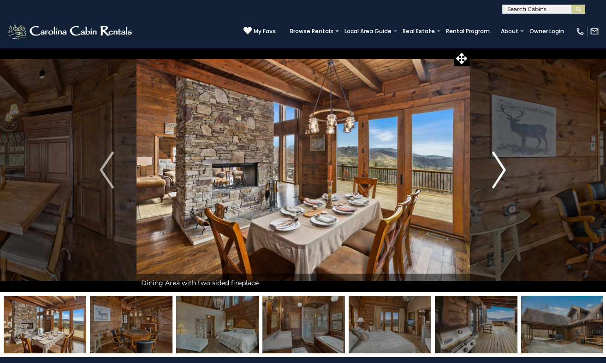
click at [503, 169] on img "Next" at bounding box center [499, 170] width 14 height 37
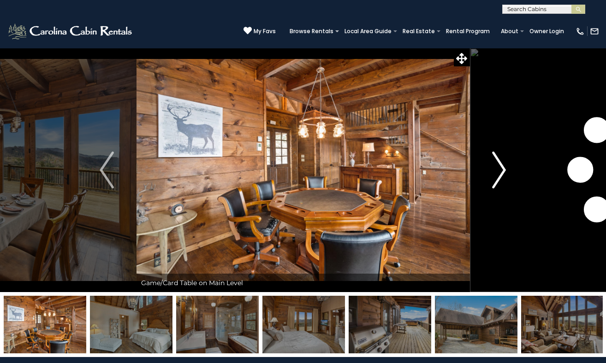
click at [503, 169] on img "Next" at bounding box center [499, 170] width 14 height 37
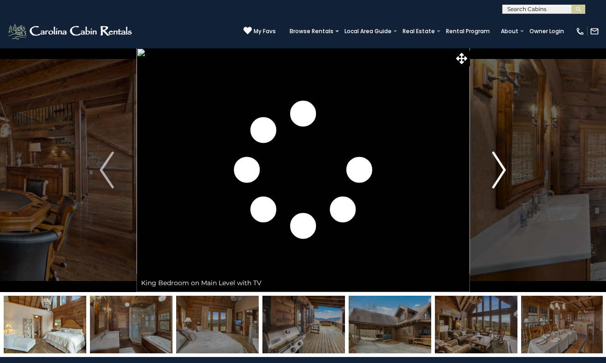
click at [503, 169] on img "Next" at bounding box center [499, 170] width 14 height 37
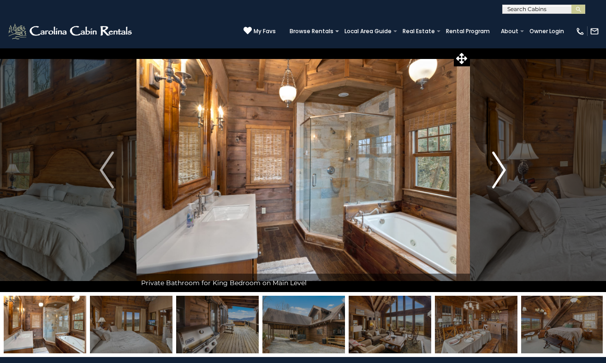
click at [503, 169] on img "Next" at bounding box center [499, 170] width 14 height 37
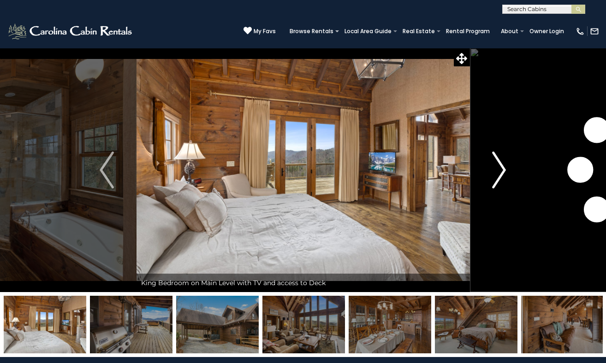
click at [503, 169] on img "Next" at bounding box center [499, 170] width 14 height 37
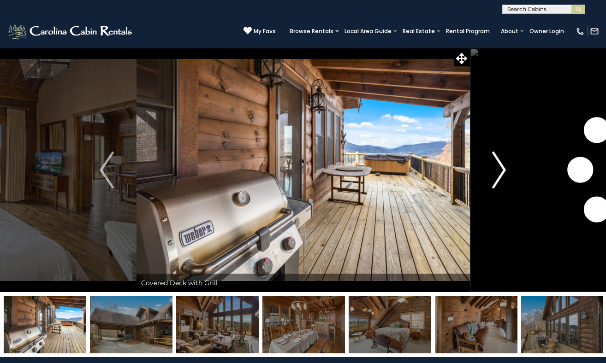
click at [503, 169] on img "Next" at bounding box center [499, 170] width 14 height 37
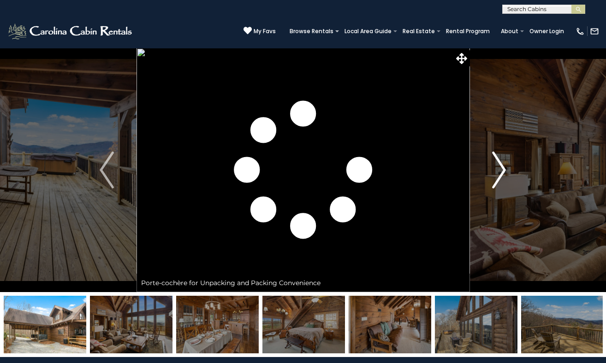
click at [503, 169] on img "Next" at bounding box center [499, 170] width 14 height 37
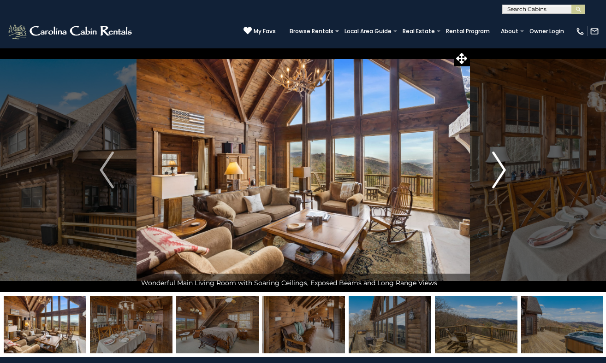
click at [503, 169] on img "Next" at bounding box center [499, 170] width 14 height 37
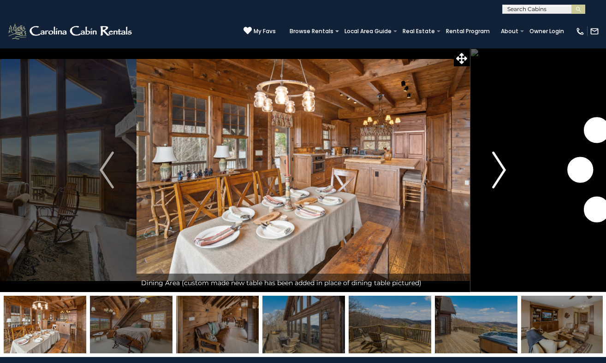
click at [503, 169] on img "Next" at bounding box center [499, 170] width 14 height 37
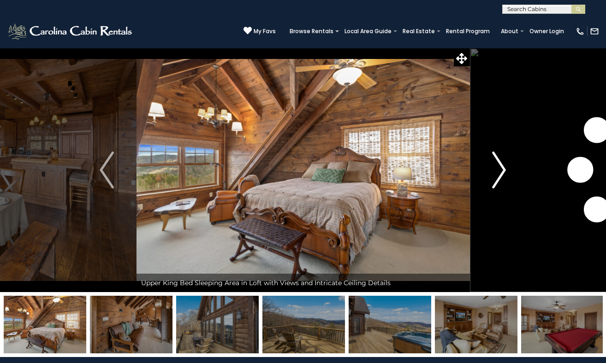
click at [503, 169] on img "Next" at bounding box center [499, 170] width 14 height 37
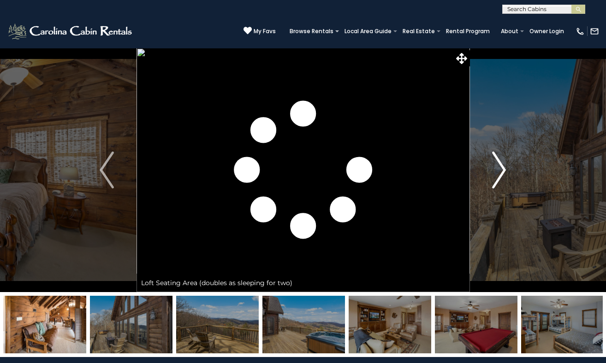
click at [503, 169] on img "Next" at bounding box center [499, 170] width 14 height 37
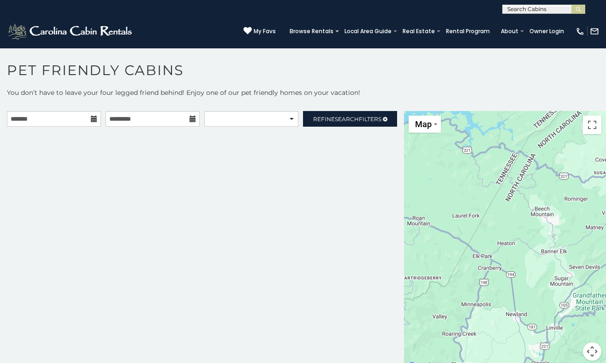
scroll to position [5, 0]
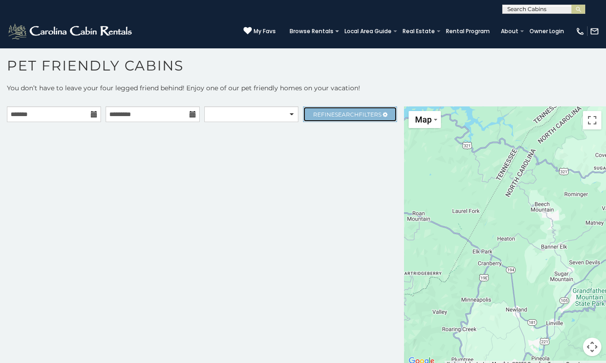
click at [359, 117] on span "Refine Search Filters" at bounding box center [347, 114] width 68 height 7
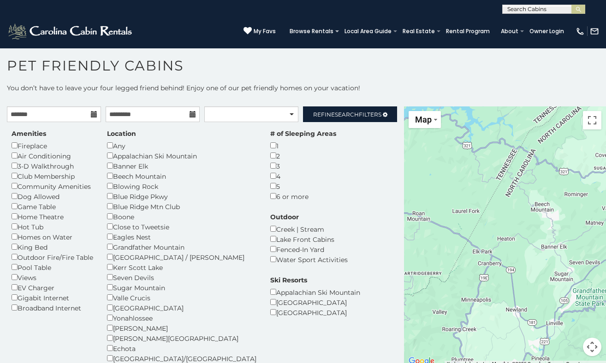
click at [43, 197] on div "Dog Allowed" at bounding box center [53, 196] width 82 height 10
click at [11, 195] on div "Amenities Fireplace Air Conditioning 3-D Walkthrough Club Membership Community …" at bounding box center [52, 221] width 95 height 184
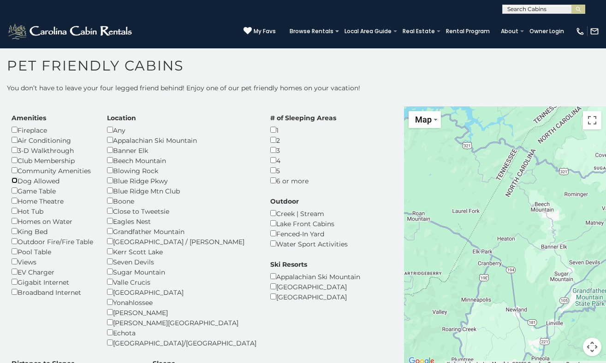
scroll to position [18, 0]
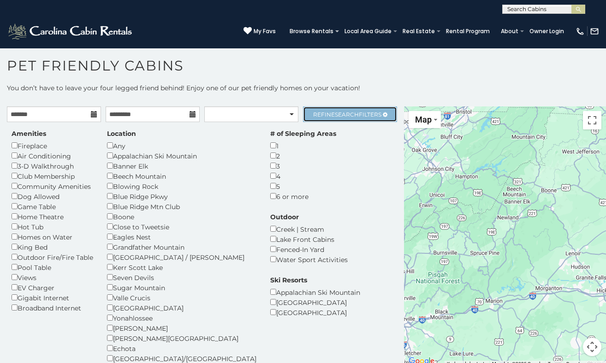
click at [346, 116] on span "Search" at bounding box center [347, 114] width 24 height 7
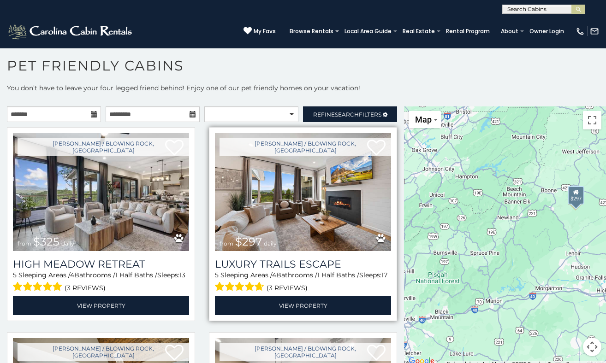
click at [295, 233] on img at bounding box center [303, 192] width 176 height 118
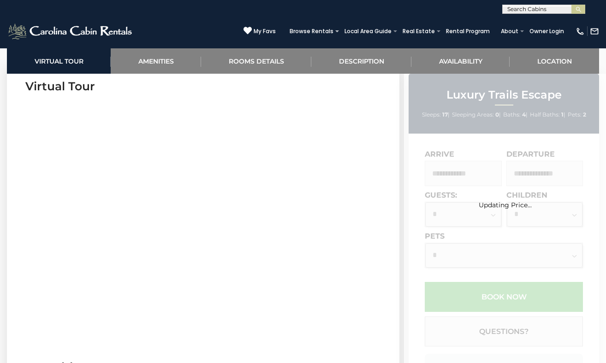
scroll to position [383, 0]
click at [473, 170] on div "Updating Price..." at bounding box center [505, 249] width 202 height 350
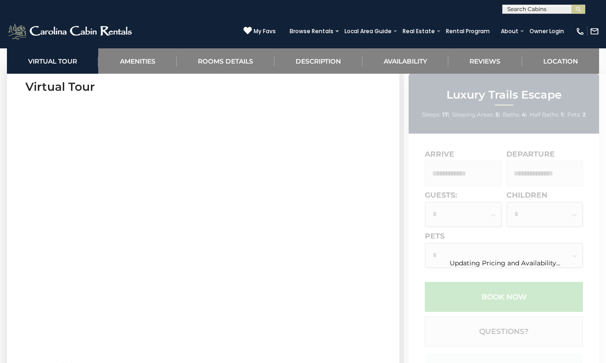
click at [472, 183] on div "Updating Pricing and Availability..." at bounding box center [505, 249] width 202 height 350
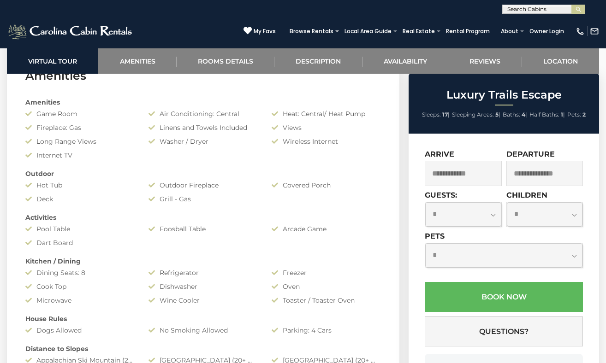
scroll to position [647, 0]
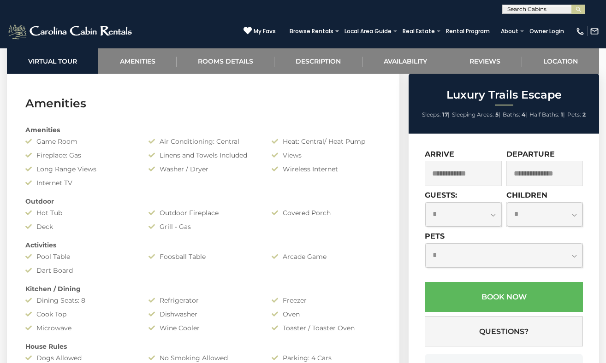
click at [465, 168] on input "text" at bounding box center [463, 173] width 77 height 25
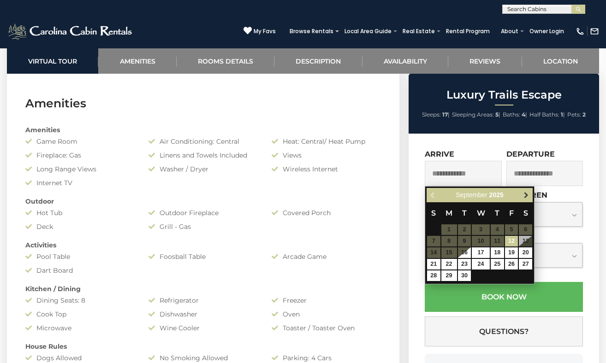
click at [526, 199] on span "Next" at bounding box center [525, 195] width 7 height 7
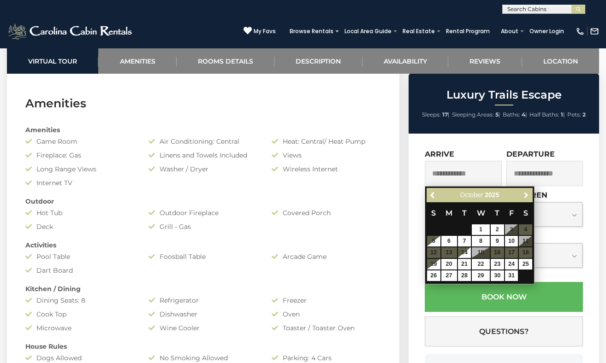
click at [526, 199] on span "Next" at bounding box center [525, 195] width 7 height 7
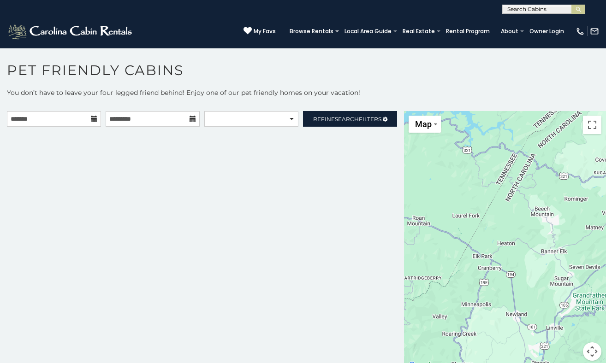
scroll to position [5, 0]
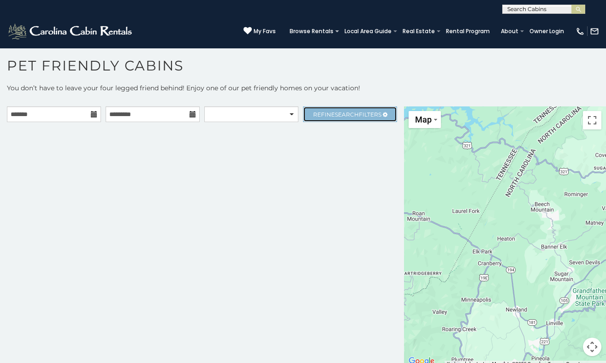
click at [331, 118] on link "Refine Search Filters" at bounding box center [350, 114] width 94 height 16
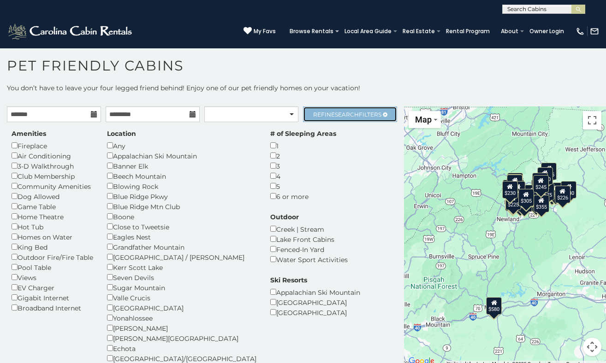
click at [331, 118] on link "Refine Search Filters" at bounding box center [350, 114] width 94 height 16
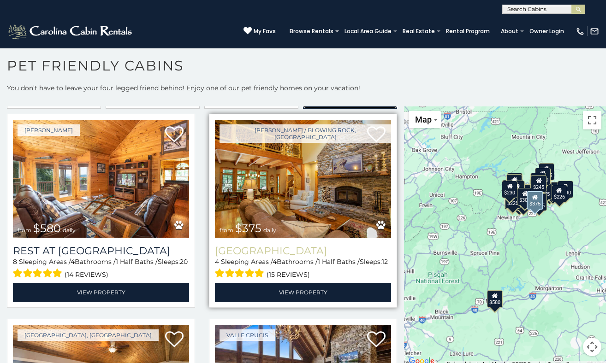
scroll to position [0, 0]
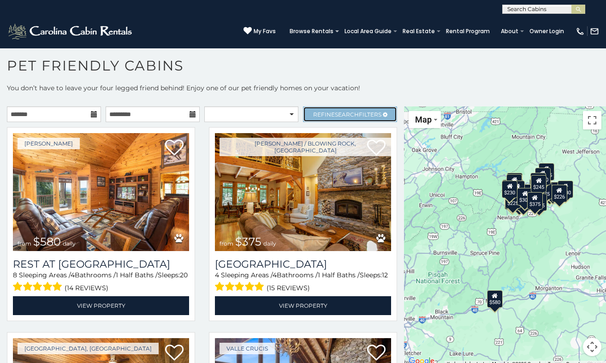
click at [332, 116] on span "Refine Search Filters" at bounding box center [347, 114] width 68 height 7
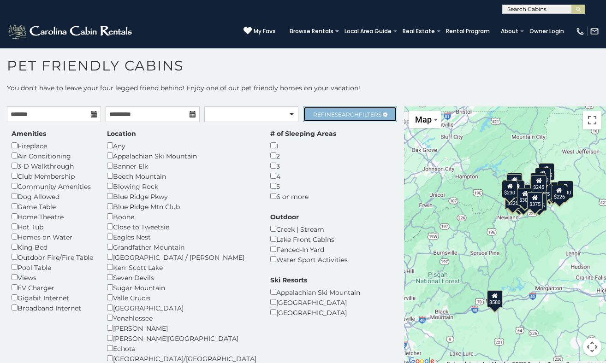
click at [342, 119] on link "Refine Search Filters" at bounding box center [350, 114] width 94 height 16
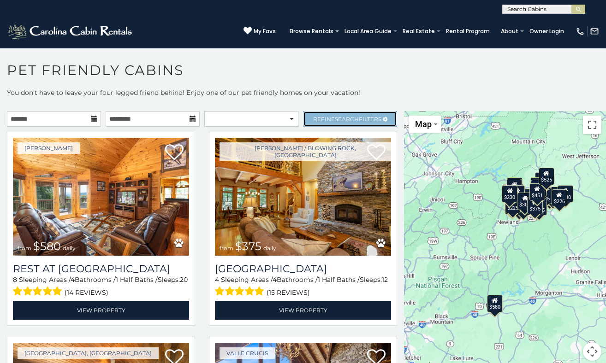
click at [332, 120] on span "Refine Search Filters" at bounding box center [347, 119] width 68 height 7
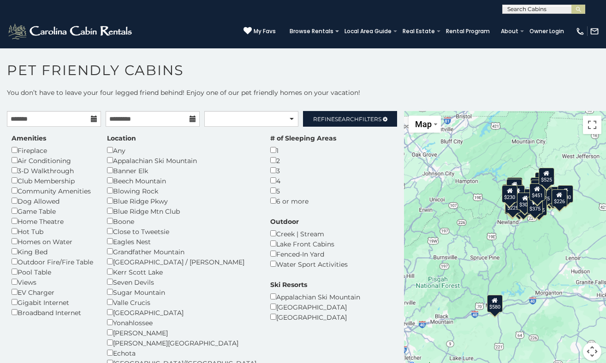
click at [131, 213] on div "Blue Ridge Mtn Club" at bounding box center [181, 211] width 149 height 10
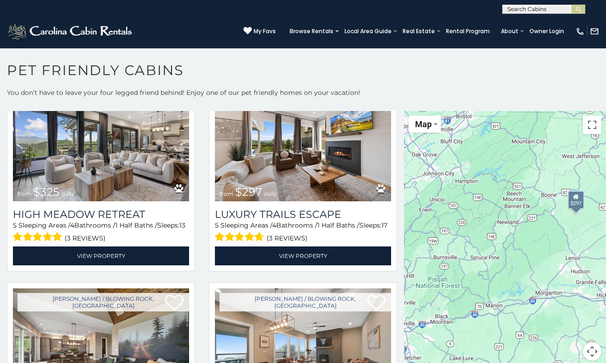
scroll to position [436, 0]
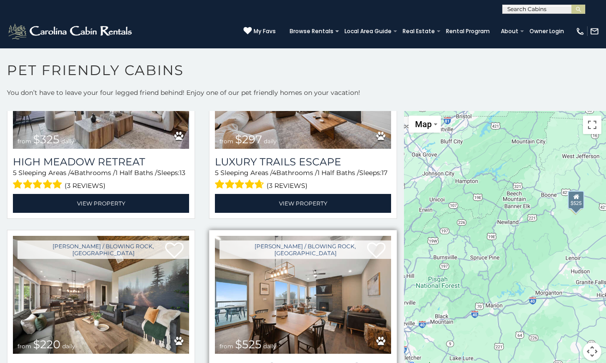
click at [313, 236] on img at bounding box center [303, 295] width 176 height 118
click at [303, 361] on h3 "Majestic [PERSON_NAME]" at bounding box center [303, 367] width 176 height 12
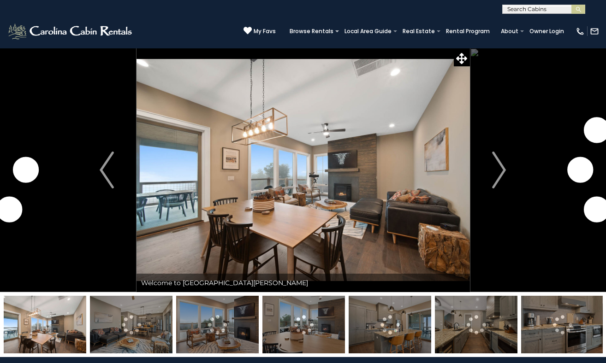
click at [499, 169] on img "Next" at bounding box center [499, 170] width 14 height 37
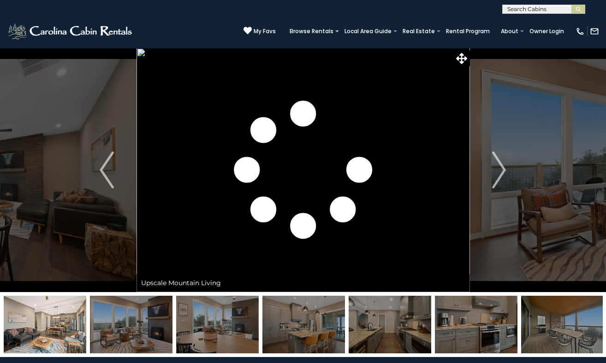
click at [499, 169] on img "Next" at bounding box center [499, 170] width 14 height 37
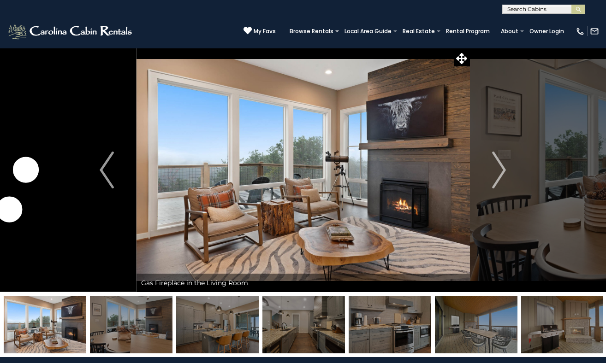
click at [499, 169] on img "Next" at bounding box center [499, 170] width 14 height 37
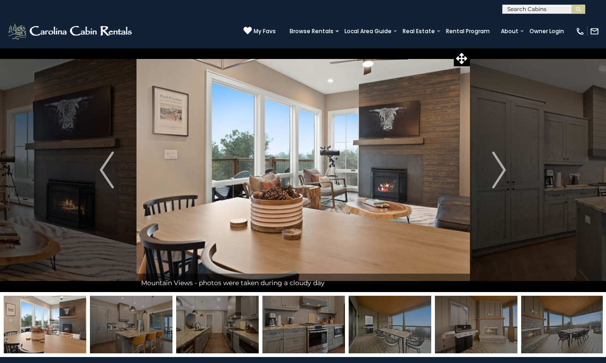
click at [499, 169] on img "Next" at bounding box center [499, 170] width 14 height 37
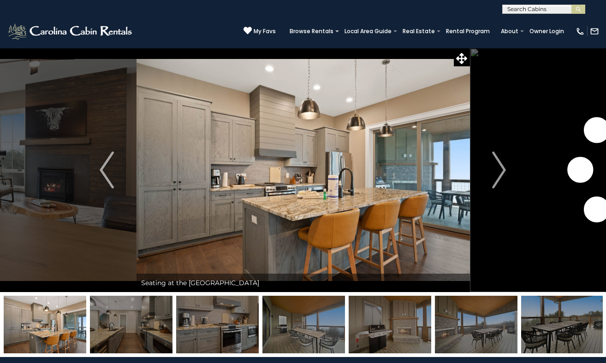
click at [499, 169] on img "Next" at bounding box center [499, 170] width 14 height 37
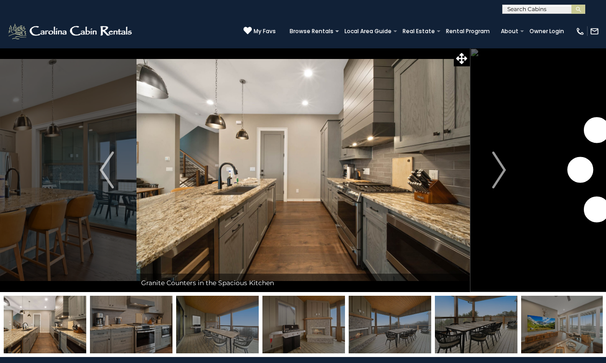
click at [499, 169] on img "Next" at bounding box center [499, 170] width 14 height 37
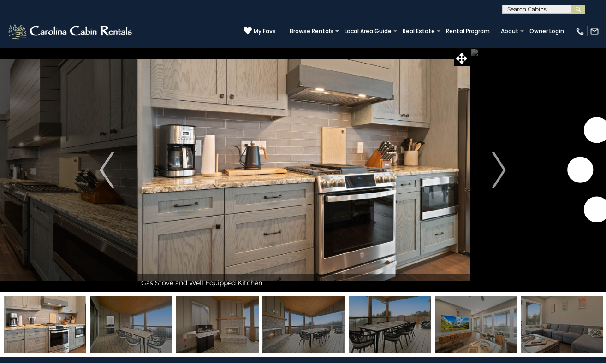
click at [499, 169] on img "Next" at bounding box center [499, 170] width 14 height 37
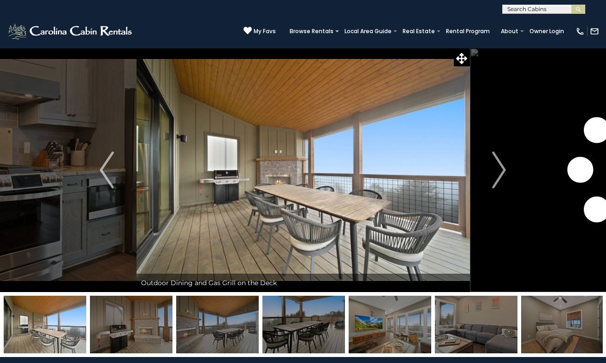
click at [499, 169] on img "Next" at bounding box center [499, 170] width 14 height 37
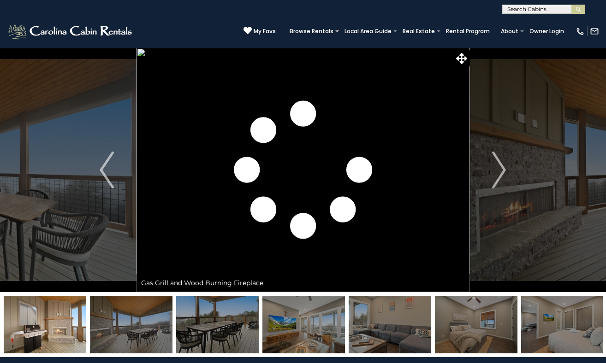
click at [499, 169] on img "Next" at bounding box center [499, 170] width 14 height 37
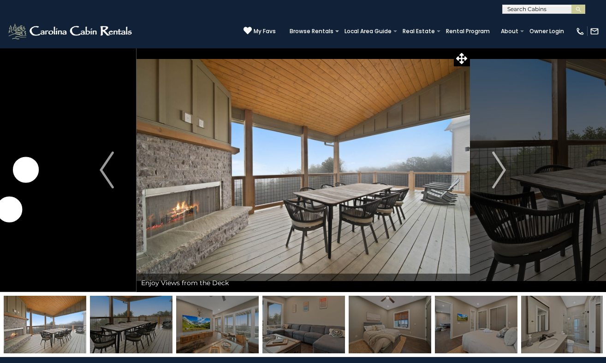
click at [499, 169] on img "Next" at bounding box center [499, 170] width 14 height 37
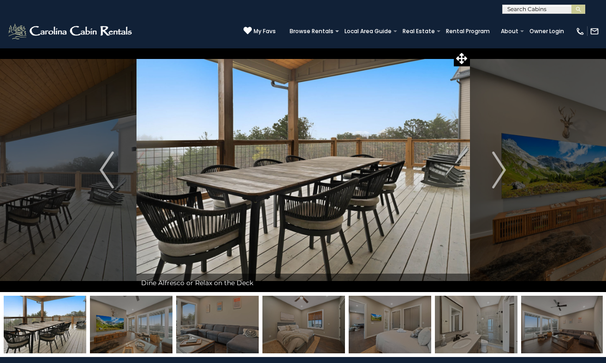
click at [499, 169] on img "Next" at bounding box center [499, 170] width 14 height 37
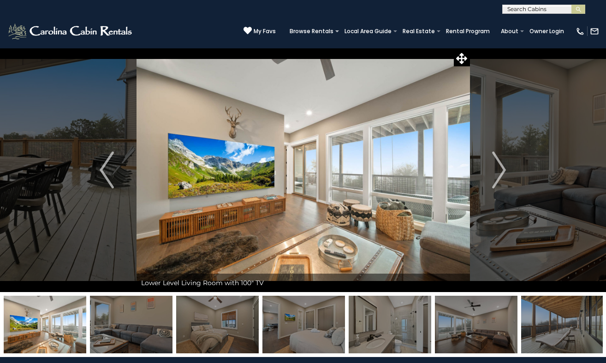
click at [499, 169] on img "Next" at bounding box center [499, 170] width 14 height 37
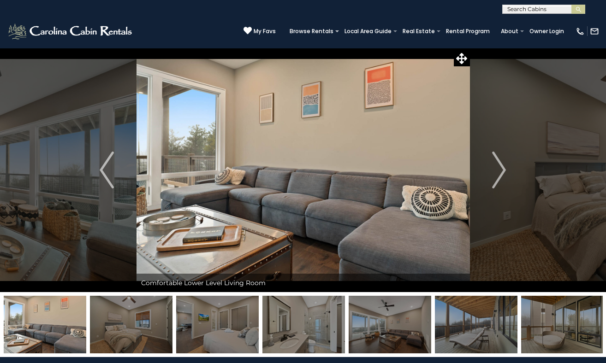
click at [499, 169] on img "Next" at bounding box center [499, 170] width 14 height 37
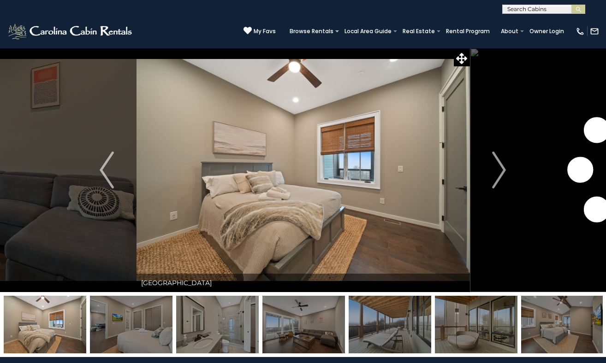
click at [499, 169] on img "Next" at bounding box center [499, 170] width 14 height 37
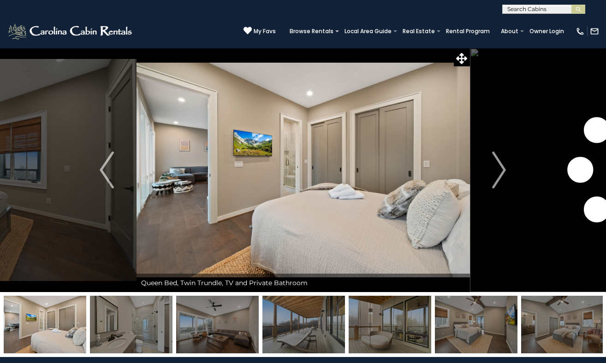
click at [499, 169] on img "Next" at bounding box center [499, 170] width 14 height 37
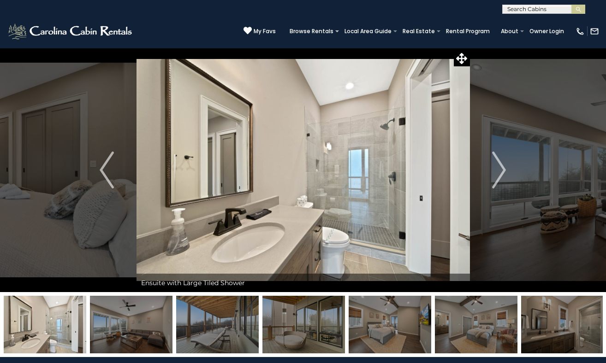
click at [499, 169] on img "Next" at bounding box center [499, 170] width 14 height 37
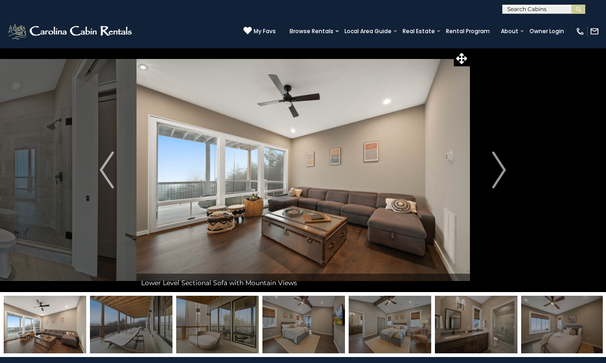
click at [499, 169] on img "Next" at bounding box center [499, 170] width 14 height 37
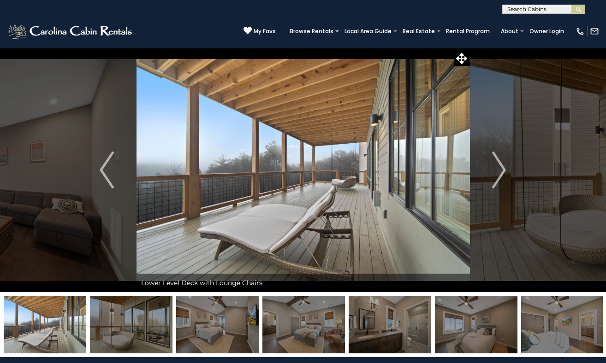
click at [499, 169] on img "Next" at bounding box center [499, 170] width 14 height 37
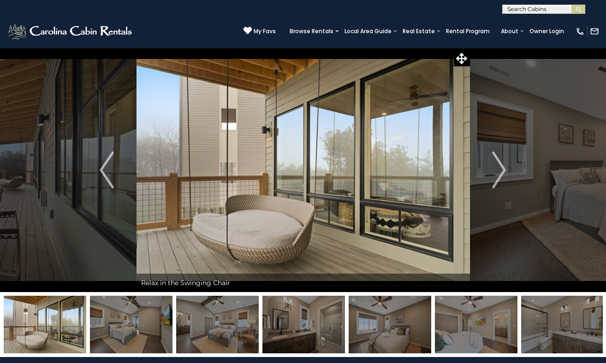
click at [499, 169] on img "Next" at bounding box center [499, 170] width 14 height 37
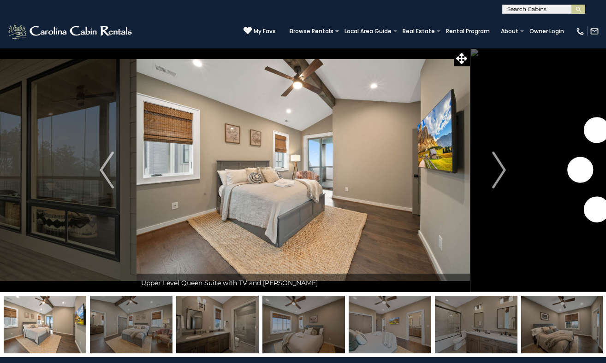
click at [499, 169] on img "Next" at bounding box center [499, 170] width 14 height 37
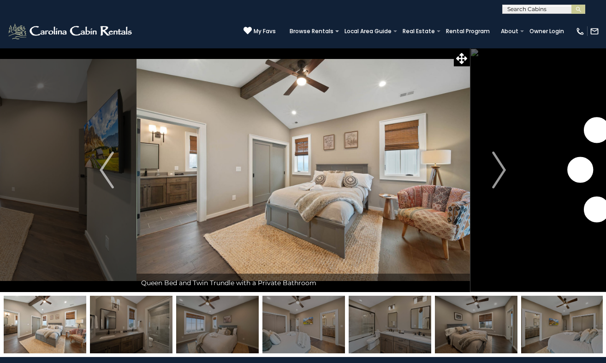
click at [499, 169] on img "Next" at bounding box center [499, 170] width 14 height 37
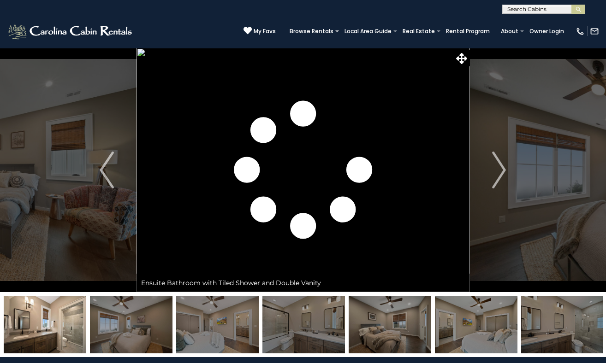
click at [499, 169] on img "Next" at bounding box center [499, 170] width 14 height 37
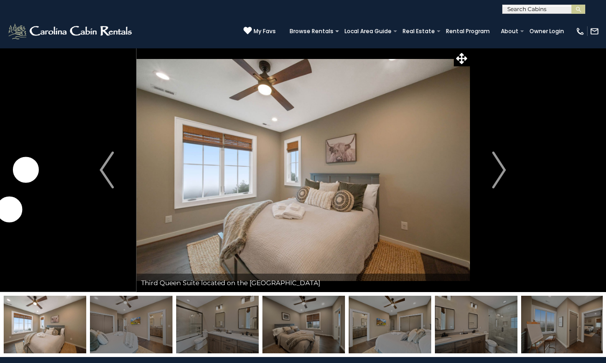
click at [499, 169] on img "Next" at bounding box center [499, 170] width 14 height 37
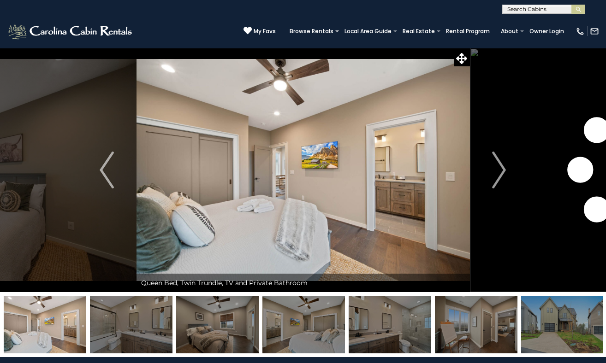
click at [499, 169] on img "Next" at bounding box center [499, 170] width 14 height 37
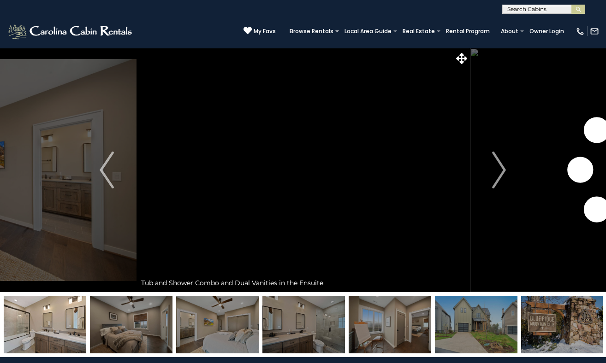
click at [499, 169] on img "Next" at bounding box center [499, 170] width 14 height 37
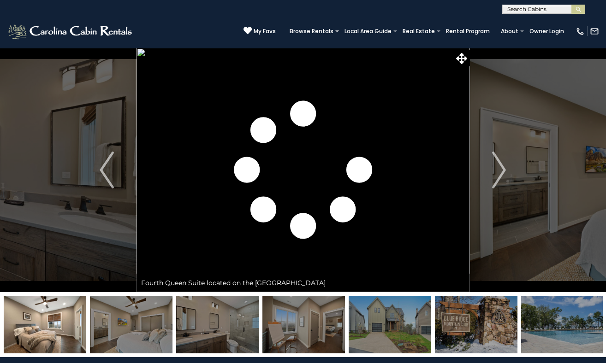
click at [499, 169] on img "Next" at bounding box center [499, 170] width 14 height 37
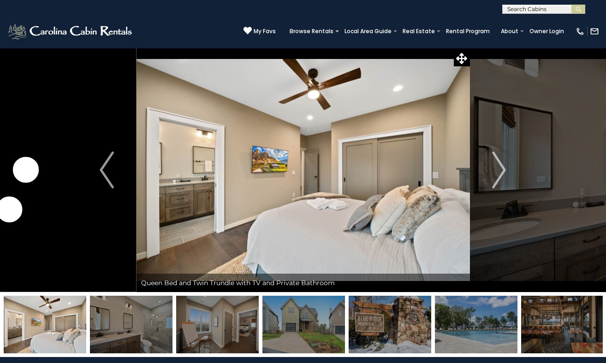
click at [499, 169] on img "Next" at bounding box center [499, 170] width 14 height 37
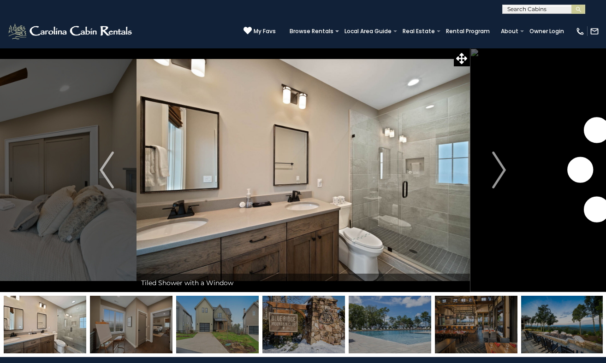
click at [499, 169] on img "Next" at bounding box center [499, 170] width 14 height 37
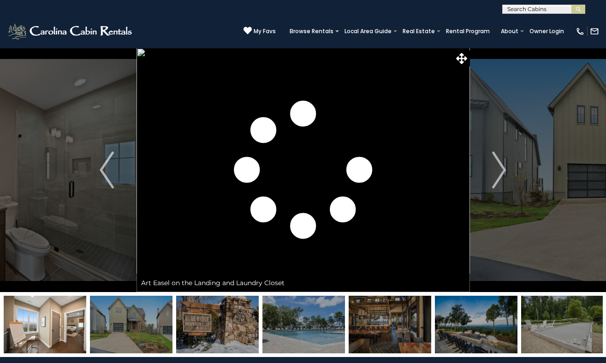
click at [499, 169] on img "Next" at bounding box center [499, 170] width 14 height 37
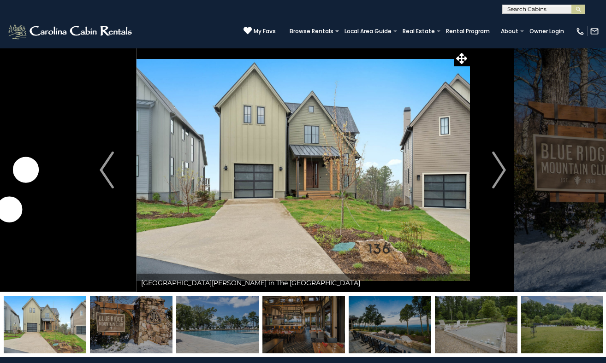
click at [499, 169] on img "Next" at bounding box center [499, 170] width 14 height 37
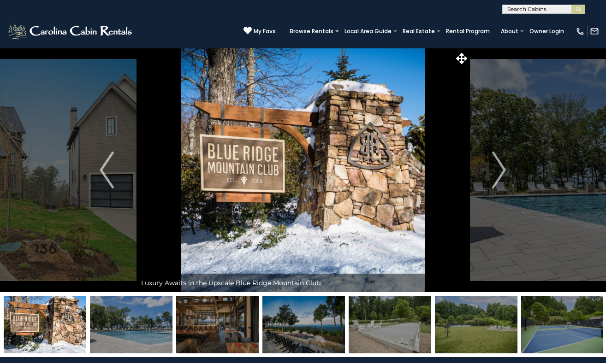
click at [499, 169] on img "Next" at bounding box center [499, 170] width 14 height 37
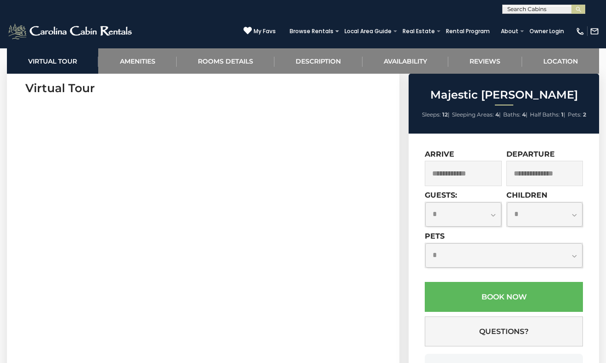
scroll to position [389, 0]
click at [448, 176] on input "text" at bounding box center [463, 173] width 77 height 25
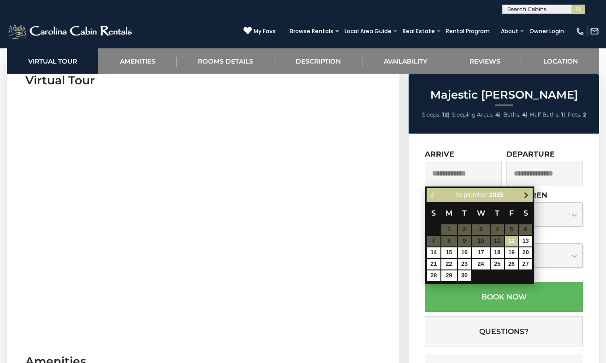
click at [525, 200] on link "Next" at bounding box center [526, 195] width 12 height 12
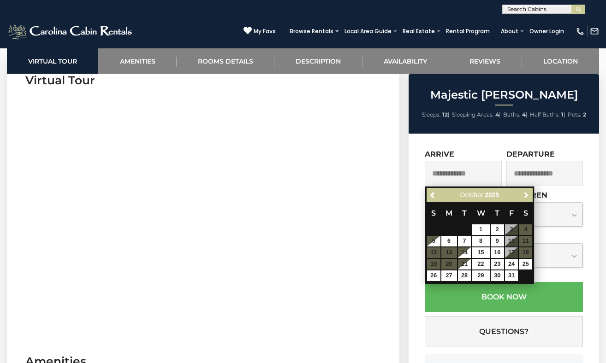
click at [525, 200] on link "Next" at bounding box center [526, 195] width 12 height 12
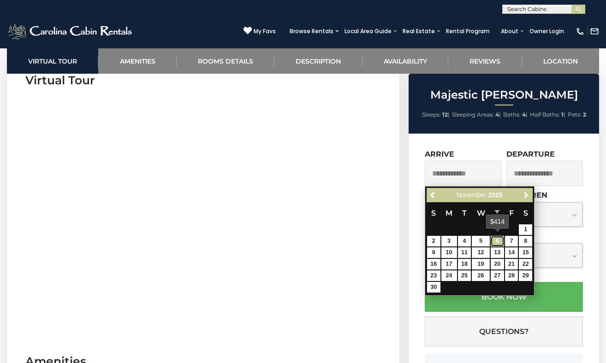
click at [499, 244] on link "6" at bounding box center [496, 241] width 13 height 11
type input "**********"
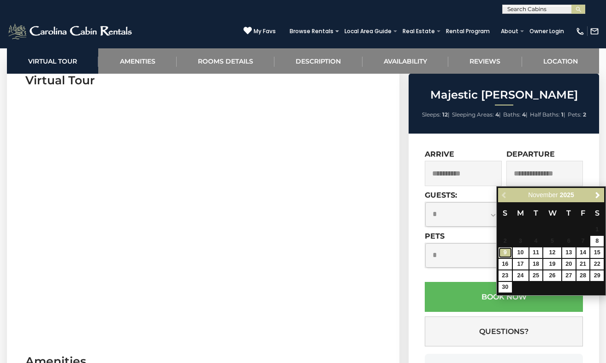
click at [506, 255] on link "9" at bounding box center [504, 253] width 13 height 11
type input "**********"
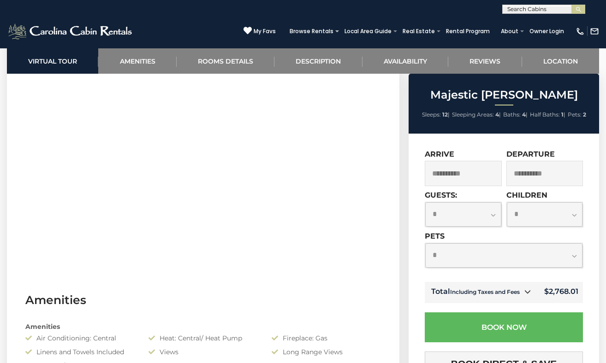
scroll to position [431, 0]
